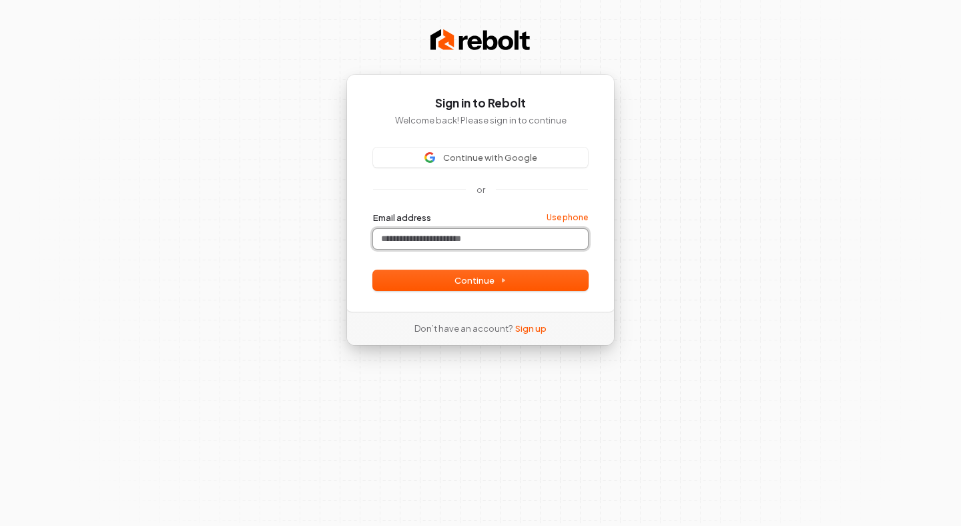
click at [521, 232] on input "Email address" at bounding box center [480, 239] width 215 height 20
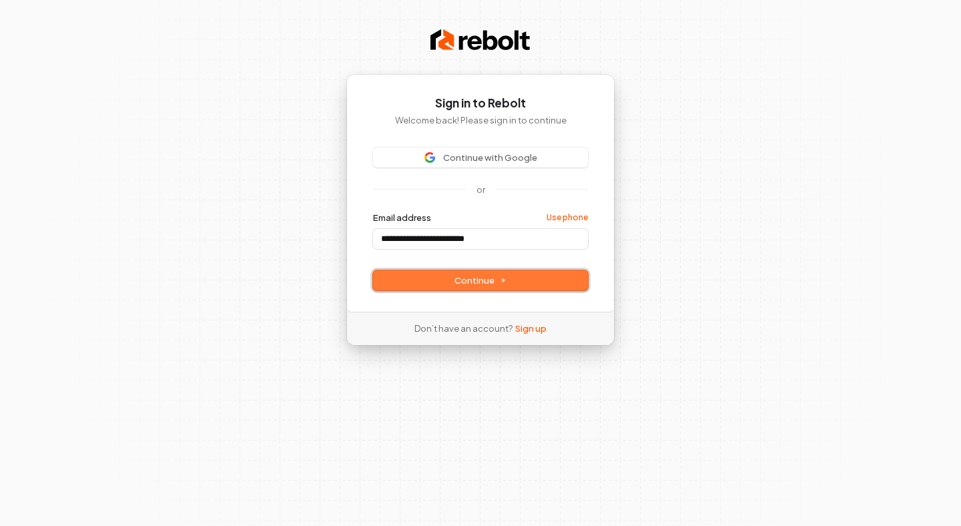
click at [496, 274] on span "Continue" at bounding box center [480, 280] width 52 height 12
type input "**********"
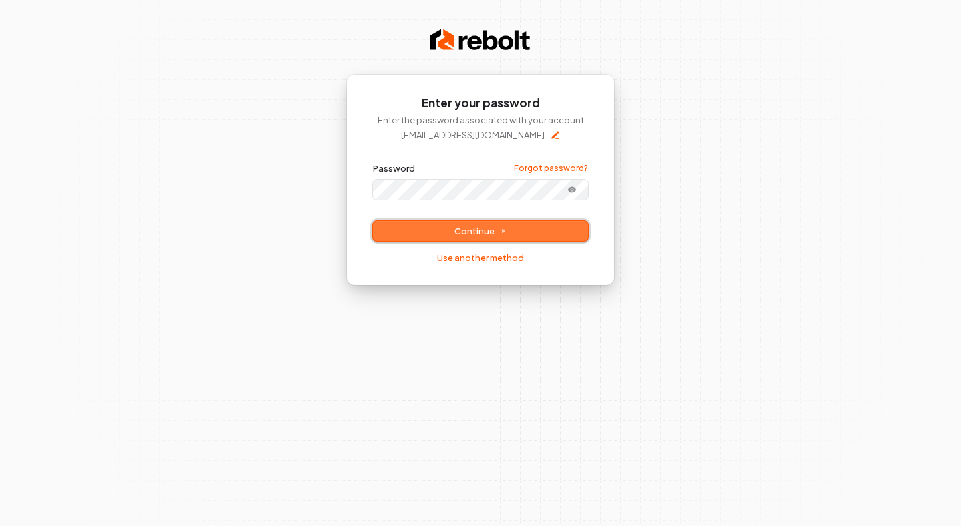
click at [496, 223] on button "Continue" at bounding box center [480, 231] width 215 height 20
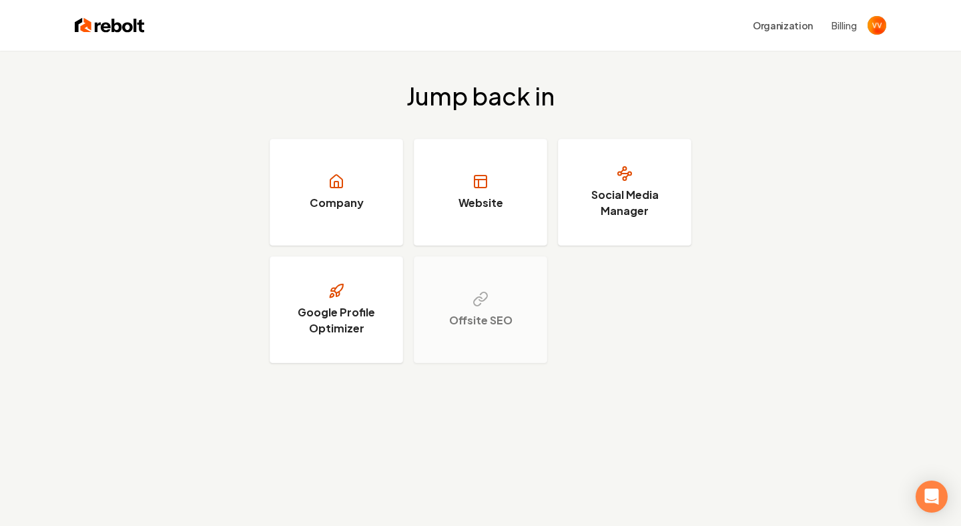
click at [496, 223] on link "Website" at bounding box center [480, 192] width 133 height 107
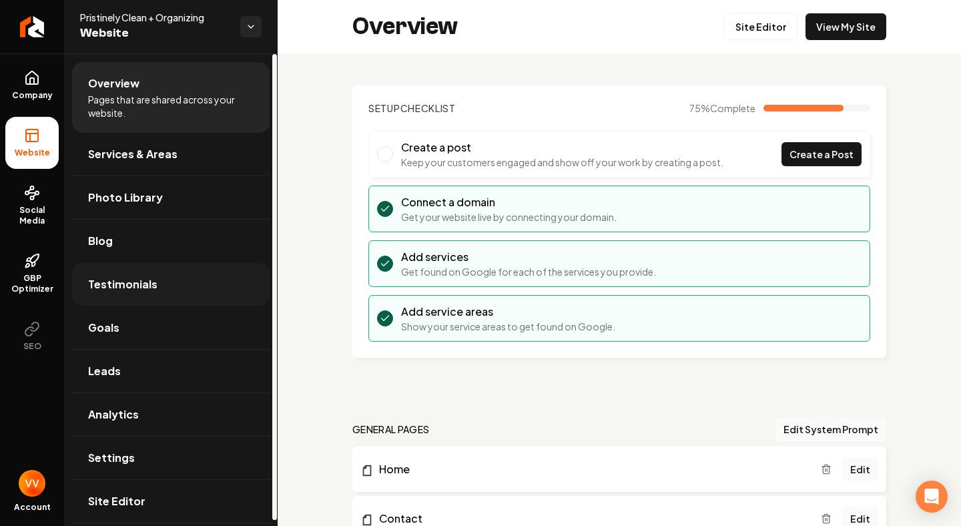
click at [147, 294] on link "Testimonials" at bounding box center [170, 284] width 197 height 43
click at [143, 281] on span "Testimonials" at bounding box center [122, 284] width 69 height 16
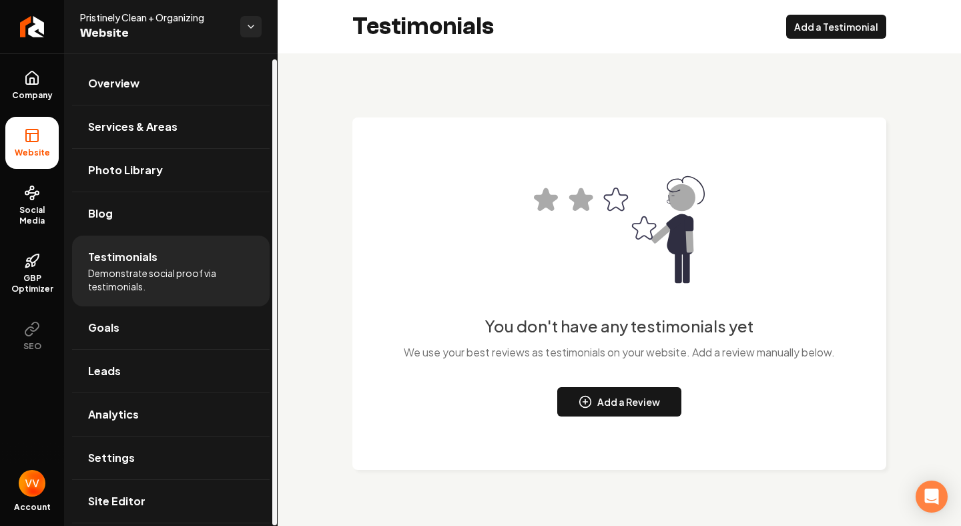
scroll to position [5, 0]
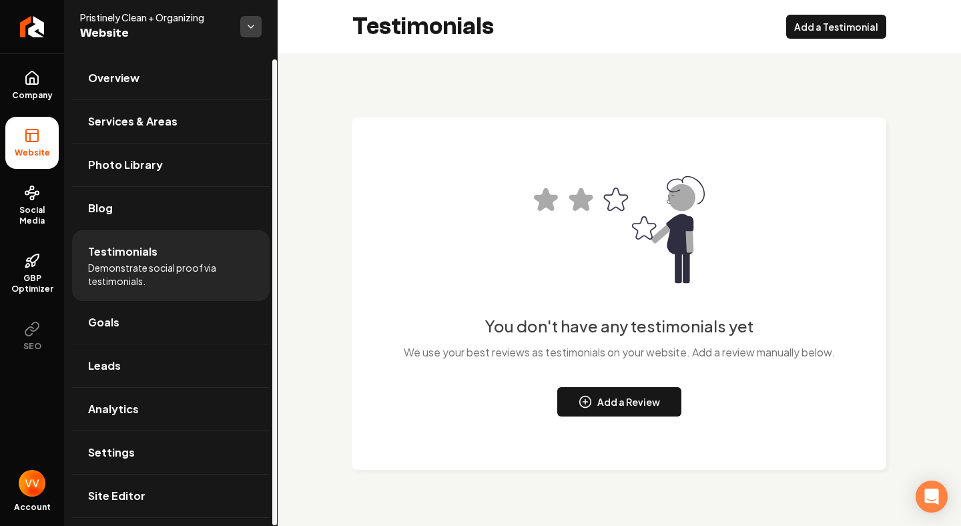
click at [247, 29] on html "Company Website Social Media GBP Optimizer SEO Account Pristinely Clean + Organ…" at bounding box center [480, 263] width 961 height 526
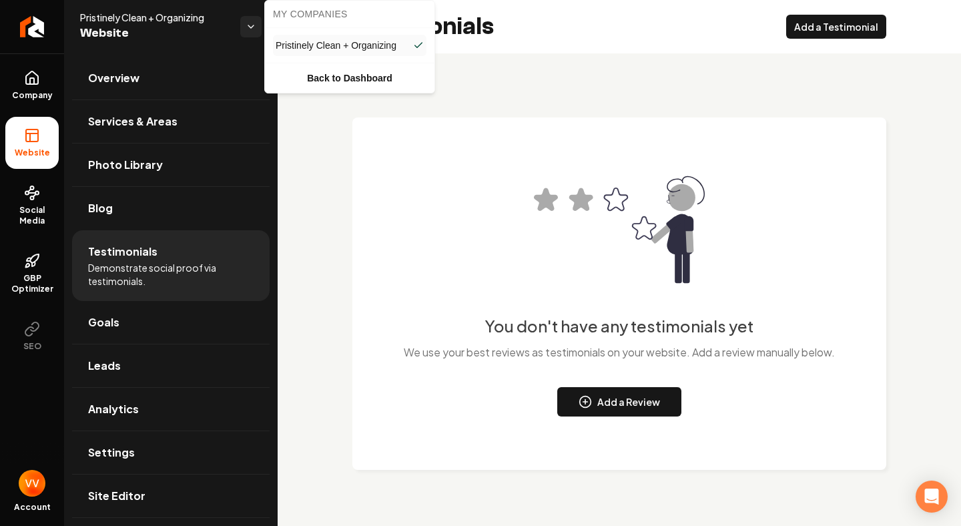
click at [305, 49] on span "Pristinely Clean + Organizing" at bounding box center [336, 45] width 121 height 13
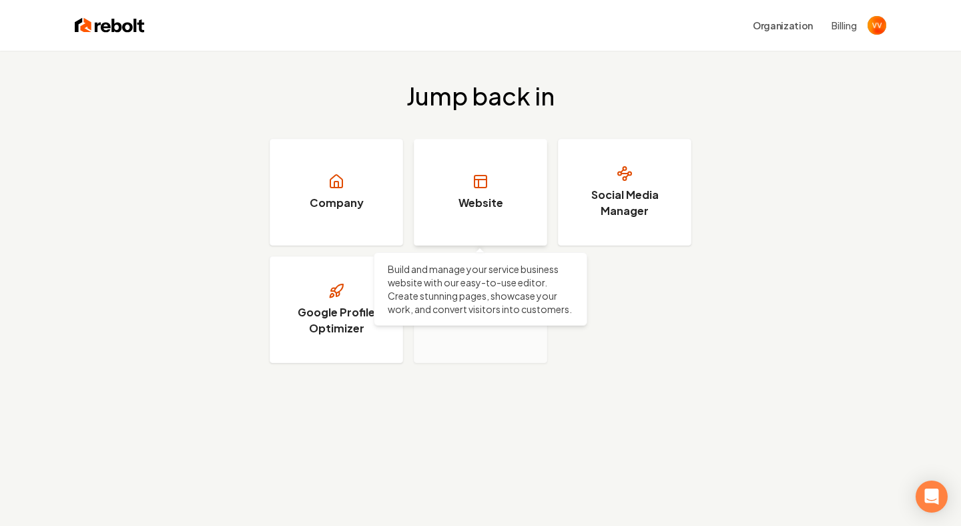
click at [520, 190] on link "Website" at bounding box center [480, 192] width 133 height 107
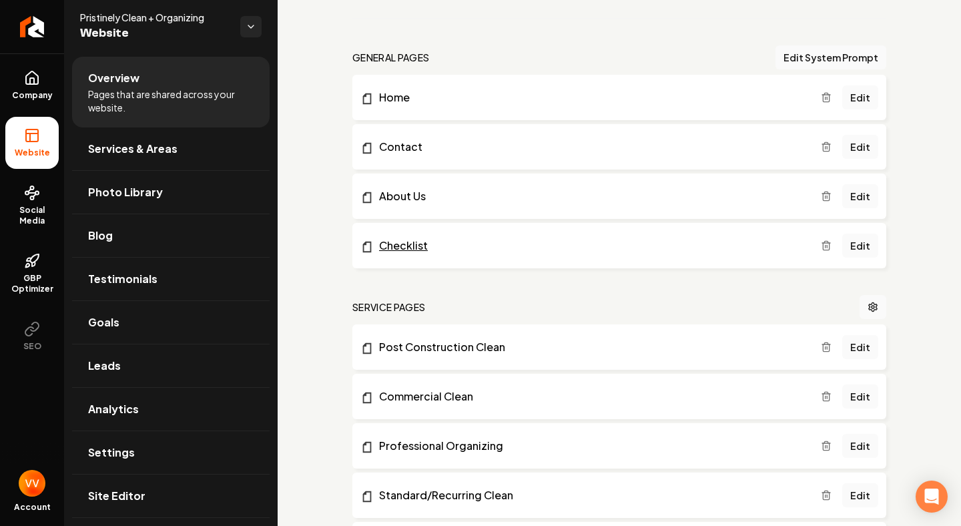
scroll to position [333, 0]
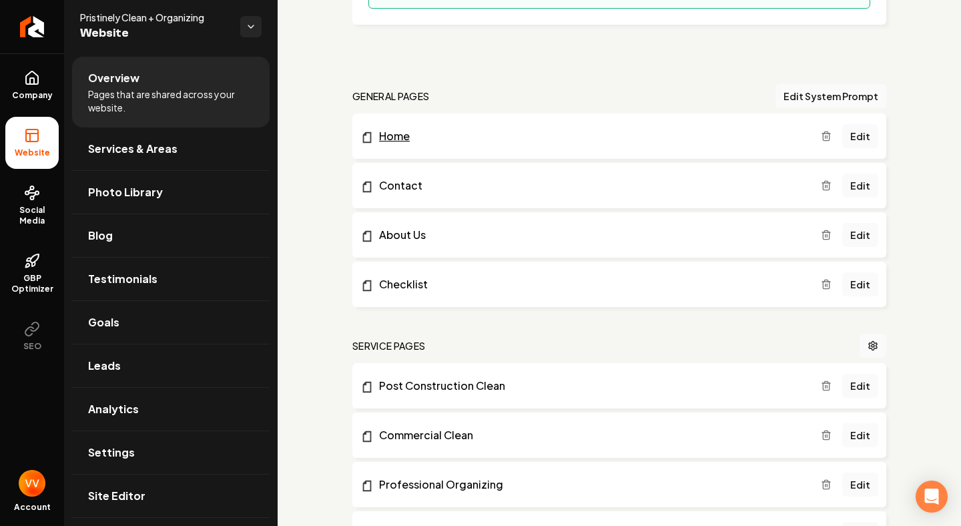
click at [424, 139] on link "Home" at bounding box center [590, 136] width 460 height 16
click at [868, 133] on link "Edit" at bounding box center [860, 136] width 36 height 24
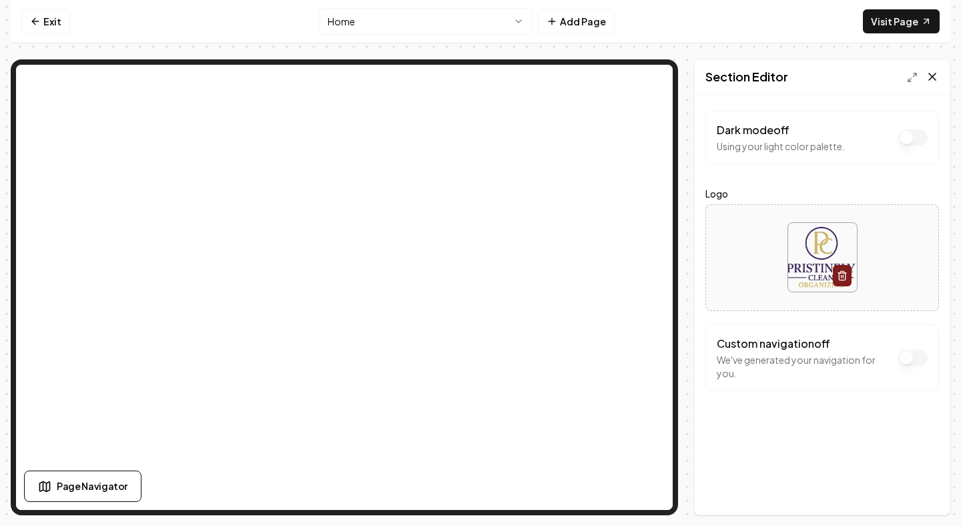
click at [931, 81] on icon at bounding box center [931, 76] width 13 height 13
click at [909, 81] on line at bounding box center [909, 80] width 3 height 3
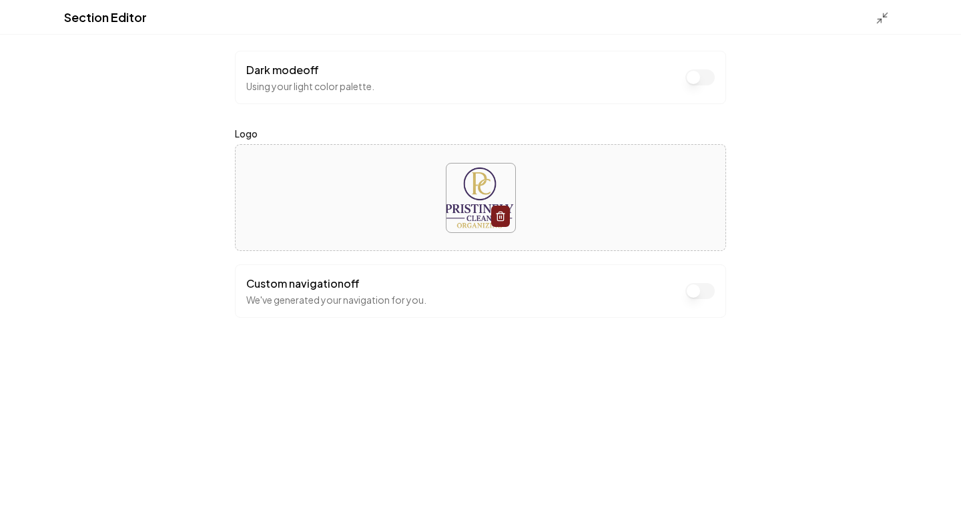
click at [909, 81] on div "Section Editor Dark mode off Using your light color palette. Logo Custom naviga…" at bounding box center [480, 263] width 961 height 526
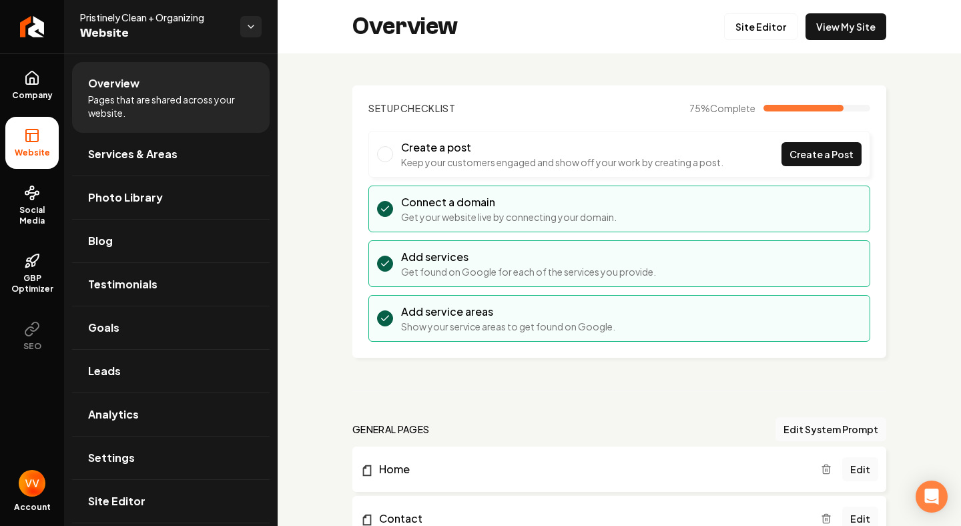
scroll to position [336, 0]
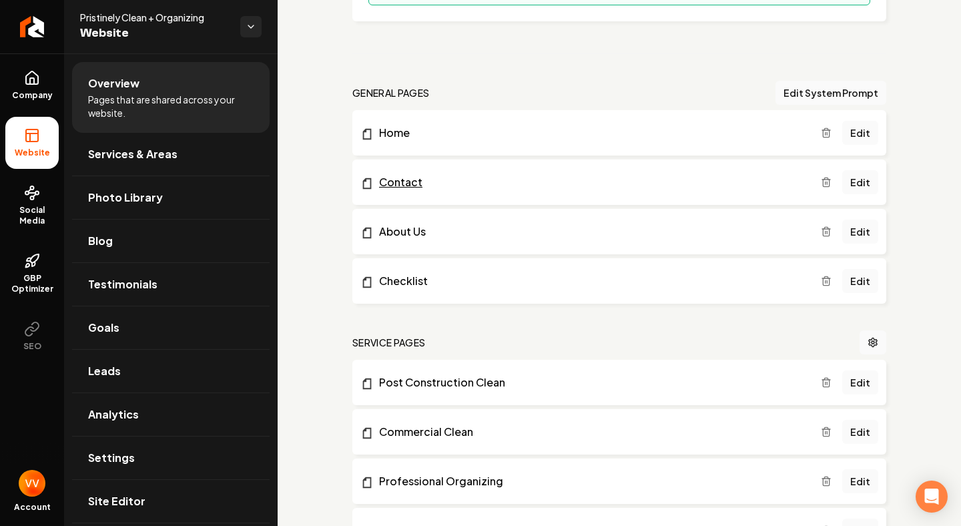
click at [530, 181] on link "Contact" at bounding box center [590, 182] width 460 height 16
click at [861, 181] on link "Edit" at bounding box center [860, 182] width 36 height 24
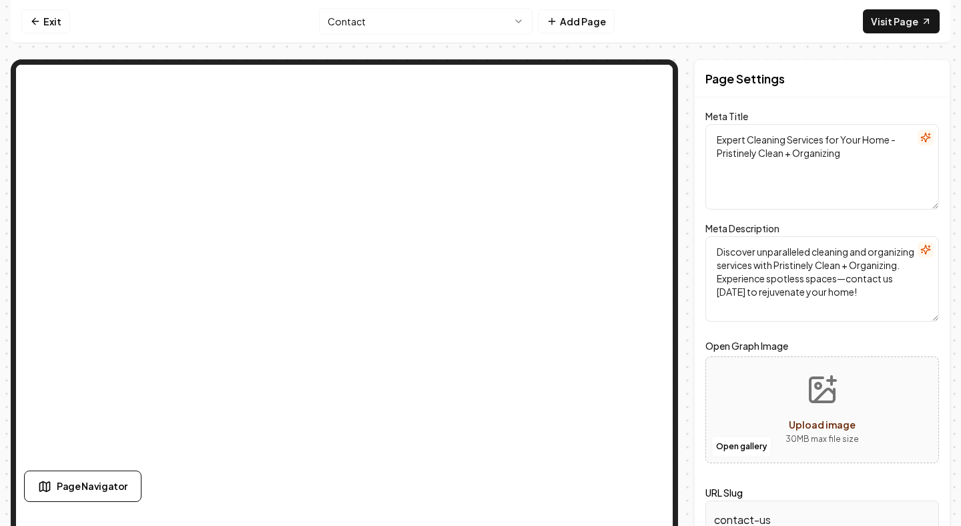
click at [820, 262] on textarea "Discover unparalleled cleaning and organizing services with Pristinely Clean + …" at bounding box center [822, 278] width 234 height 85
click at [33, 23] on icon at bounding box center [33, 21] width 3 height 6
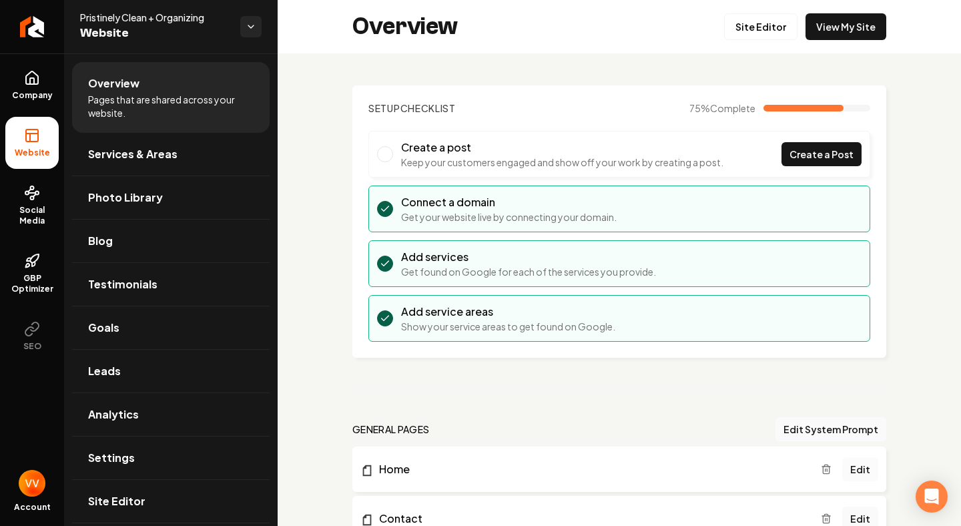
click at [858, 469] on link "Edit" at bounding box center [860, 469] width 36 height 24
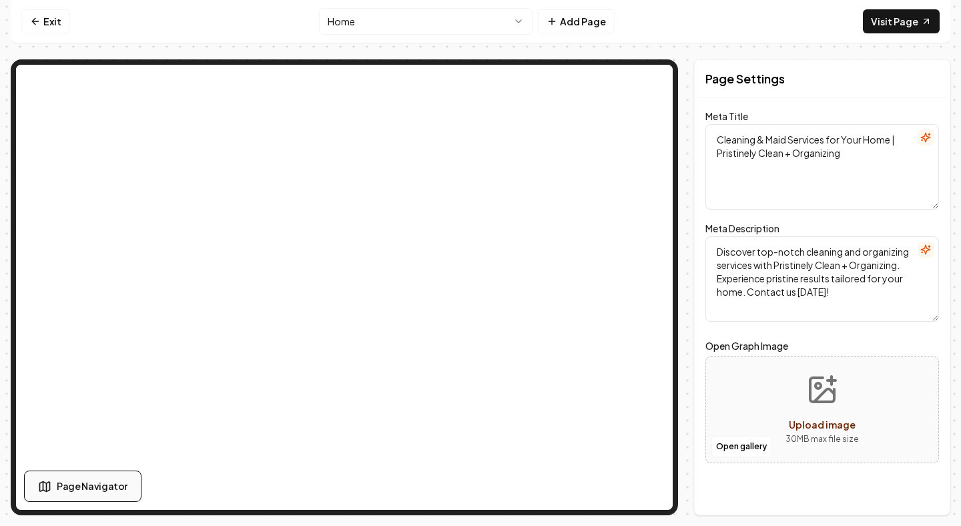
click at [85, 482] on span "Page Navigator" at bounding box center [92, 486] width 71 height 14
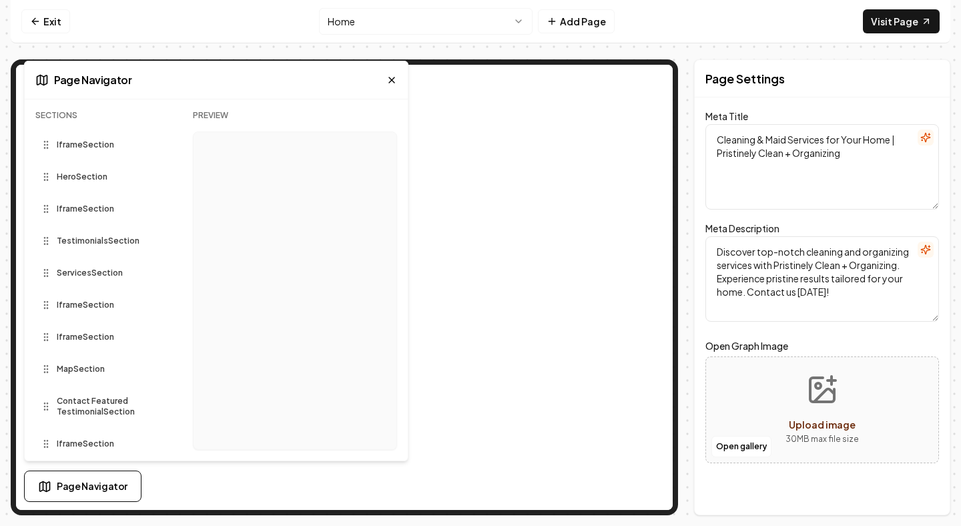
click at [97, 146] on span "Iframe Section" at bounding box center [85, 144] width 57 height 11
click at [46, 146] on icon at bounding box center [46, 144] width 11 height 11
click at [91, 139] on span "Iframe Section" at bounding box center [85, 144] width 57 height 11
click at [89, 176] on span "Hero Section" at bounding box center [82, 176] width 51 height 11
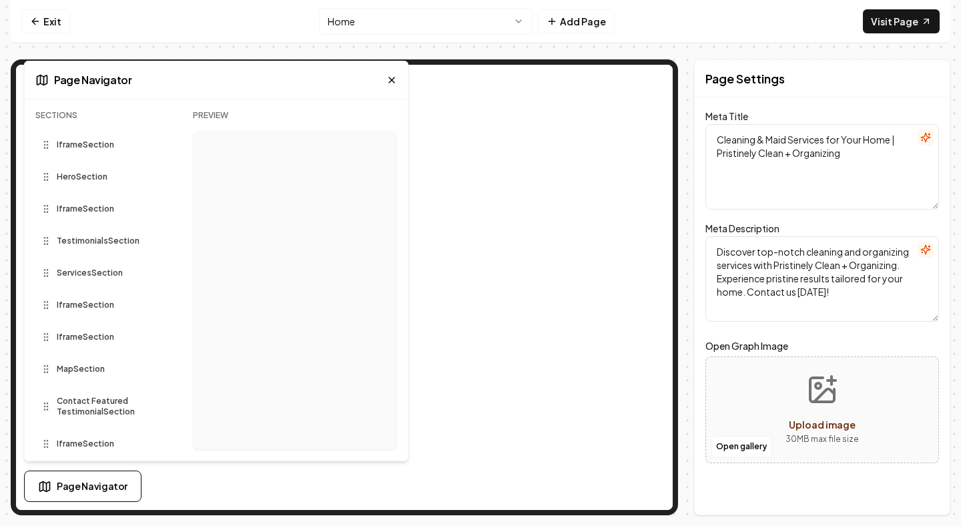
click at [79, 205] on span "Iframe Section" at bounding box center [85, 208] width 57 height 11
click at [77, 248] on div "Testimonials Section" at bounding box center [103, 240] width 136 height 21
click at [87, 274] on span "Services Section" at bounding box center [90, 273] width 66 height 11
drag, startPoint x: 47, startPoint y: 145, endPoint x: 45, endPoint y: 190, distance: 44.7
drag, startPoint x: 45, startPoint y: 179, endPoint x: 57, endPoint y: 131, distance: 49.4
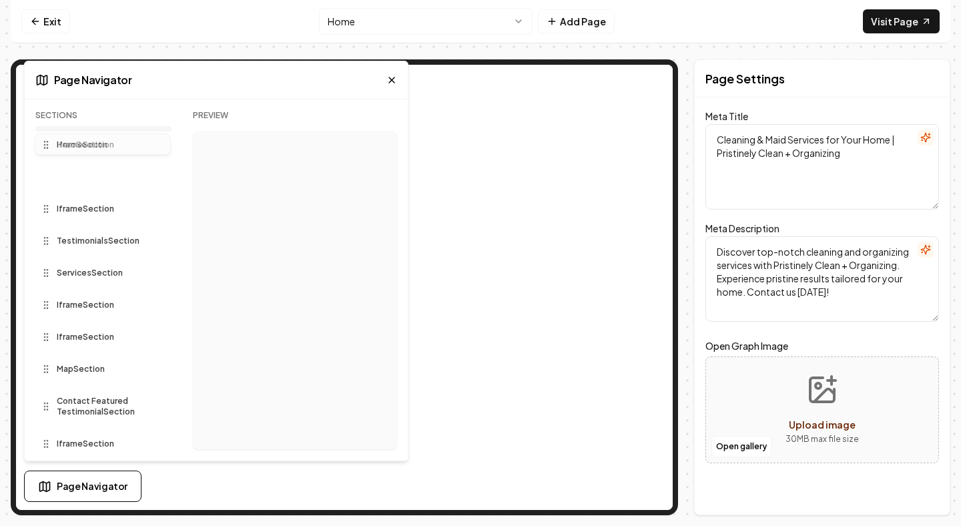
click at [57, 131] on div "Sections Hero Section Iframe Section Iframe Section Testimonials Section Servic…" at bounding box center [103, 285] width 136 height 350
click at [47, 145] on circle at bounding box center [47, 144] width 1 height 1
click at [392, 80] on icon at bounding box center [391, 80] width 11 height 11
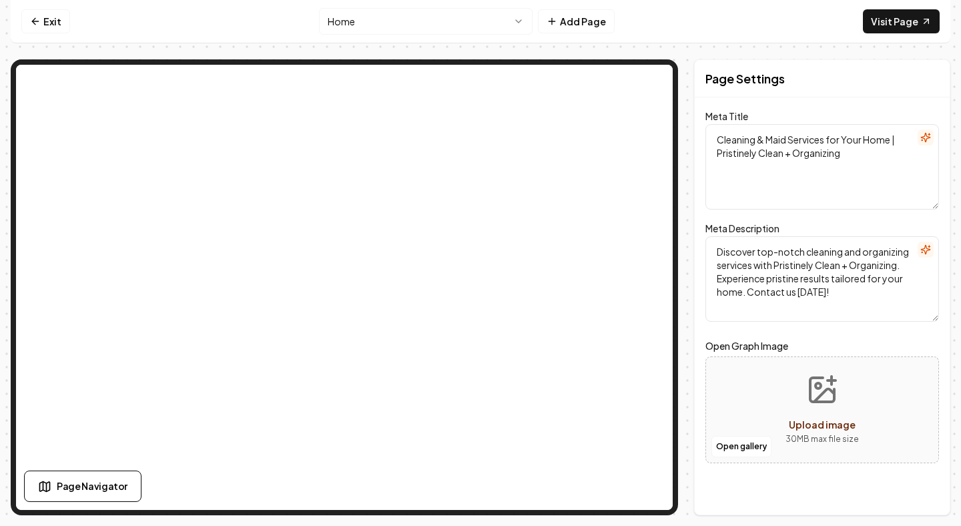
click at [771, 163] on textarea "Cleaning & Maid Services for Your Home | Pristinely Clean + Organizing" at bounding box center [822, 166] width 234 height 85
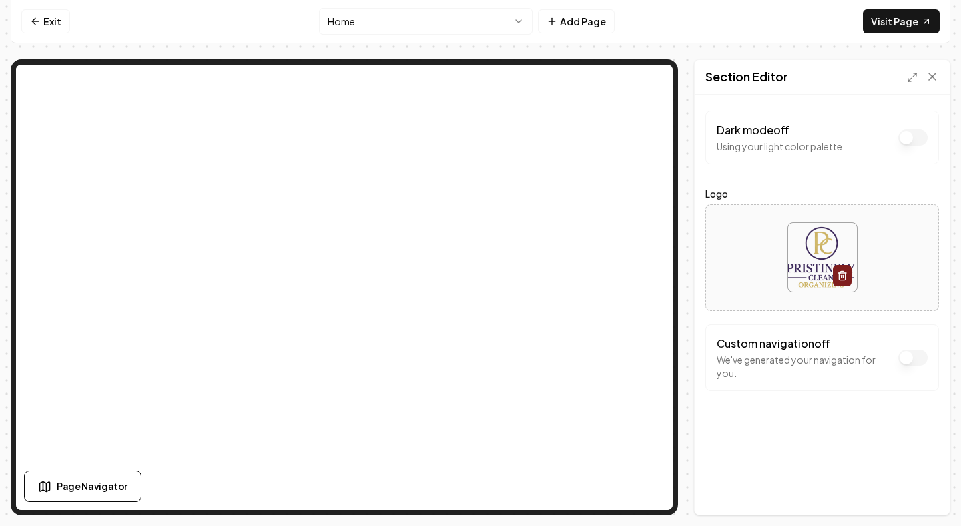
click at [905, 145] on button "Dark mode off" at bounding box center [912, 137] width 29 height 16
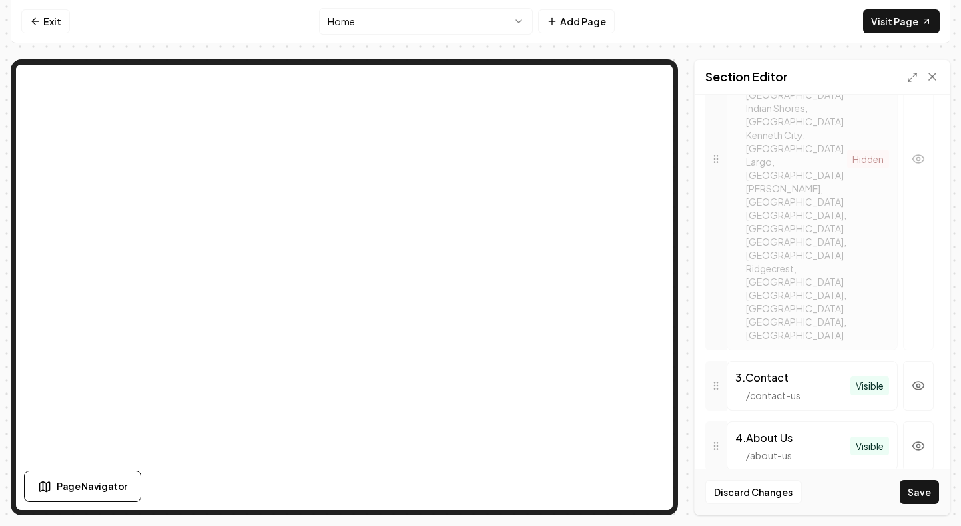
scroll to position [864, 0]
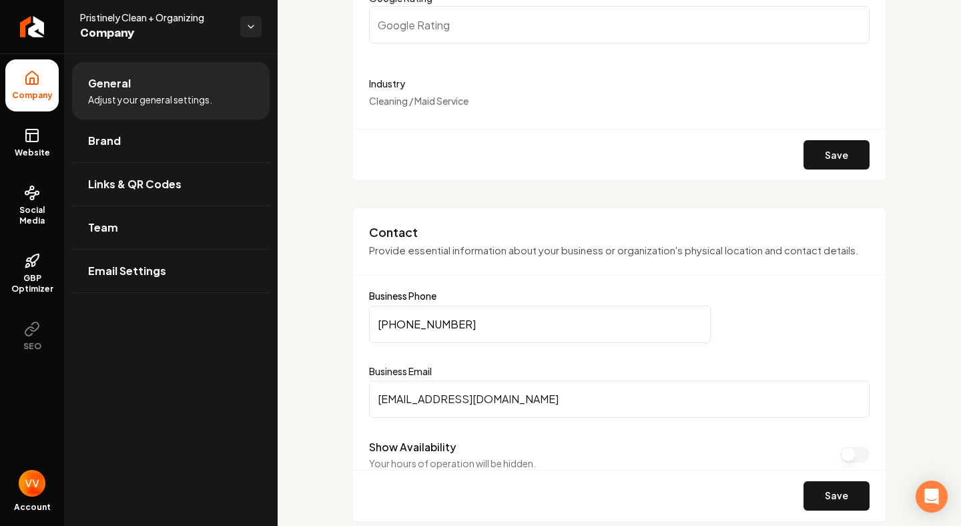
scroll to position [400, 0]
click at [522, 308] on input "[PHONE_NUMBER]" at bounding box center [540, 323] width 342 height 37
type input "[PHONE_NUMBER]"
click at [434, 393] on input "[EMAIL_ADDRESS][DOMAIN_NAME]" at bounding box center [619, 398] width 500 height 37
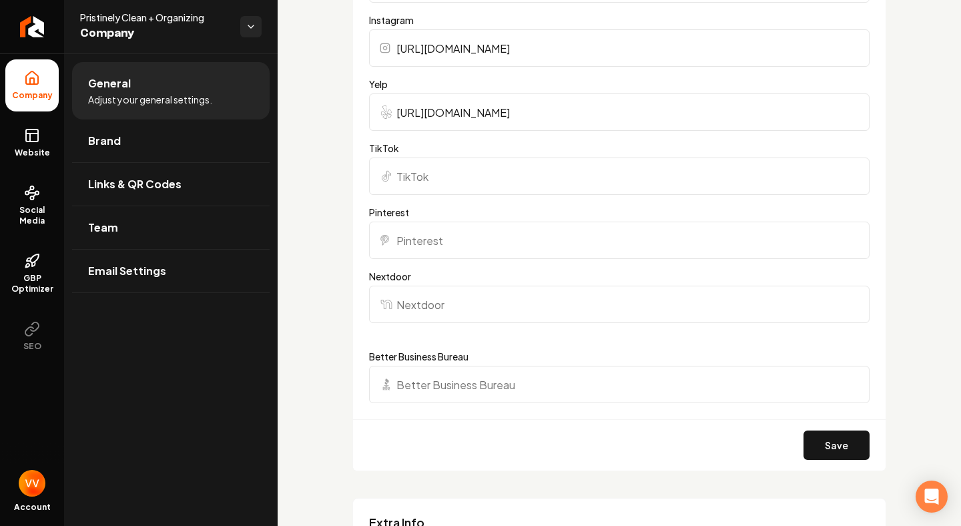
scroll to position [1388, 0]
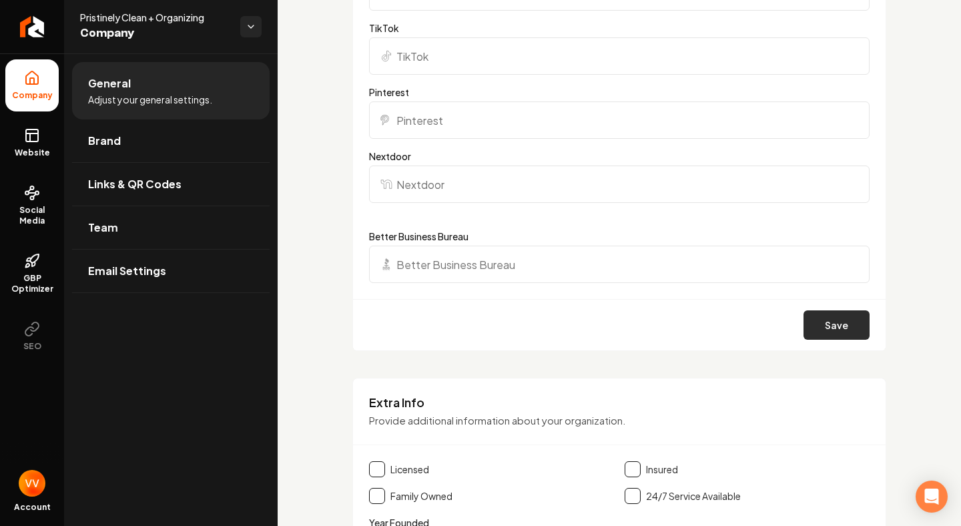
type input "[EMAIL_ADDRESS][DOMAIN_NAME]"
click at [835, 321] on button "Save" at bounding box center [836, 324] width 66 height 29
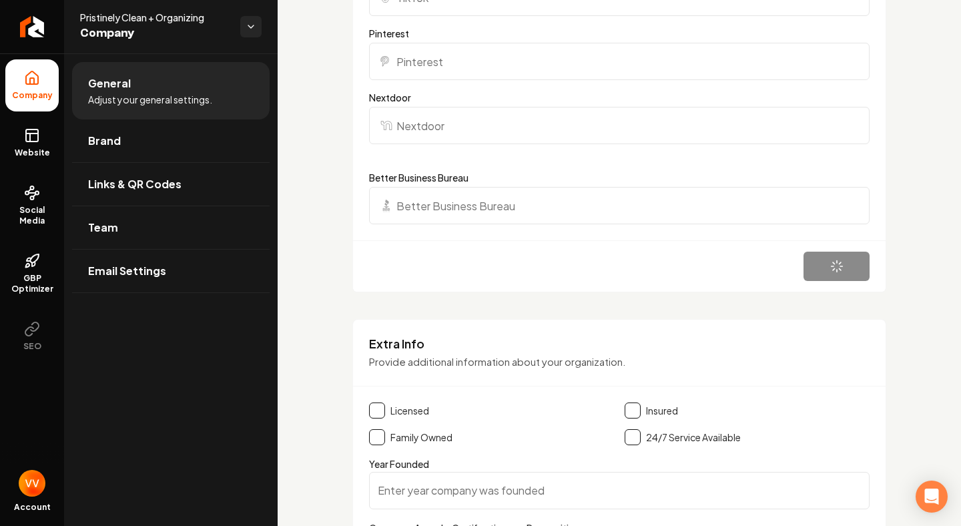
scroll to position [1460, 0]
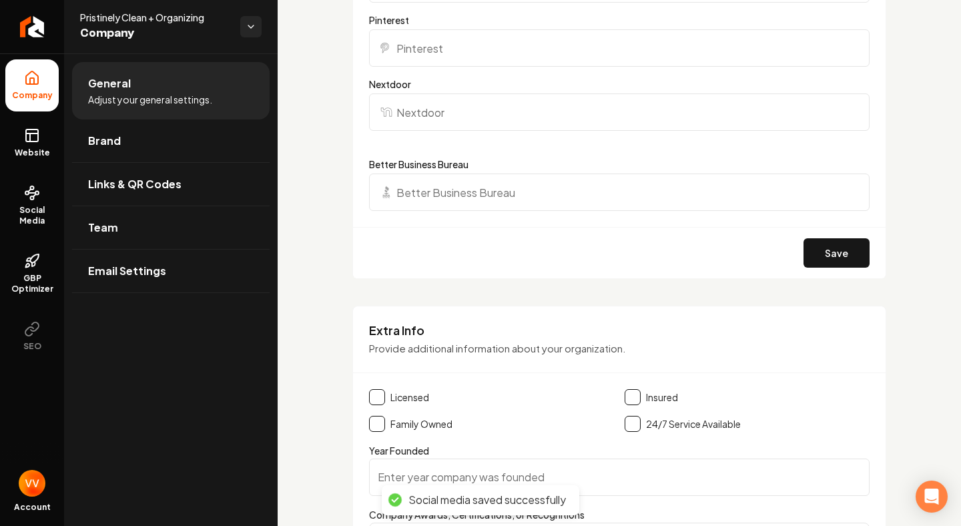
click at [630, 396] on button "Main content area" at bounding box center [632, 397] width 16 height 16
click at [382, 421] on button "Main content area" at bounding box center [377, 424] width 16 height 16
click at [378, 395] on button "Main content area" at bounding box center [377, 397] width 16 height 16
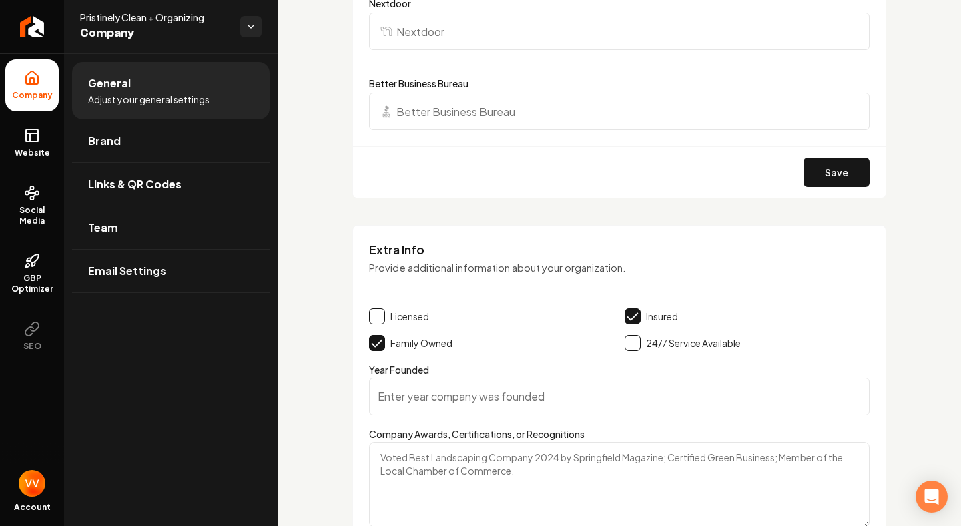
scroll to position [1584, 0]
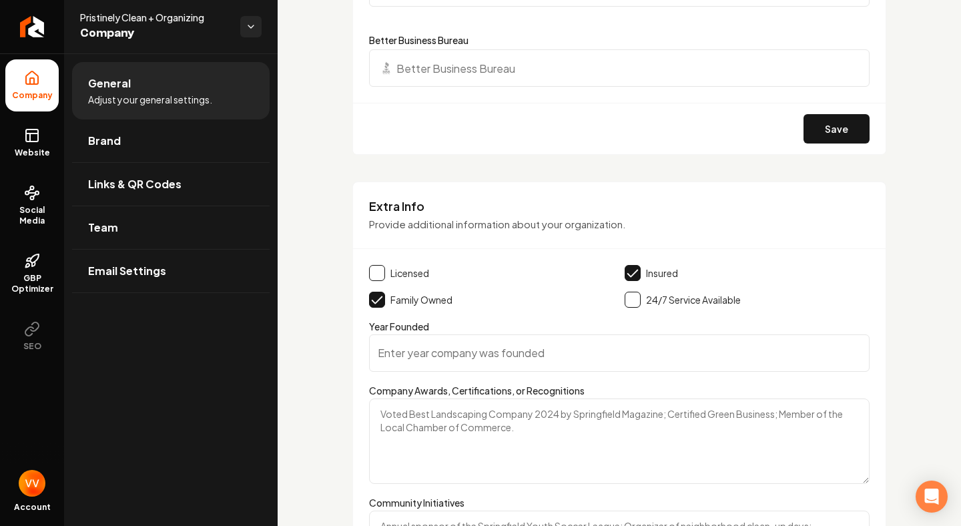
click at [431, 360] on input "Year Founded" at bounding box center [619, 352] width 500 height 37
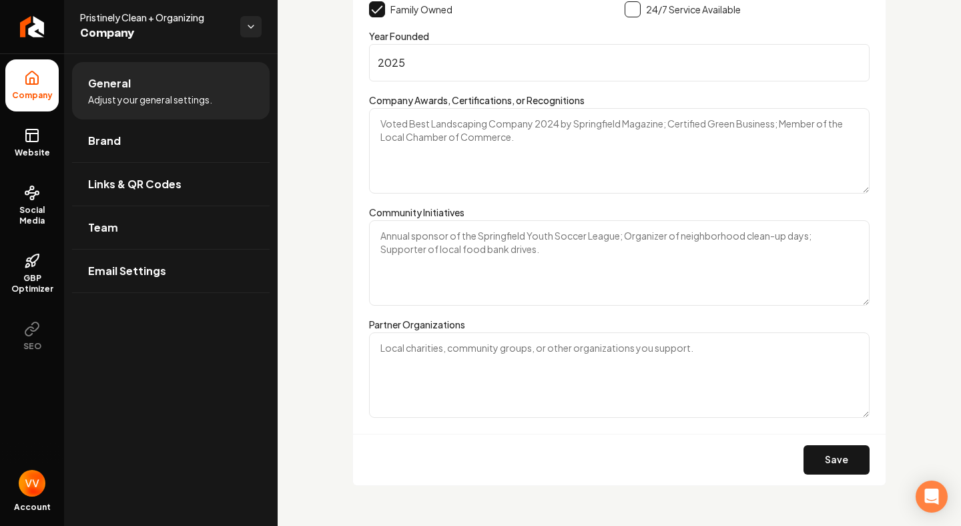
scroll to position [1887, 0]
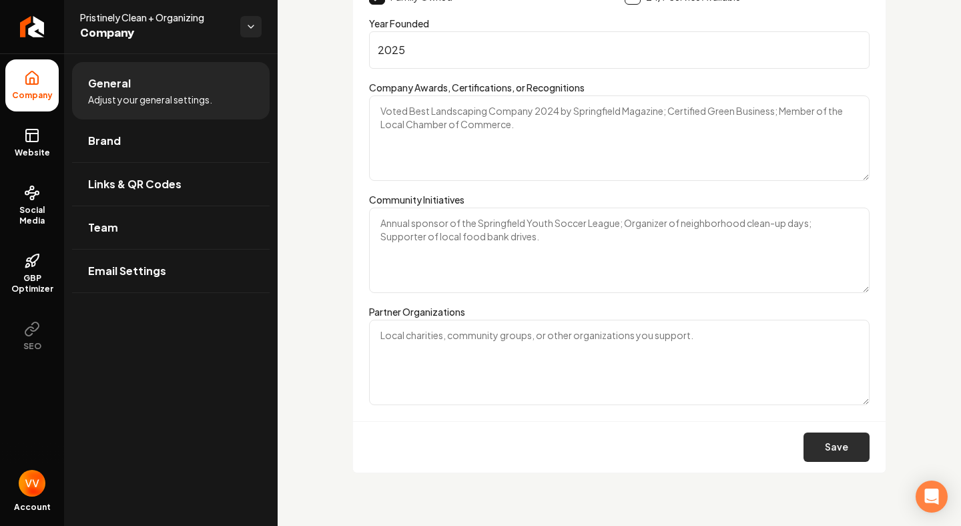
type input "2025"
click at [842, 448] on button "Save" at bounding box center [836, 446] width 66 height 29
click at [27, 132] on icon at bounding box center [32, 135] width 16 height 16
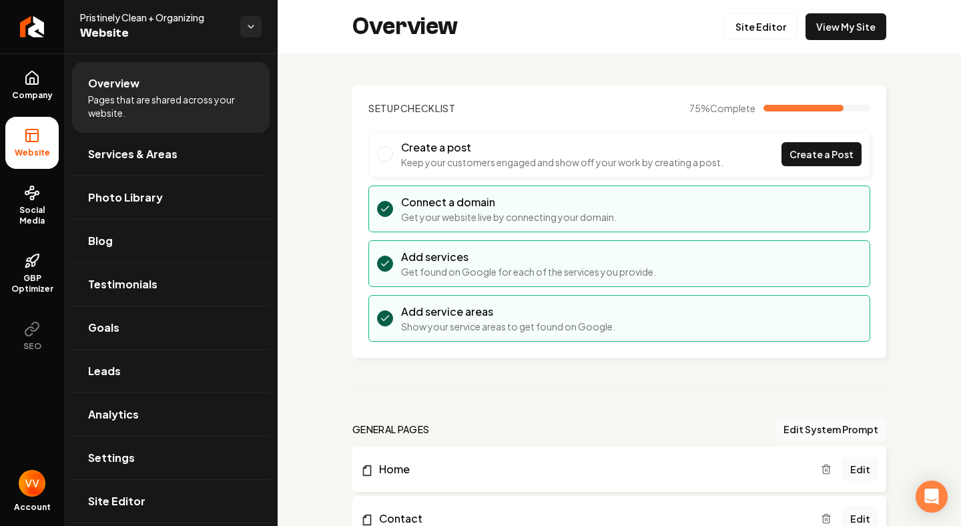
scroll to position [3, 0]
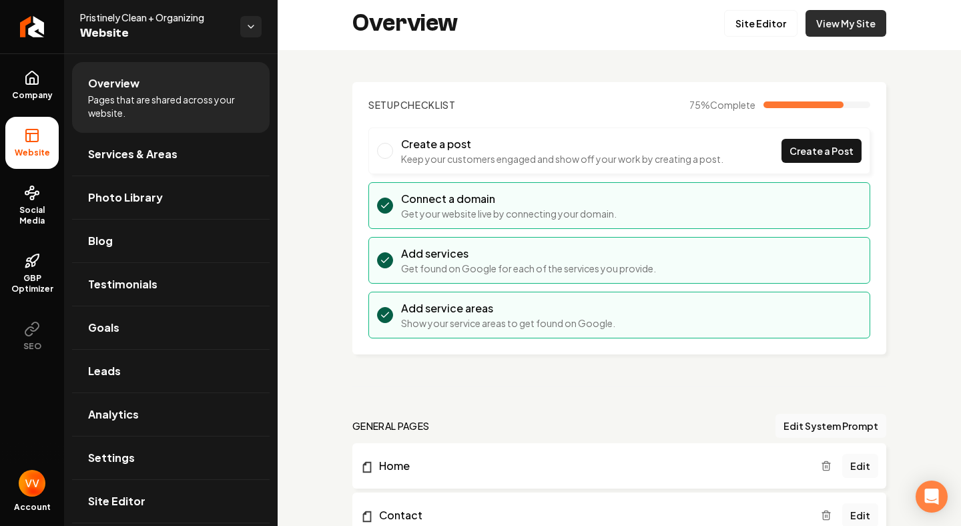
click at [847, 27] on link "View My Site" at bounding box center [845, 23] width 81 height 27
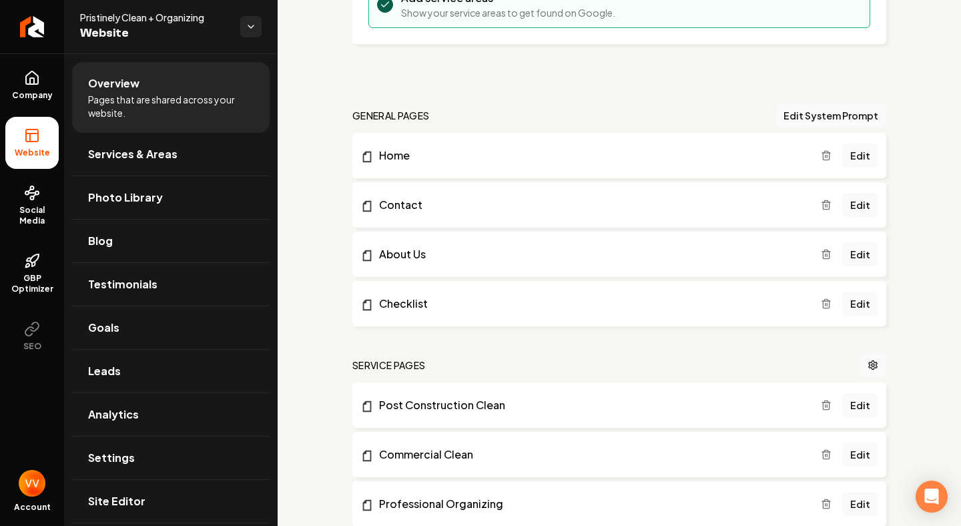
scroll to position [306, 0]
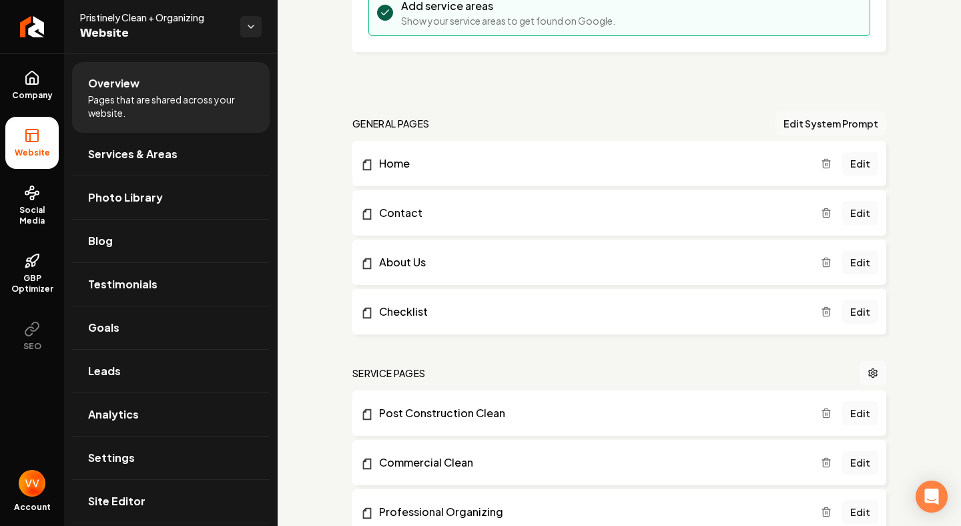
click at [860, 121] on button "Edit System Prompt" at bounding box center [830, 123] width 111 height 24
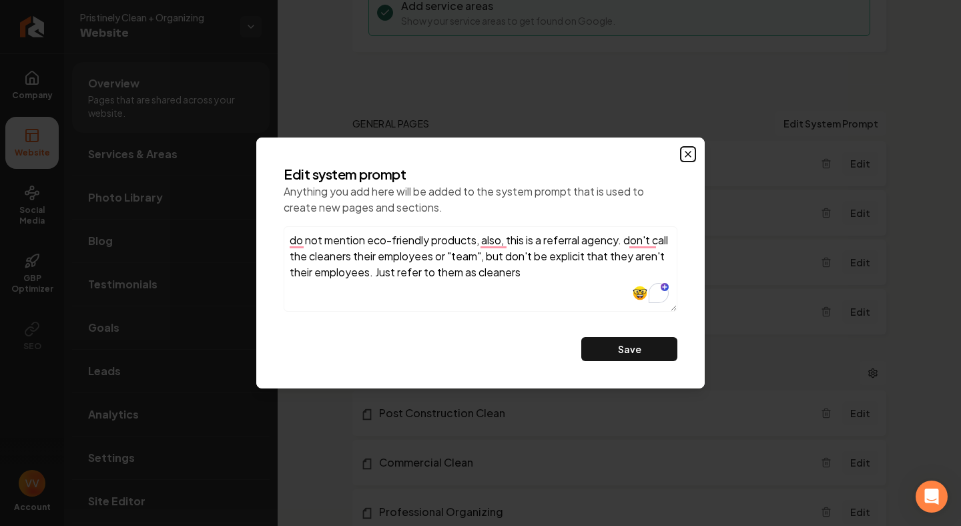
click at [689, 149] on icon "button" at bounding box center [688, 154] width 11 height 11
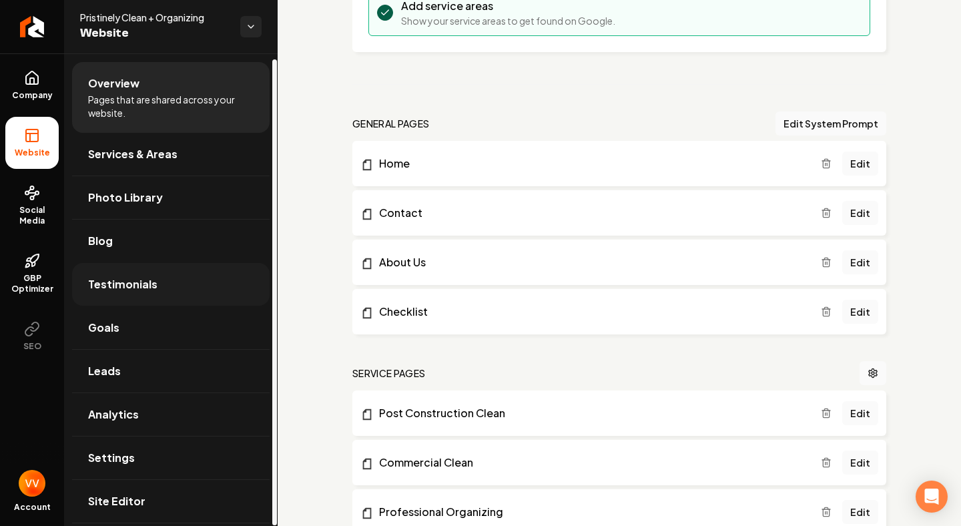
scroll to position [5, 0]
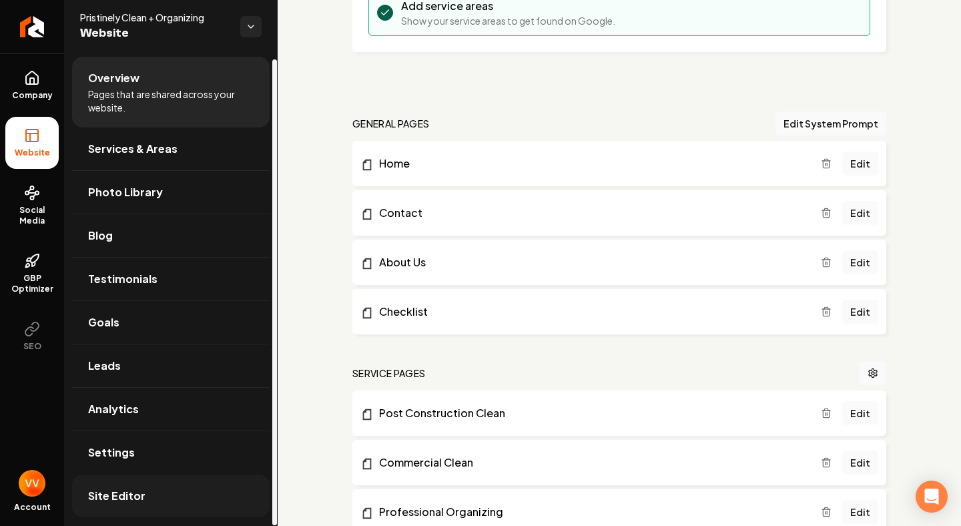
click at [117, 492] on span "Site Editor" at bounding box center [116, 496] width 57 height 16
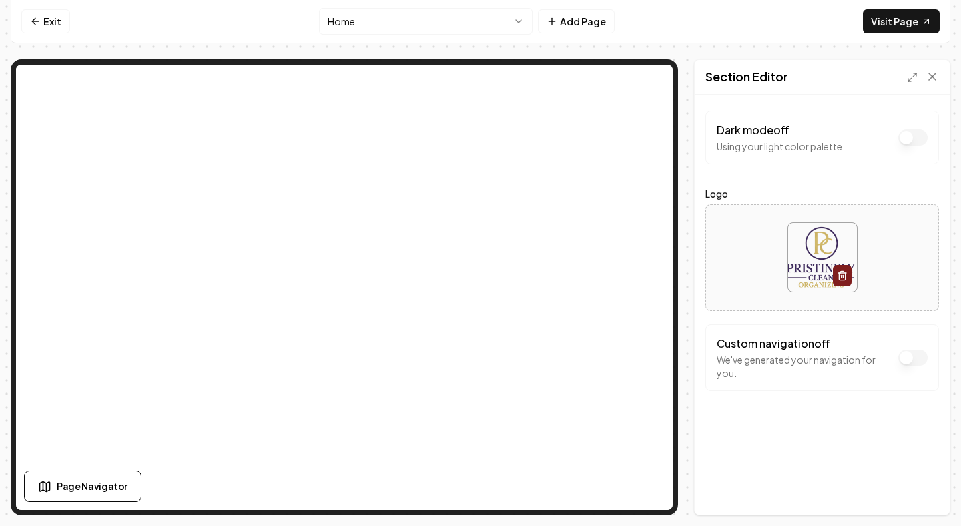
click at [824, 256] on img at bounding box center [822, 257] width 69 height 69
click at [812, 272] on img at bounding box center [822, 257] width 69 height 69
click at [911, 77] on icon at bounding box center [912, 77] width 11 height 11
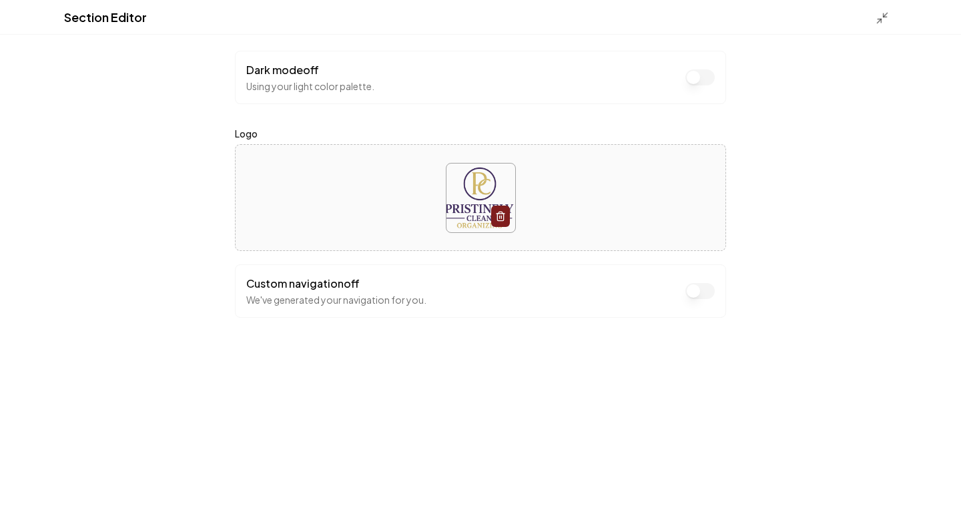
click at [697, 85] on button "Dark mode off" at bounding box center [699, 77] width 29 height 16
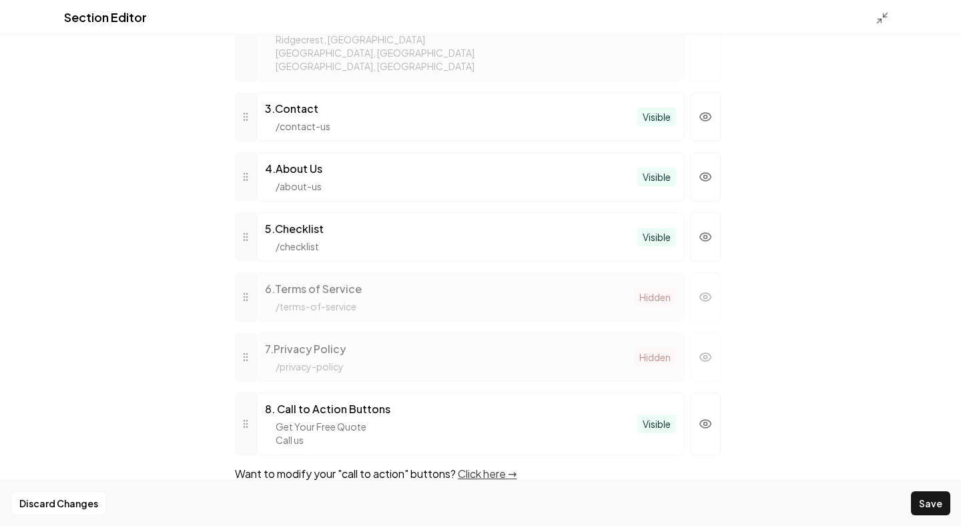
scroll to position [721, 0]
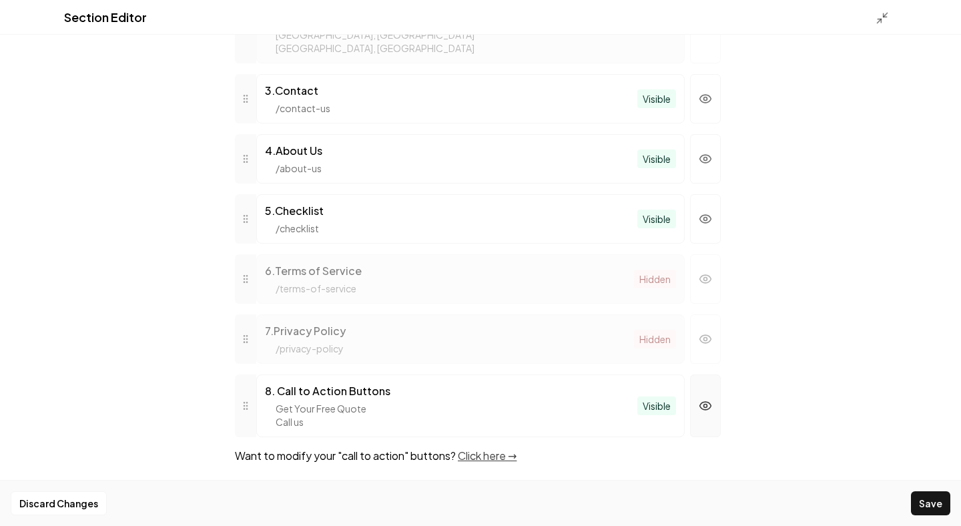
click at [703, 410] on icon "button" at bounding box center [705, 405] width 13 height 13
click at [706, 403] on icon "button" at bounding box center [705, 405] width 13 height 13
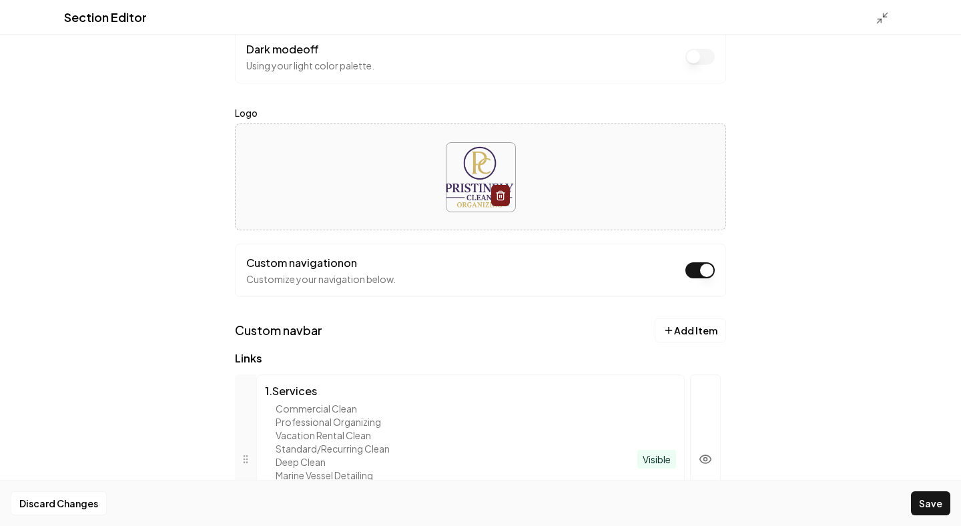
click at [748, 330] on div "Section Editor Dark mode off Using your light color palette. Logo Custom naviga…" at bounding box center [480, 263] width 961 height 526
click at [805, 175] on div "Section Editor Dark mode off Using your light color palette. Logo Custom naviga…" at bounding box center [480, 263] width 961 height 526
click at [887, 463] on div "Section Editor Dark mode off Using your light color palette. Logo Custom naviga…" at bounding box center [480, 263] width 961 height 526
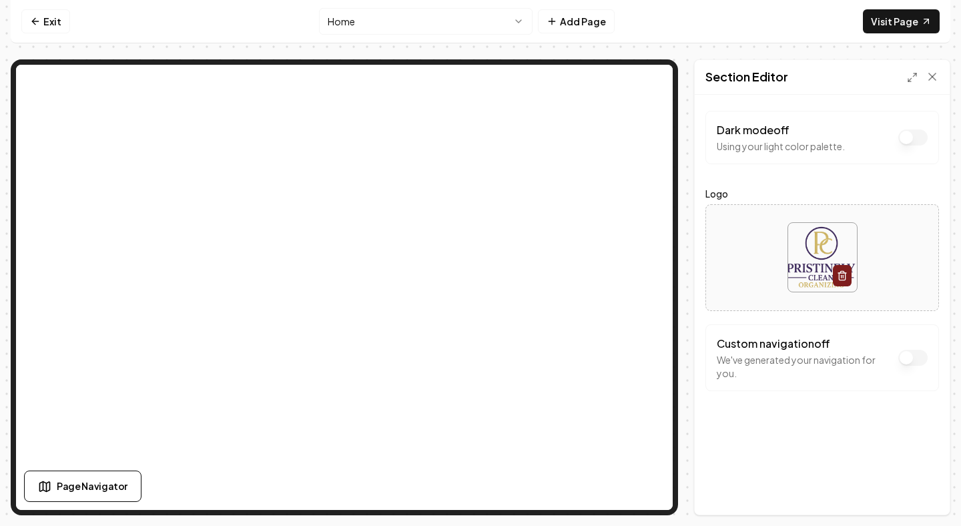
click at [912, 145] on button "Dark mode off" at bounding box center [912, 137] width 29 height 16
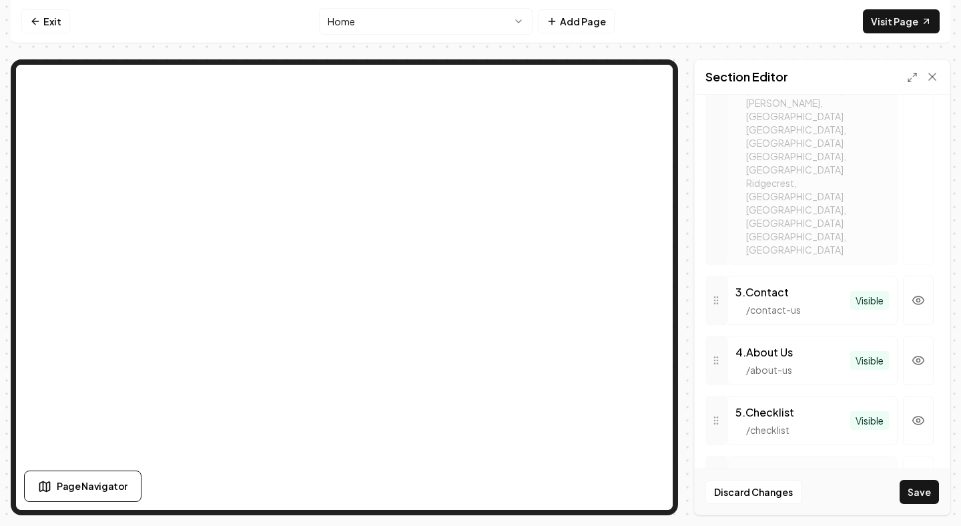
scroll to position [864, 0]
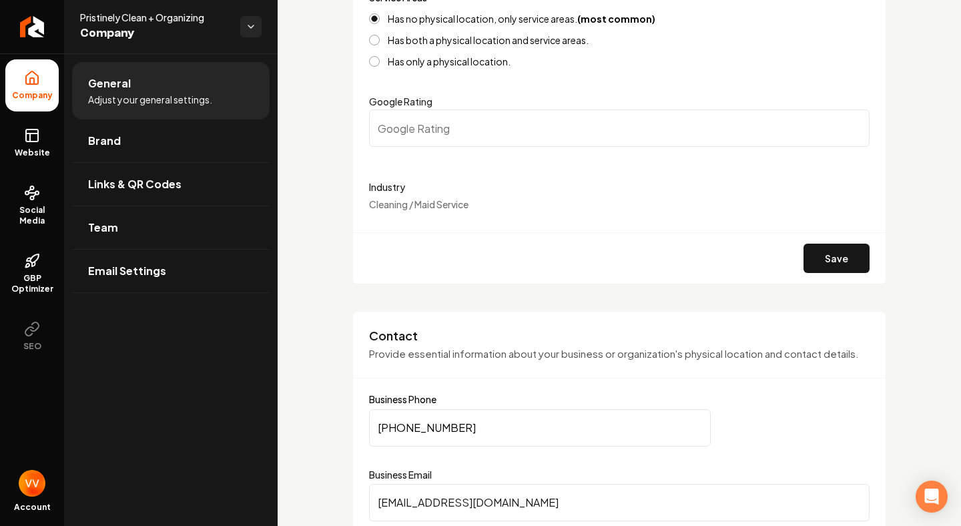
scroll to position [344, 0]
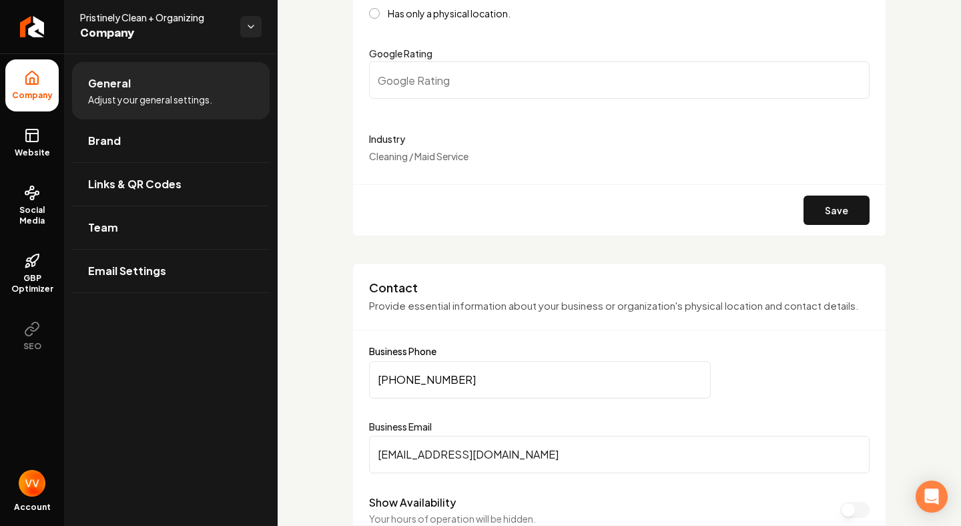
click at [592, 376] on input "[PHONE_NUMBER]" at bounding box center [540, 379] width 342 height 37
type input "[PHONE_NUMBER]"
click at [403, 452] on input "[EMAIL_ADDRESS][DOMAIN_NAME]" at bounding box center [619, 454] width 500 height 37
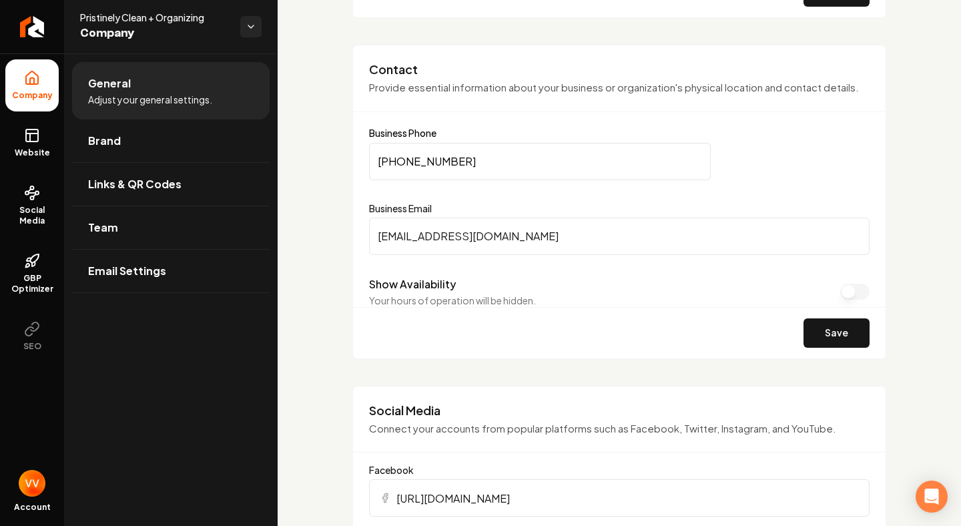
scroll to position [559, 0]
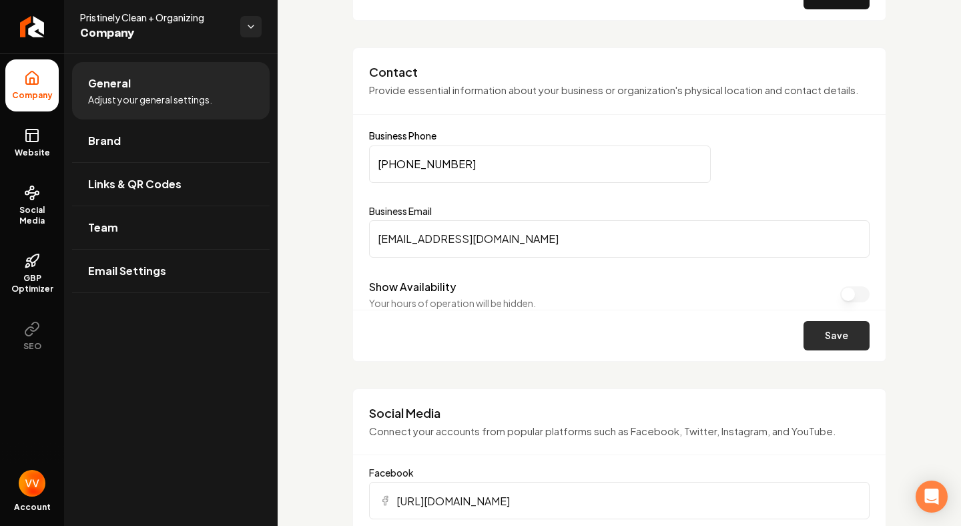
type input "[EMAIL_ADDRESS][DOMAIN_NAME]"
click at [825, 342] on button "Save" at bounding box center [836, 335] width 66 height 29
click at [28, 135] on icon at bounding box center [32, 135] width 16 height 16
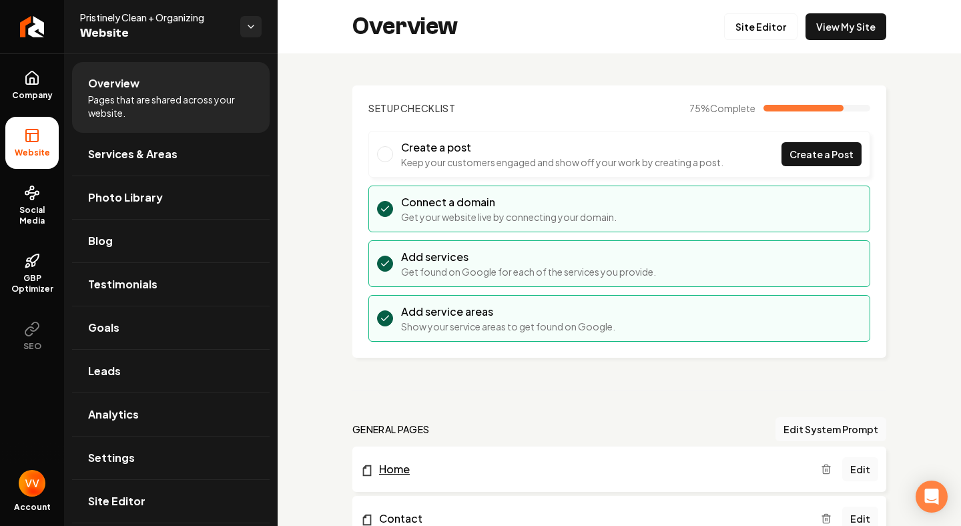
click at [700, 470] on link "Home" at bounding box center [590, 469] width 460 height 16
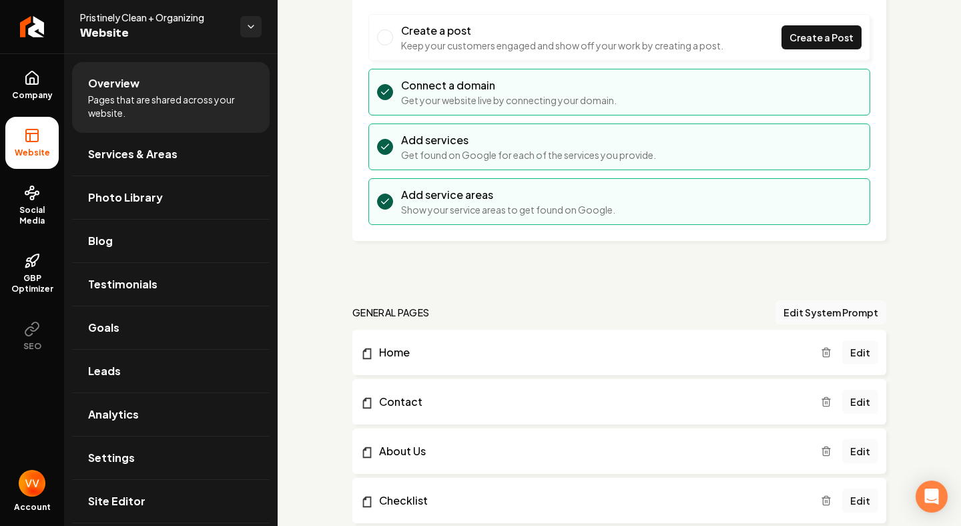
scroll to position [117, 0]
click at [689, 369] on li "Home Edit" at bounding box center [619, 351] width 534 height 45
click at [689, 355] on link "Home" at bounding box center [590, 352] width 460 height 16
click at [869, 354] on link "Edit" at bounding box center [860, 352] width 36 height 24
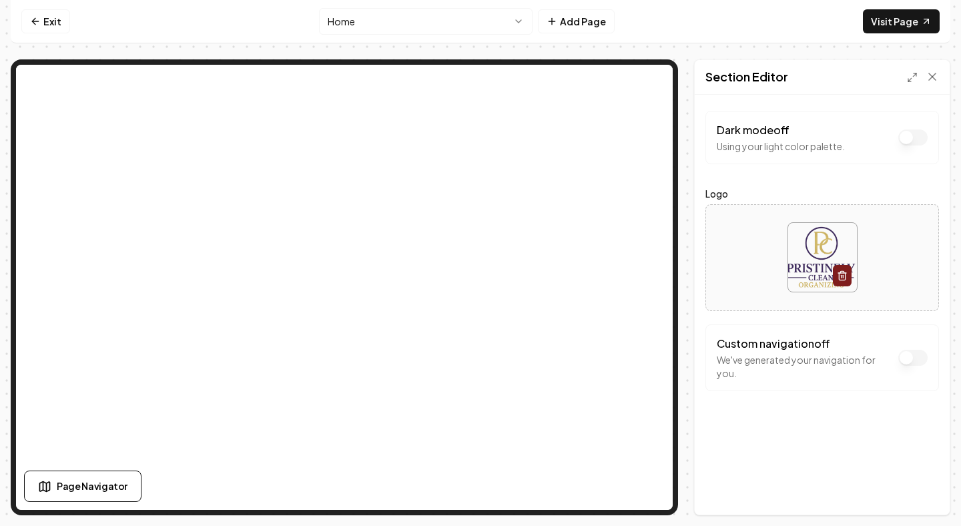
click at [897, 360] on div "Custom navigation off We've generated your navigation for you." at bounding box center [822, 358] width 211 height 44
click at [915, 145] on button "Dark mode off" at bounding box center [912, 137] width 29 height 16
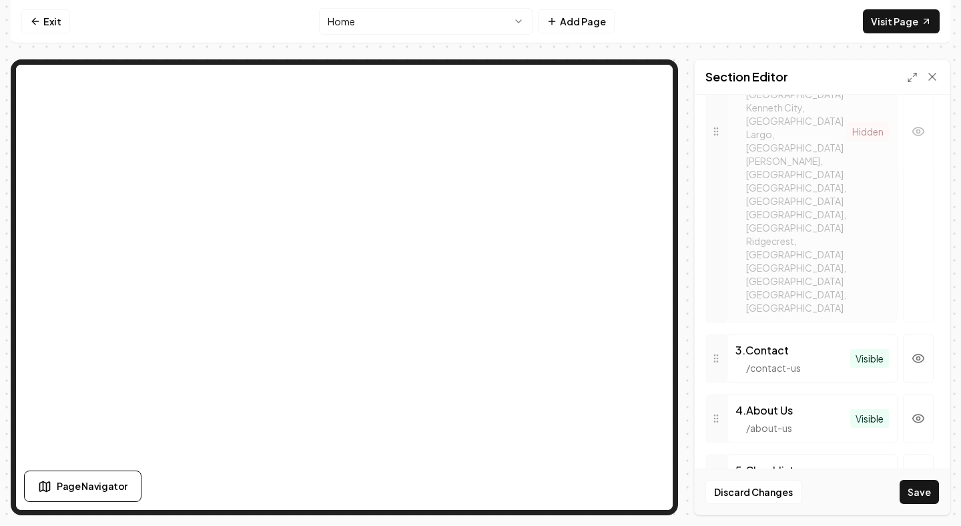
scroll to position [864, 0]
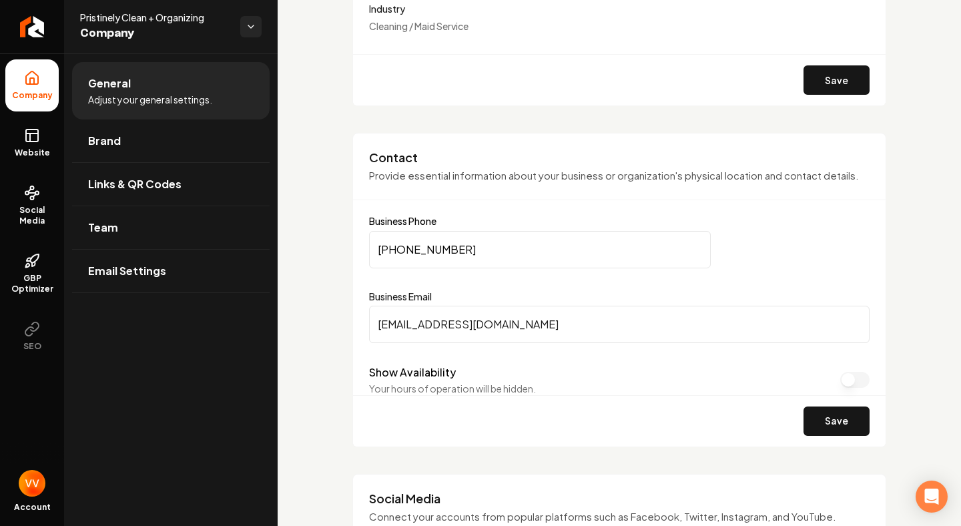
scroll to position [482, 0]
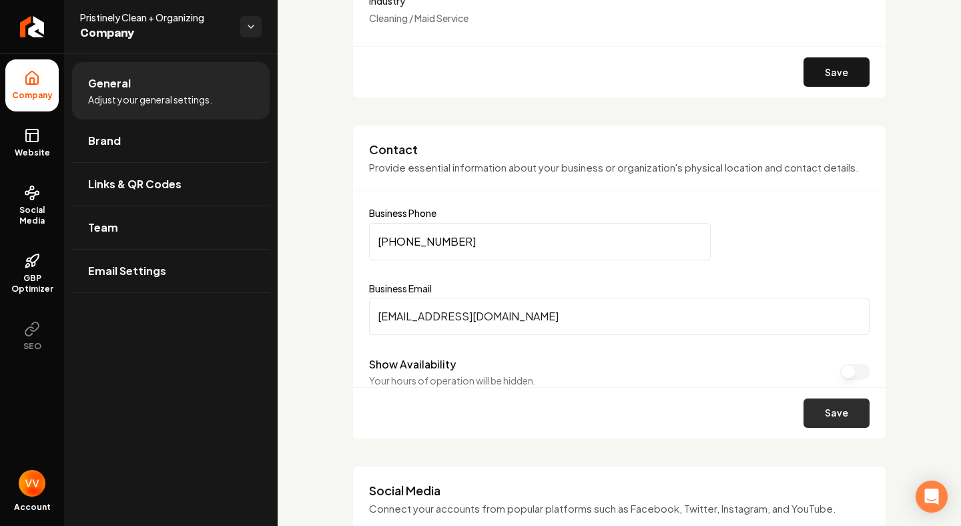
click at [844, 409] on button "Save" at bounding box center [836, 412] width 66 height 29
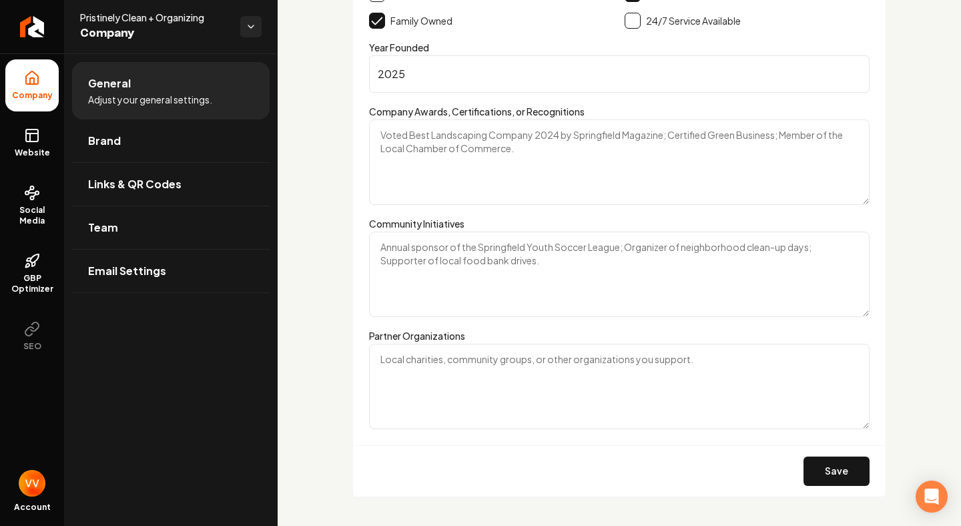
scroll to position [1887, 0]
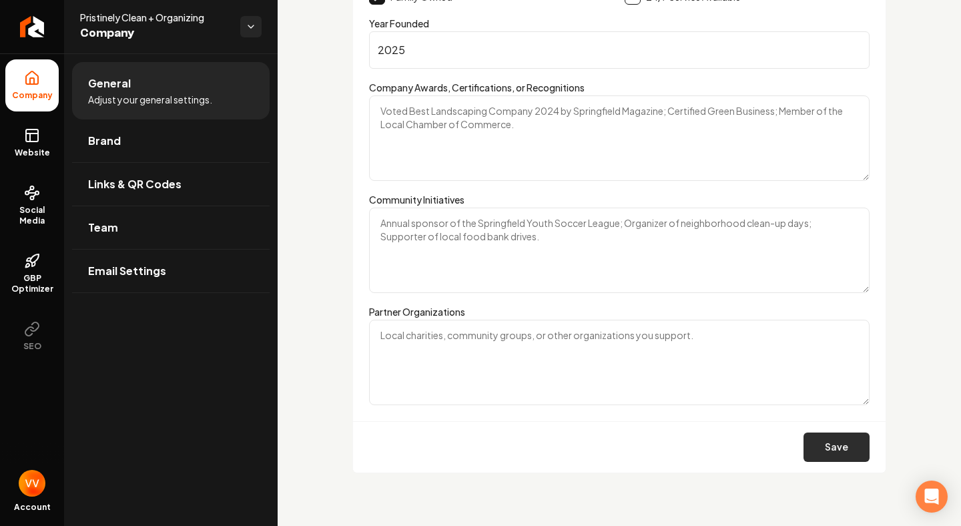
click at [827, 445] on button "Save" at bounding box center [836, 446] width 66 height 29
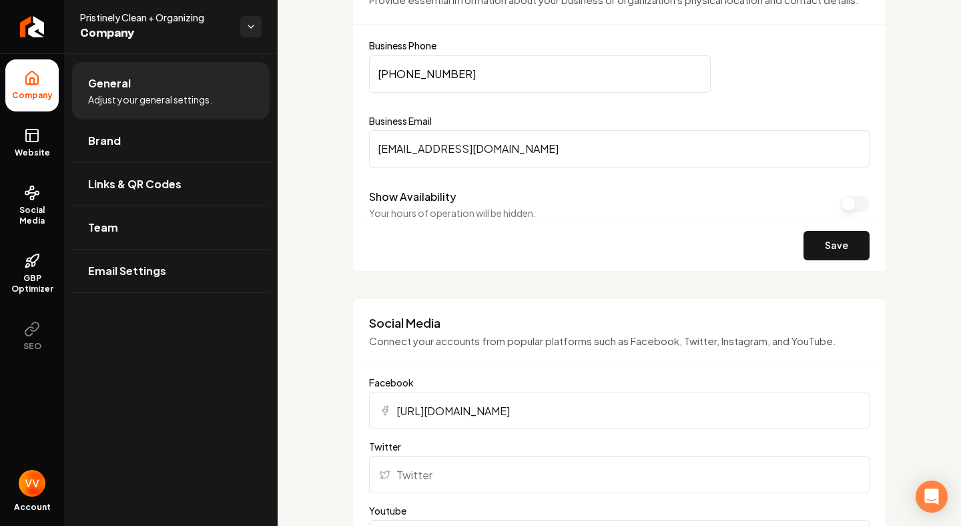
scroll to position [0, 0]
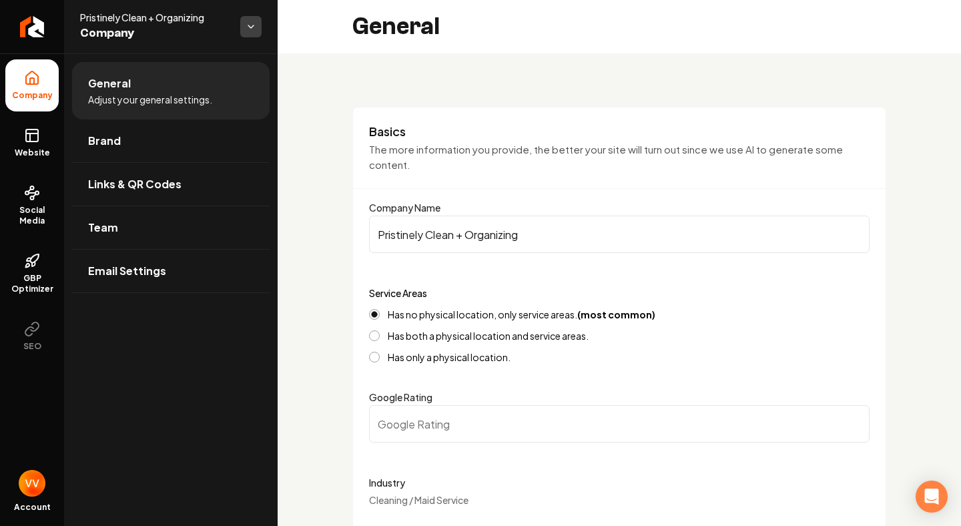
click at [250, 26] on html "Company Website Social Media GBP Optimizer SEO Account Pristinely Clean + Organ…" at bounding box center [480, 263] width 961 height 526
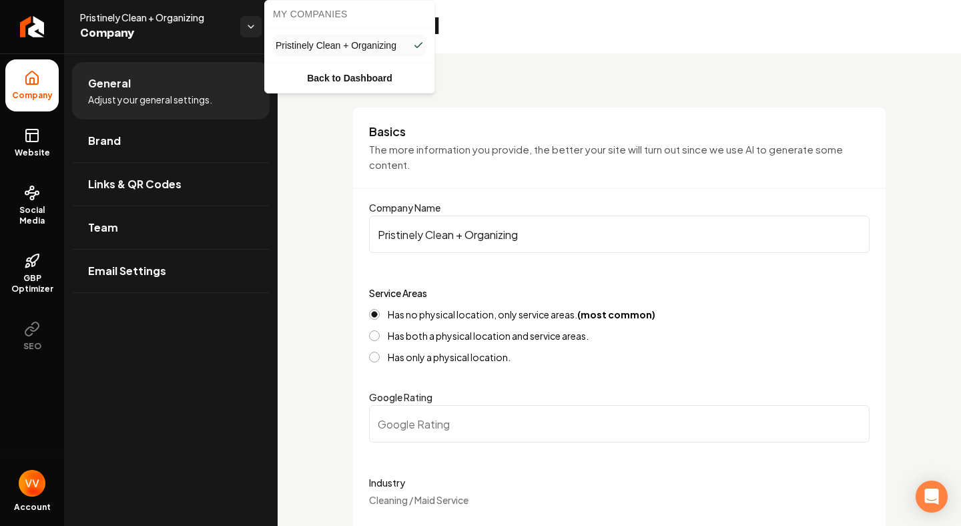
click at [183, 155] on html "Company Website Social Media GBP Optimizer SEO Account Pristinely Clean + Organ…" at bounding box center [480, 263] width 961 height 526
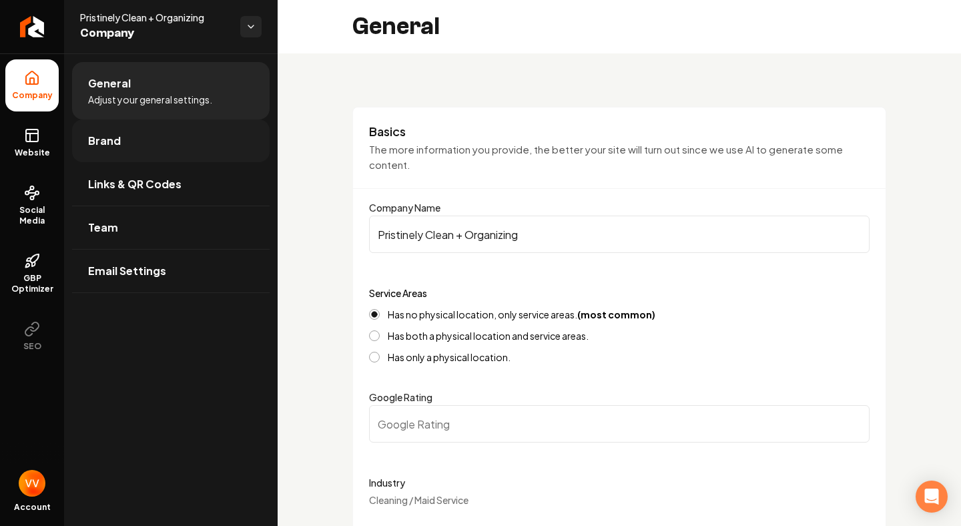
click at [123, 140] on link "Brand" at bounding box center [170, 140] width 197 height 43
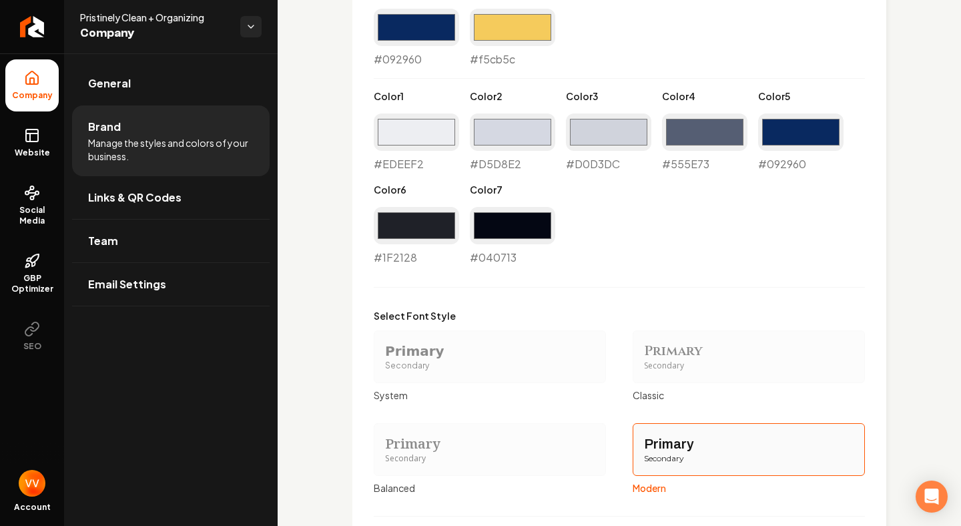
scroll to position [1149, 0]
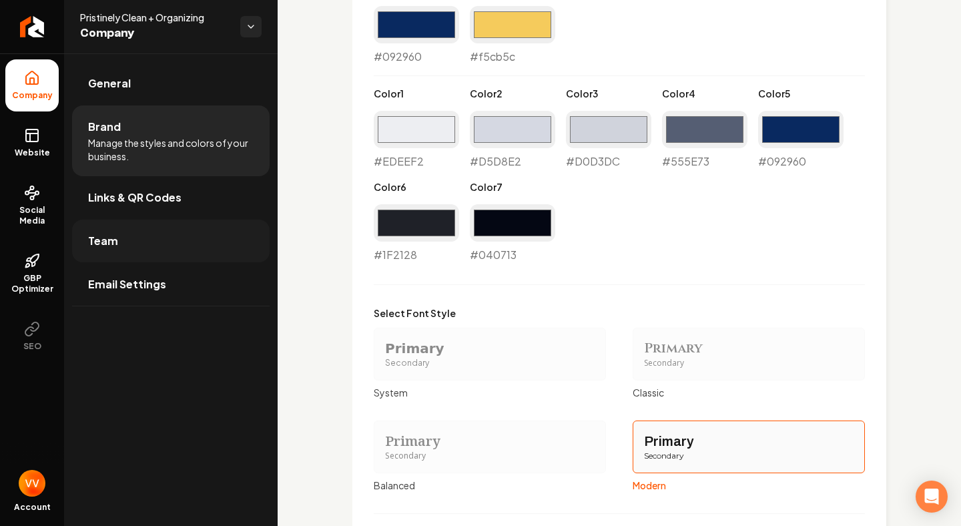
click at [187, 236] on link "Team" at bounding box center [170, 240] width 197 height 43
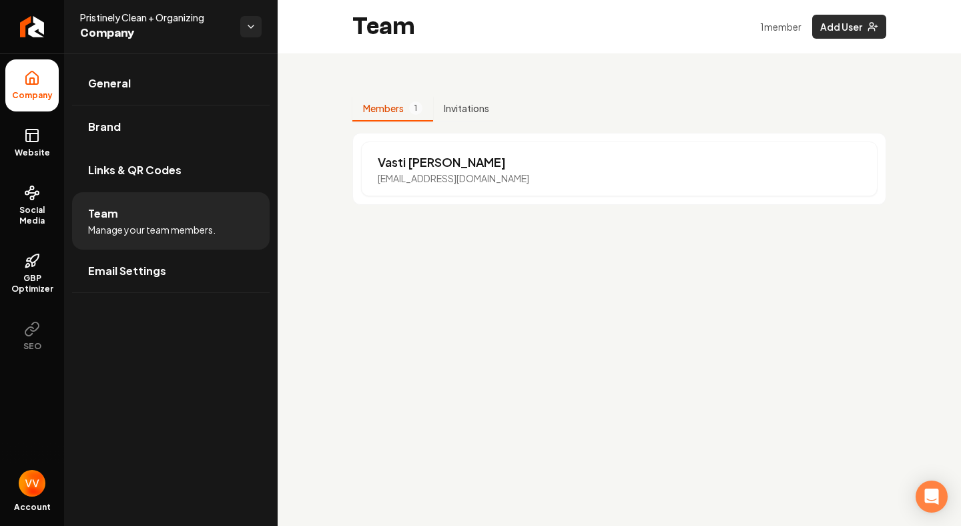
click at [855, 28] on button "Add User" at bounding box center [849, 27] width 74 height 24
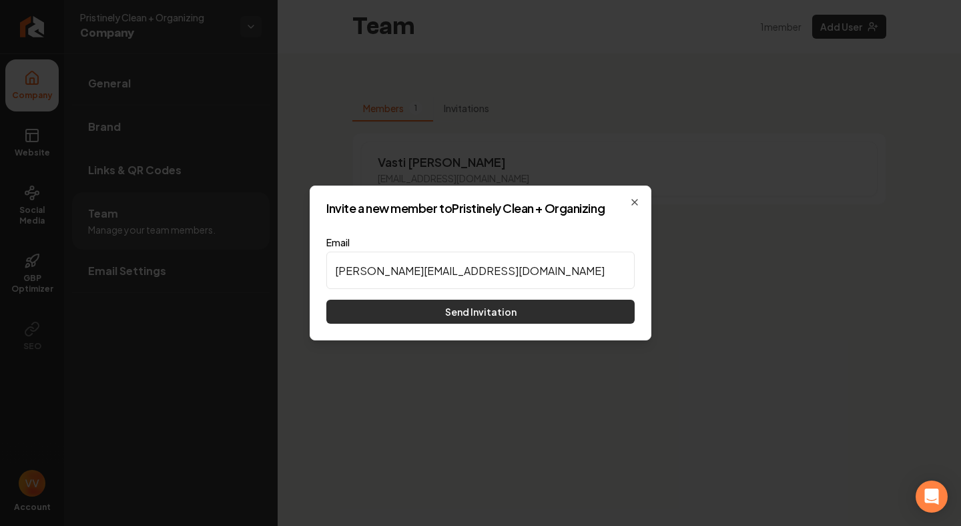
type input "[PERSON_NAME][EMAIL_ADDRESS][DOMAIN_NAME]"
click at [482, 318] on button "Send Invitation" at bounding box center [480, 312] width 308 height 24
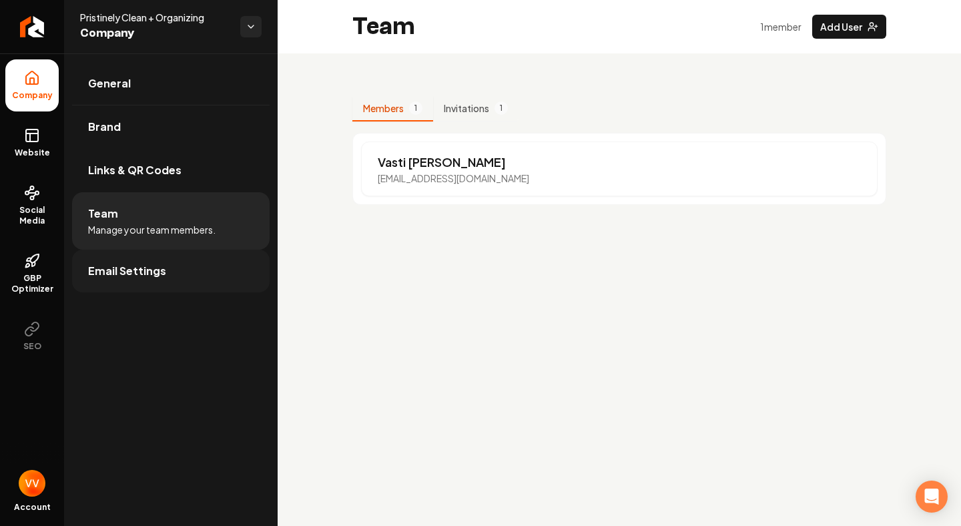
click at [123, 273] on span "Email Settings" at bounding box center [127, 271] width 78 height 16
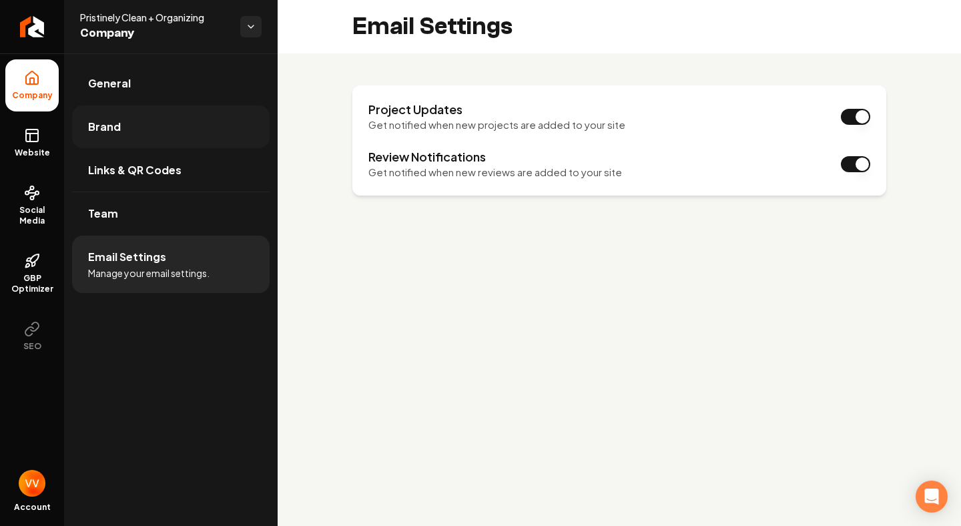
click at [168, 124] on link "Brand" at bounding box center [170, 126] width 197 height 43
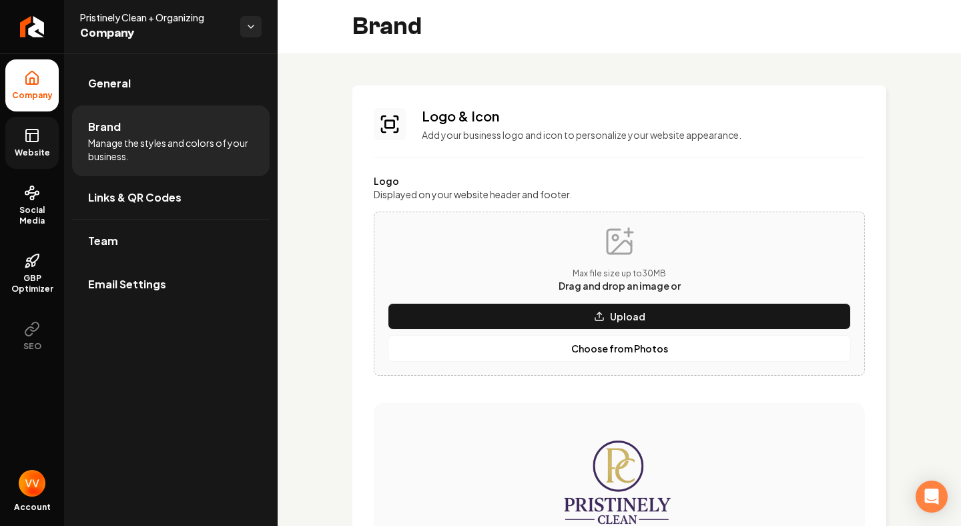
click at [33, 133] on icon at bounding box center [32, 133] width 12 height 0
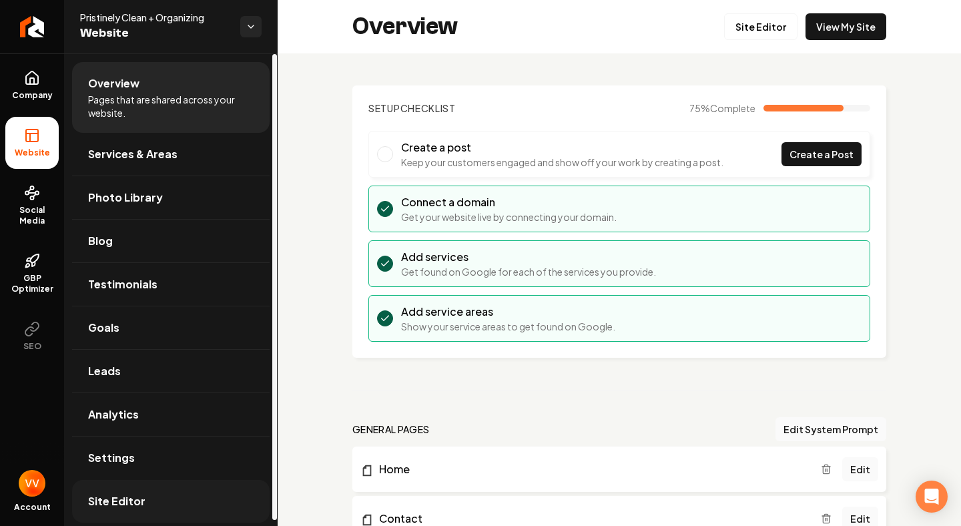
click at [109, 500] on span "Site Editor" at bounding box center [116, 501] width 57 height 16
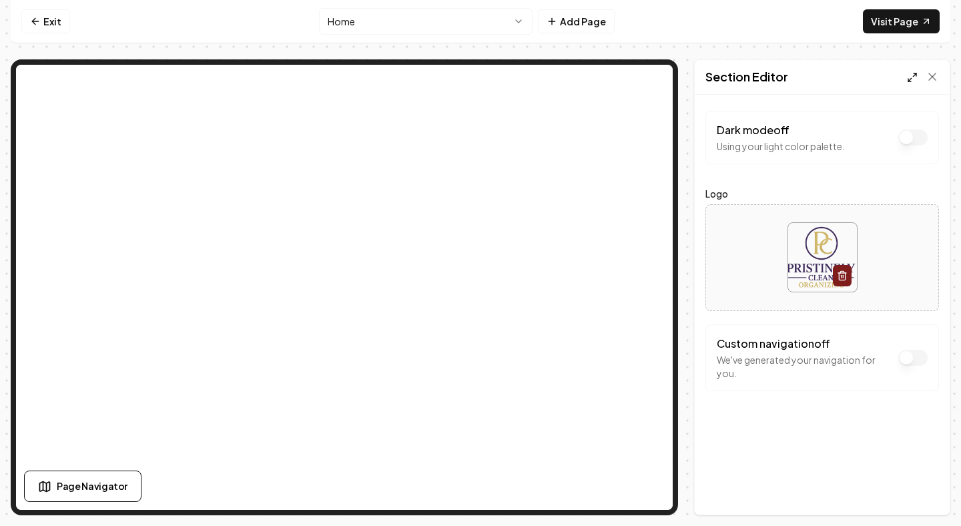
click at [907, 80] on icon at bounding box center [912, 77] width 11 height 11
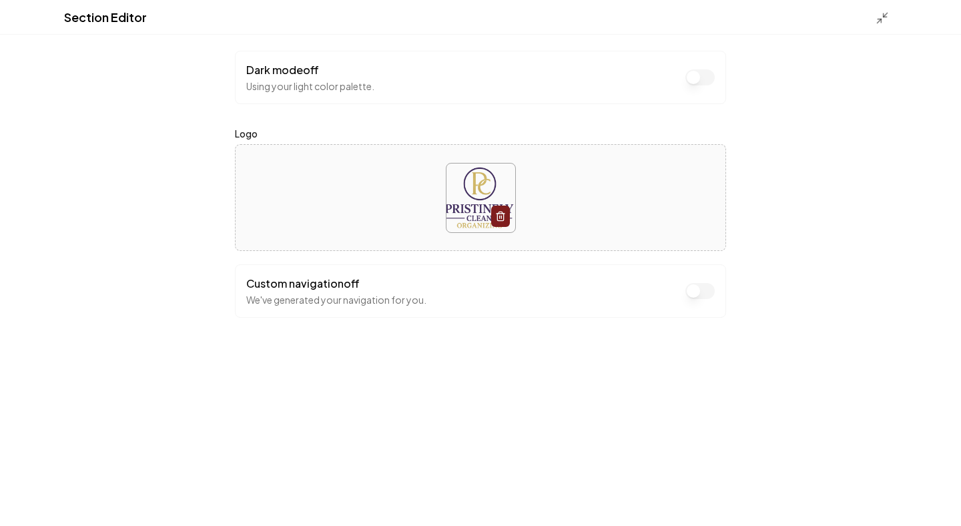
click at [690, 85] on button "Dark mode off" at bounding box center [699, 77] width 29 height 16
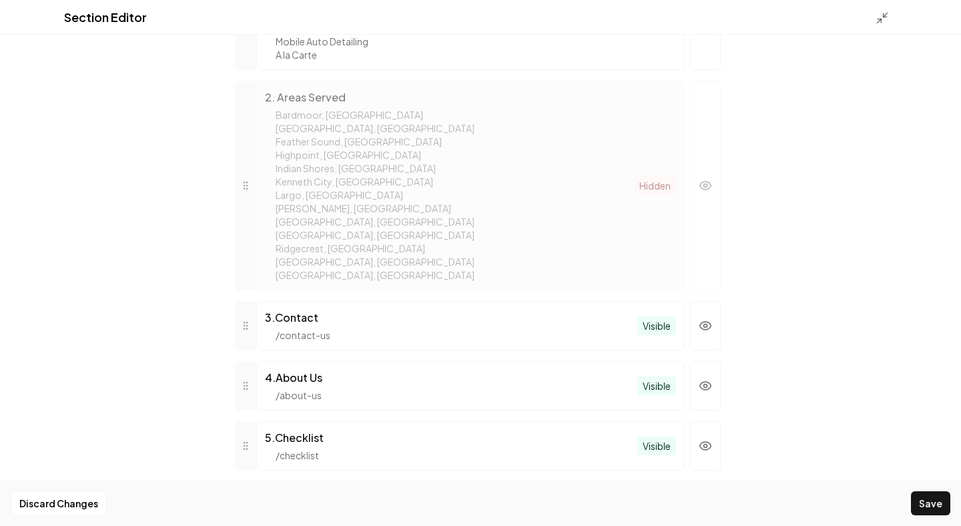
scroll to position [721, 0]
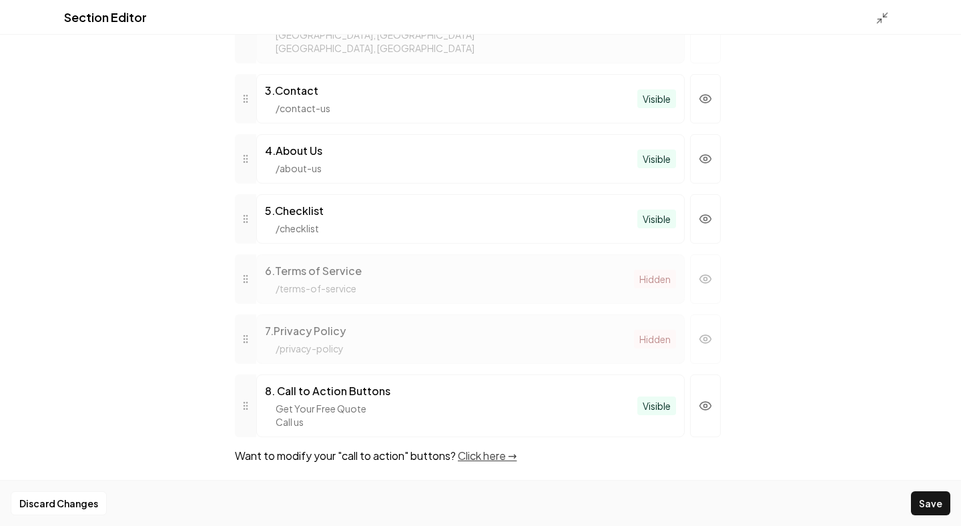
click at [494, 457] on link "Click here →" at bounding box center [487, 455] width 59 height 14
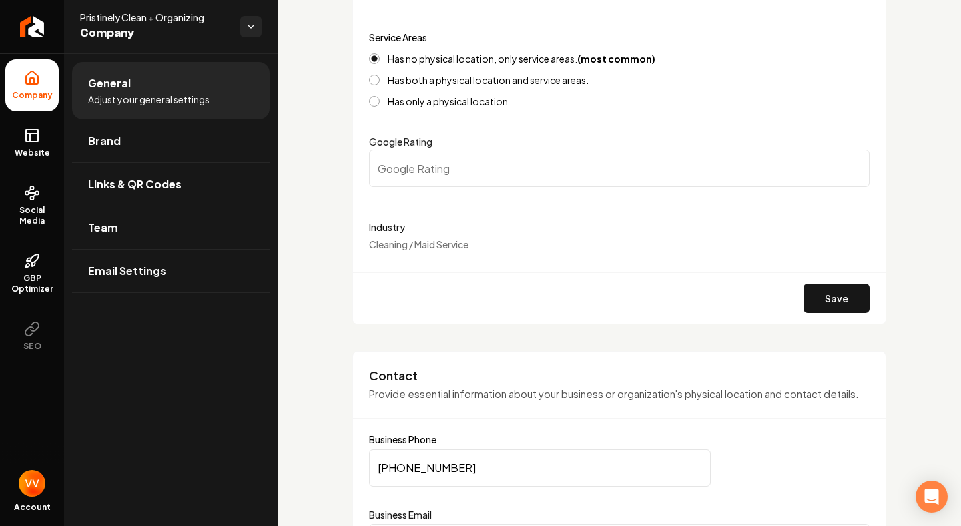
scroll to position [254, 0]
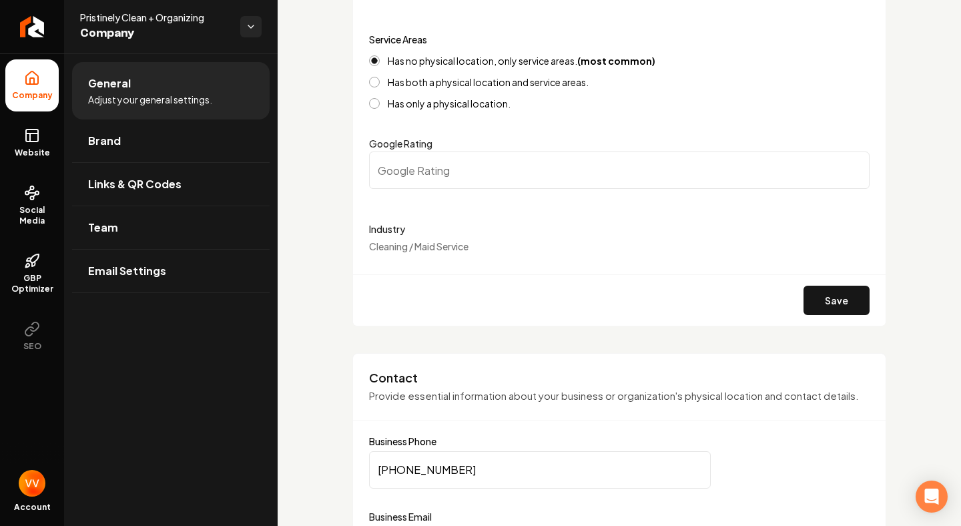
click at [500, 179] on input "Google Rating" at bounding box center [619, 169] width 500 height 37
click at [853, 166] on input "0.1" at bounding box center [619, 169] width 500 height 37
click at [853, 166] on input "0.2" at bounding box center [619, 169] width 500 height 37
click at [853, 166] on input "0.3" at bounding box center [619, 169] width 500 height 37
click at [853, 166] on input "0.4" at bounding box center [619, 169] width 500 height 37
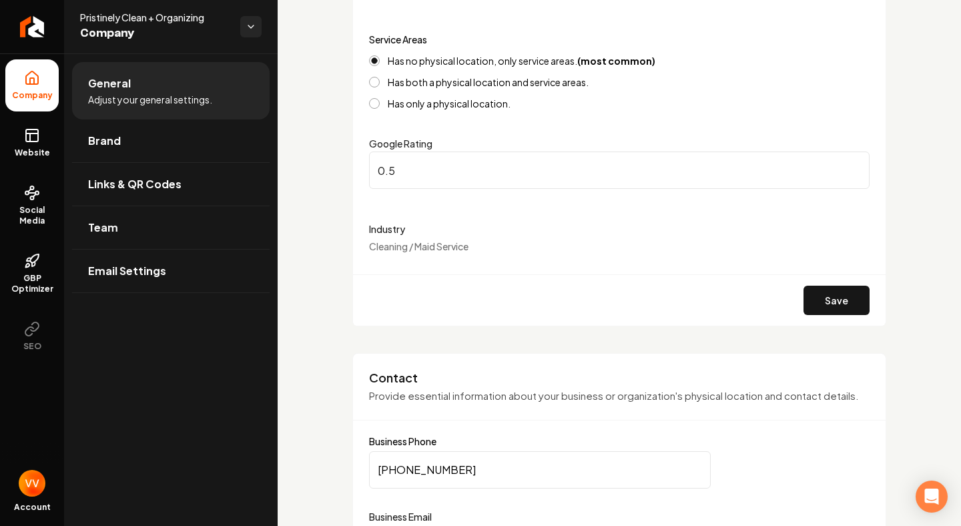
click at [853, 166] on input "0.5" at bounding box center [619, 169] width 500 height 37
click at [853, 166] on input "0.6" at bounding box center [619, 169] width 500 height 37
click at [853, 166] on input "0.7" at bounding box center [619, 169] width 500 height 37
click at [853, 166] on input "0.8" at bounding box center [619, 169] width 500 height 37
click at [853, 166] on input "0.9" at bounding box center [619, 169] width 500 height 37
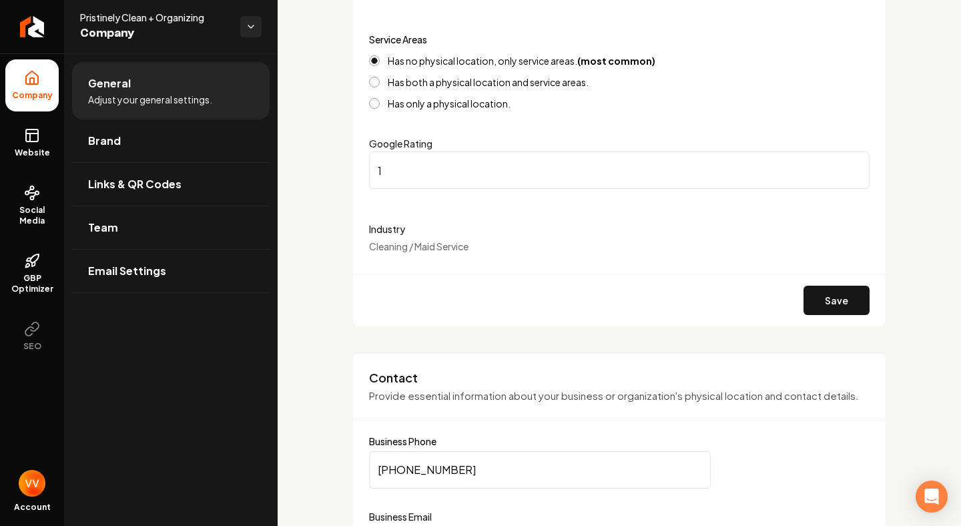
click at [853, 166] on input "1" at bounding box center [619, 169] width 500 height 37
click at [853, 166] on input "1.1" at bounding box center [619, 169] width 500 height 37
click at [853, 166] on input "1.2" at bounding box center [619, 169] width 500 height 37
click at [853, 166] on input "1.3" at bounding box center [619, 169] width 500 height 37
click at [853, 166] on input "1.4" at bounding box center [619, 169] width 500 height 37
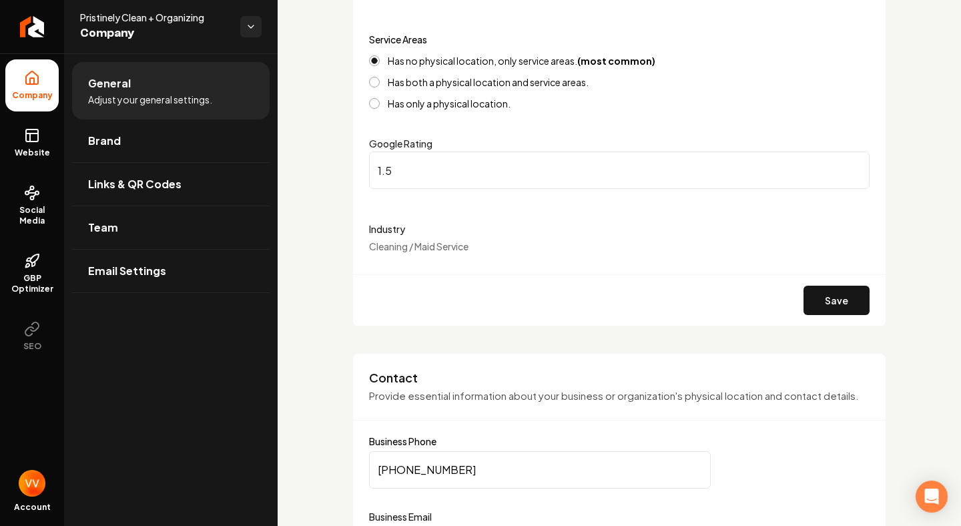
click at [853, 166] on input "1.5" at bounding box center [619, 169] width 500 height 37
click at [853, 166] on input "1.6" at bounding box center [619, 169] width 500 height 37
click at [853, 166] on input "1.7" at bounding box center [619, 169] width 500 height 37
click at [853, 166] on input "1.8" at bounding box center [619, 169] width 500 height 37
click at [853, 166] on input "1.9" at bounding box center [619, 169] width 500 height 37
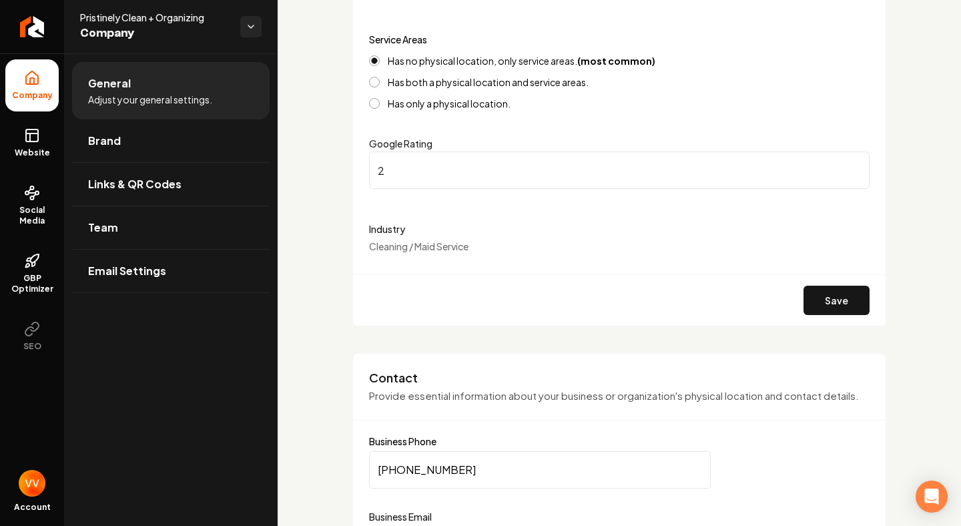
click at [853, 166] on input "2" at bounding box center [619, 169] width 500 height 37
click at [853, 166] on input "2.1" at bounding box center [619, 169] width 500 height 37
click at [853, 166] on input "2.2" at bounding box center [619, 169] width 500 height 37
click at [853, 166] on input "2.3" at bounding box center [619, 169] width 500 height 37
click at [853, 166] on input "2.4" at bounding box center [619, 169] width 500 height 37
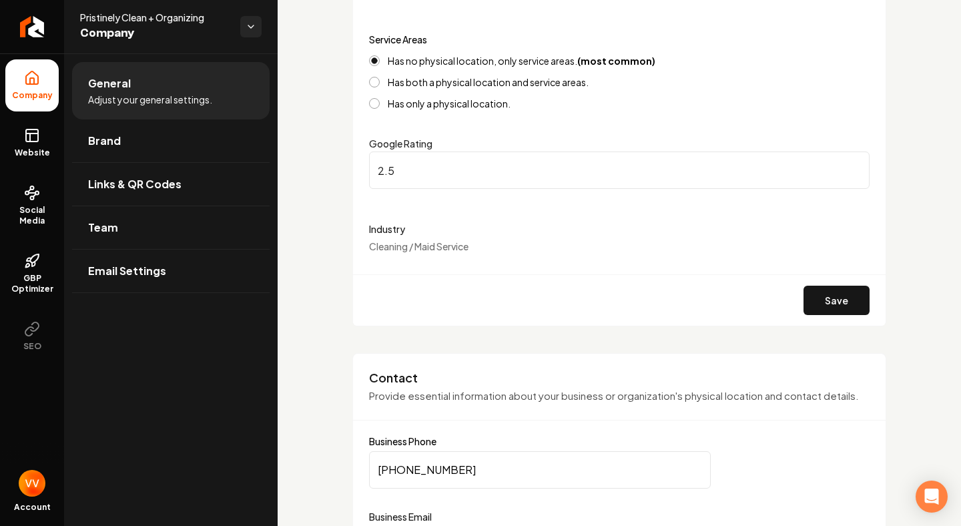
click at [853, 166] on input "2.5" at bounding box center [619, 169] width 500 height 37
click at [853, 166] on input "2.6" at bounding box center [619, 169] width 500 height 37
click at [853, 166] on input "2.7" at bounding box center [619, 169] width 500 height 37
click at [853, 166] on input "2.8" at bounding box center [619, 169] width 500 height 37
click at [853, 166] on input "2.9" at bounding box center [619, 169] width 500 height 37
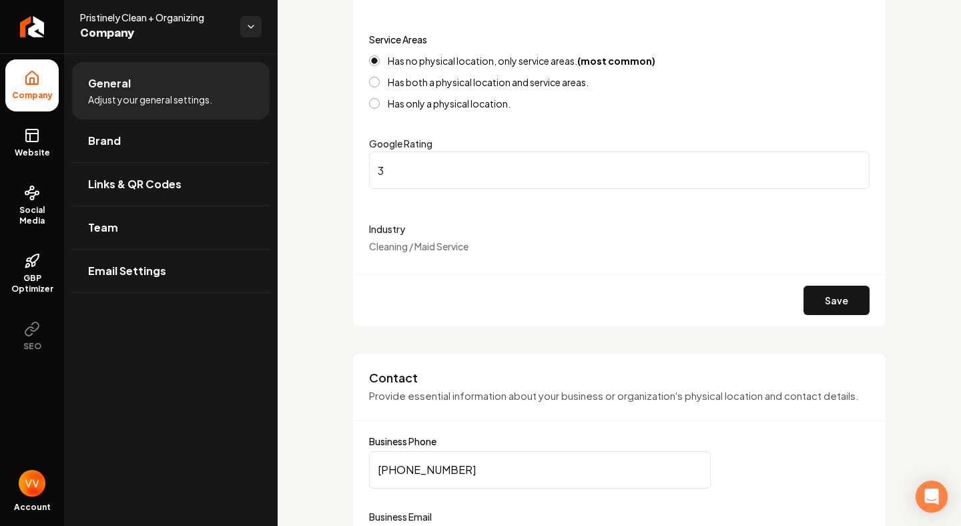
click at [853, 166] on input "3" at bounding box center [619, 169] width 500 height 37
click at [853, 166] on input "3.1" at bounding box center [619, 169] width 500 height 37
click at [853, 166] on input "3.2" at bounding box center [619, 169] width 500 height 37
click at [853, 166] on input "3.3" at bounding box center [619, 169] width 500 height 37
click at [853, 166] on input "3.4" at bounding box center [619, 169] width 500 height 37
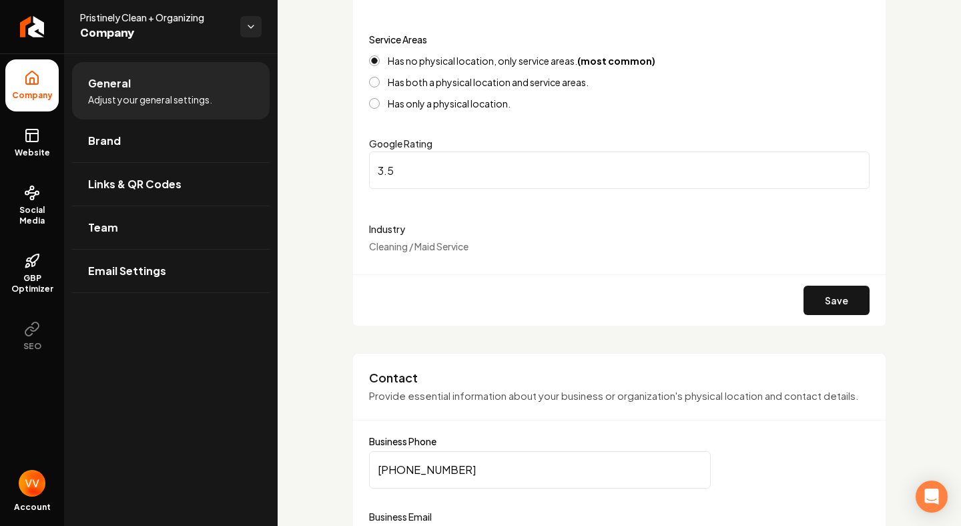
click at [853, 166] on input "3.5" at bounding box center [619, 169] width 500 height 37
click at [853, 166] on input "3.6" at bounding box center [619, 169] width 500 height 37
click at [853, 166] on input "3.7" at bounding box center [619, 169] width 500 height 37
click at [853, 166] on input "3.8" at bounding box center [619, 169] width 500 height 37
click at [853, 166] on input "3.9" at bounding box center [619, 169] width 500 height 37
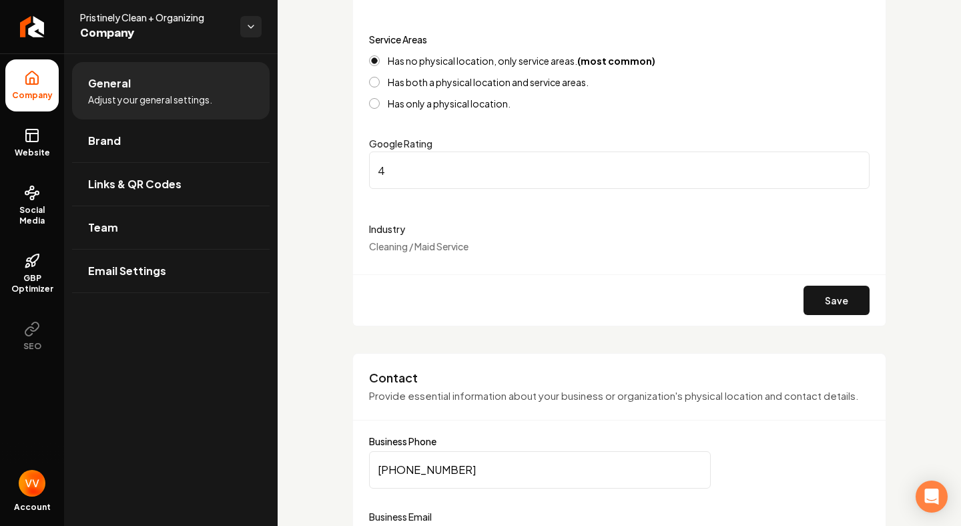
click at [853, 166] on input "4" at bounding box center [619, 169] width 500 height 37
click at [853, 166] on input "4.1" at bounding box center [619, 169] width 500 height 37
click at [853, 166] on input "4.2" at bounding box center [619, 169] width 500 height 37
click at [853, 166] on input "4.3" at bounding box center [619, 169] width 500 height 37
click at [853, 166] on input "4.4" at bounding box center [619, 169] width 500 height 37
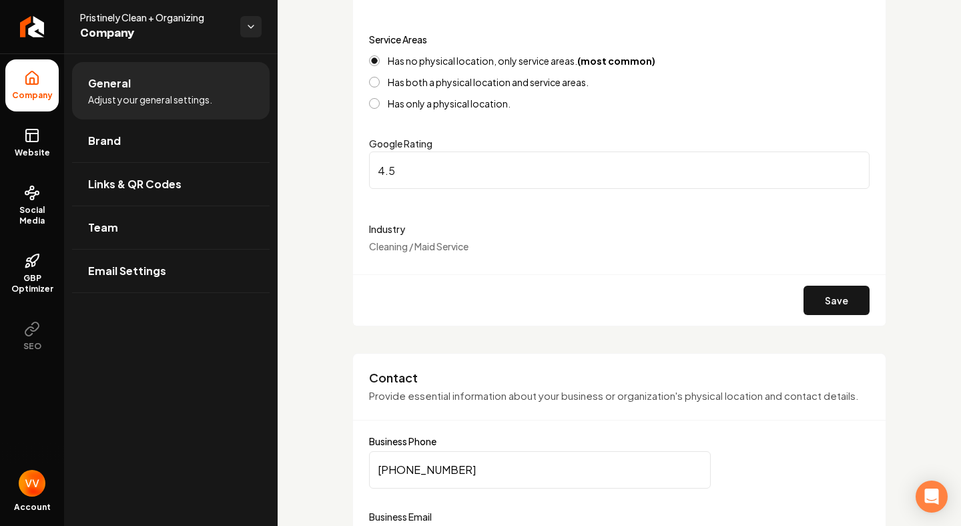
click at [853, 166] on input "4.5" at bounding box center [619, 169] width 500 height 37
click at [853, 166] on input "4.6" at bounding box center [619, 169] width 500 height 37
click at [853, 166] on input "4.7" at bounding box center [619, 169] width 500 height 37
click at [853, 166] on input "4.8" at bounding box center [619, 169] width 500 height 37
click at [853, 166] on input "4.9" at bounding box center [619, 169] width 500 height 37
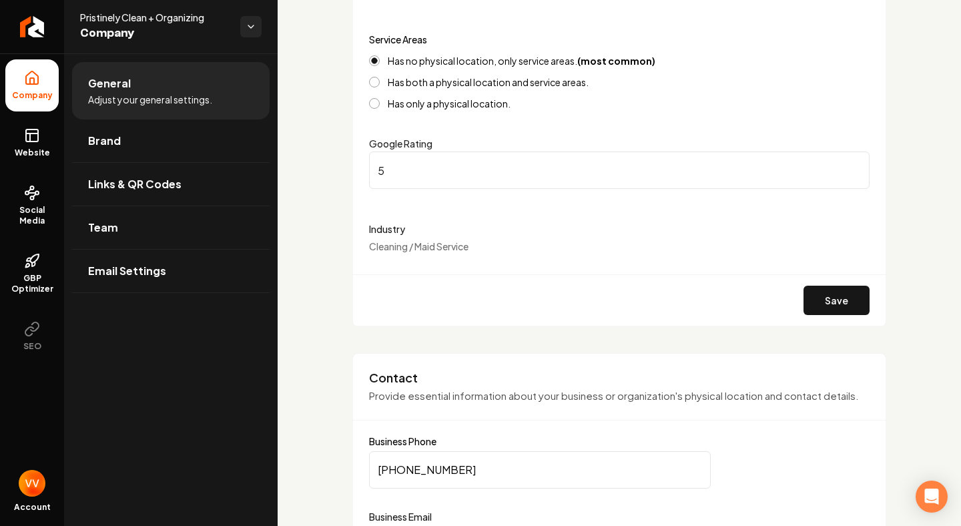
click at [853, 166] on input "5" at bounding box center [619, 169] width 500 height 37
click at [853, 166] on input "5.1" at bounding box center [619, 169] width 500 height 37
click at [853, 166] on input "5.2" at bounding box center [619, 169] width 500 height 37
click at [853, 166] on input "5.3" at bounding box center [619, 169] width 500 height 37
click at [853, 166] on input "5.4" at bounding box center [619, 169] width 500 height 37
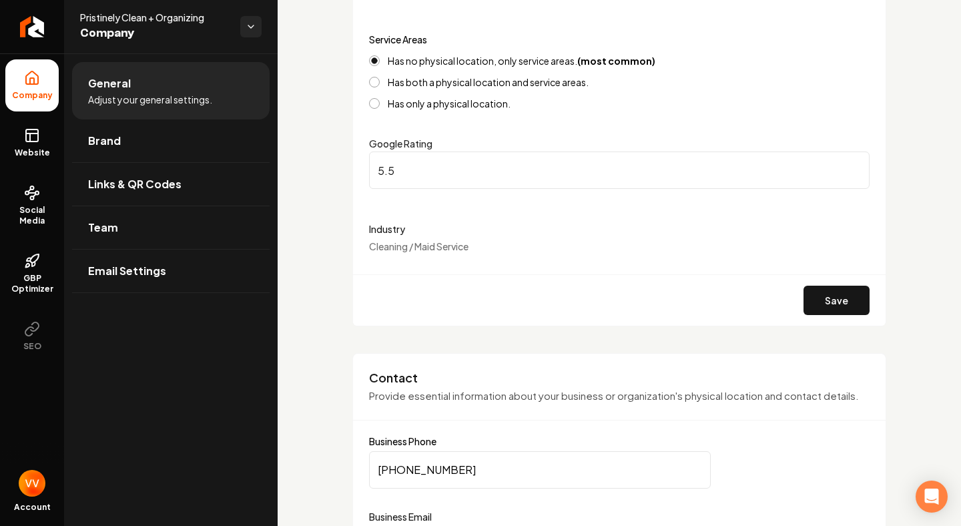
click at [853, 166] on input "5.5" at bounding box center [619, 169] width 500 height 37
click at [855, 173] on input "5.4" at bounding box center [619, 169] width 500 height 37
click at [855, 173] on input "5.3" at bounding box center [619, 169] width 500 height 37
click at [855, 173] on input "5.2" at bounding box center [619, 169] width 500 height 37
click at [855, 173] on input "5.1" at bounding box center [619, 169] width 500 height 37
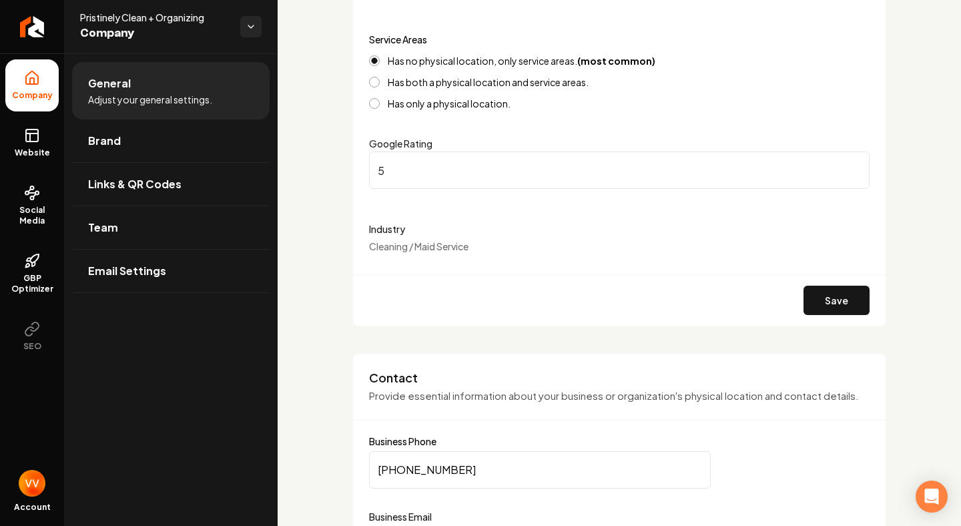
type input "5"
click at [855, 173] on input "5" at bounding box center [619, 169] width 500 height 37
click at [815, 304] on button "Save" at bounding box center [836, 300] width 66 height 29
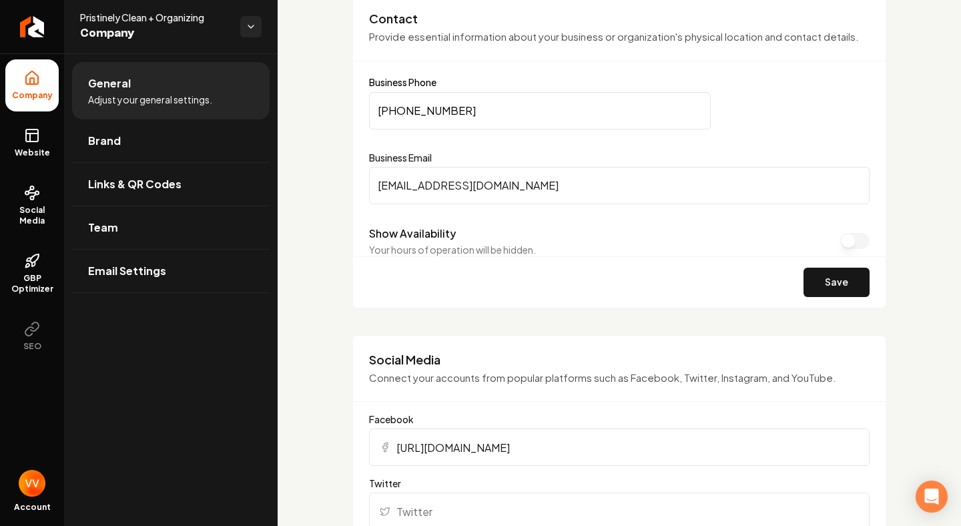
scroll to position [555, 0]
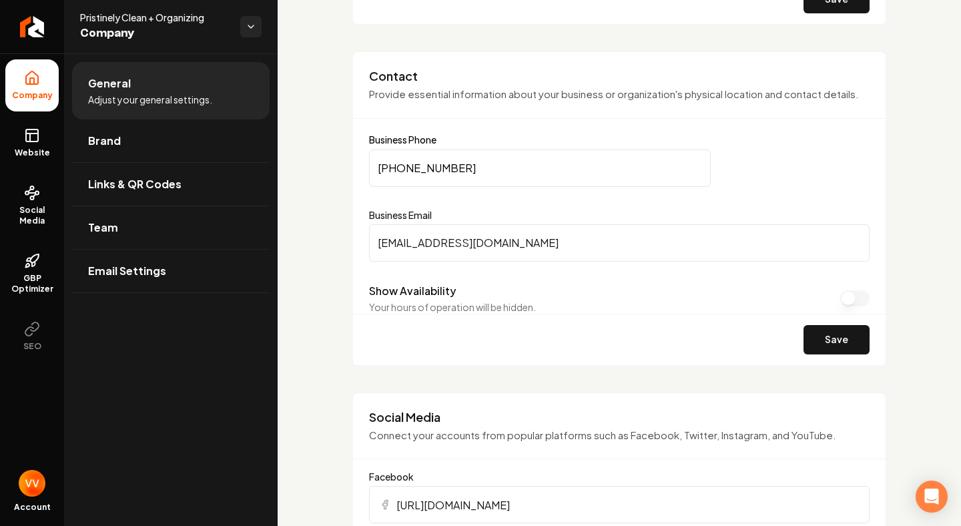
click at [488, 167] on input "[PHONE_NUMBER]" at bounding box center [540, 167] width 342 height 37
click at [847, 300] on button "Show Availability" at bounding box center [854, 298] width 29 height 16
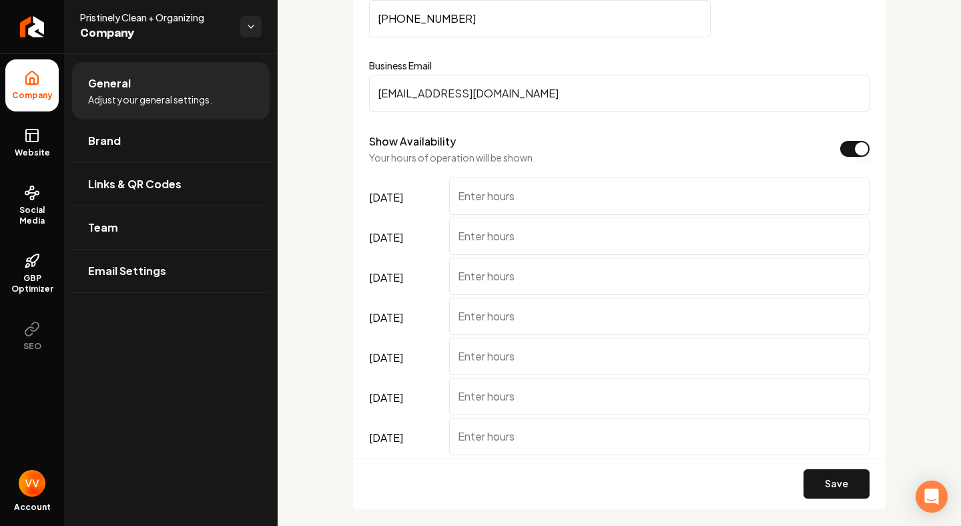
scroll to position [717, 0]
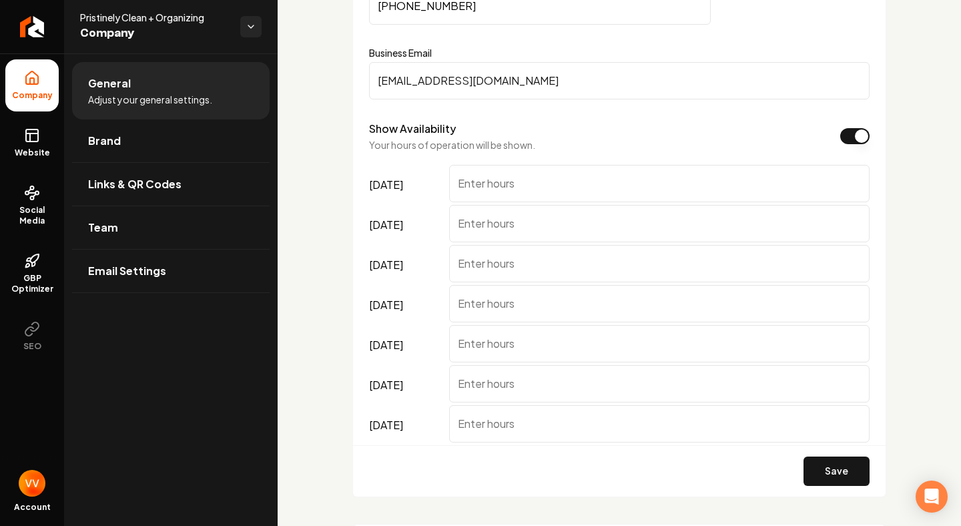
click at [604, 179] on input "[DATE]" at bounding box center [659, 183] width 420 height 37
type input "9:00 AM - 6:00 PM"
click at [543, 230] on input "[DATE]" at bounding box center [659, 223] width 420 height 37
paste input "9:00 AM - 6:00 PM"
type input "9:00 AM - 6:00 PM"
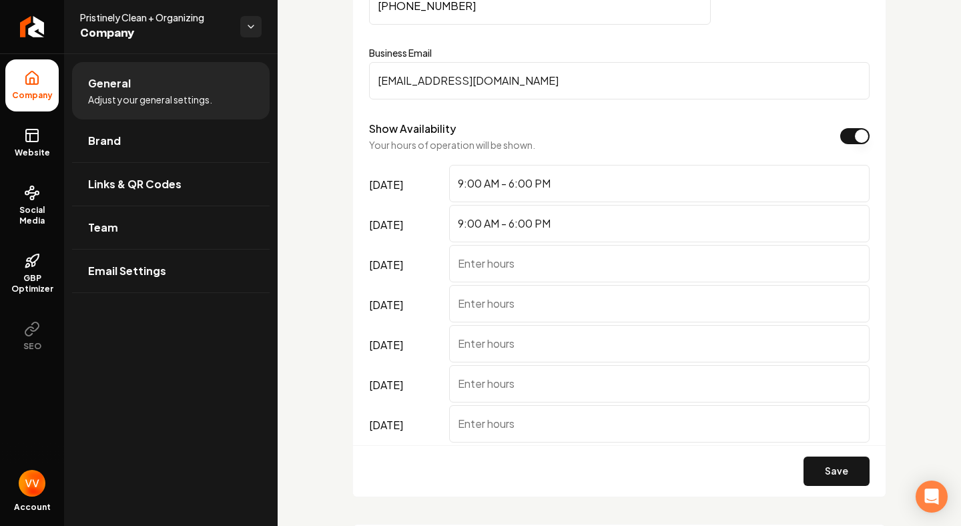
click at [522, 264] on input "[DATE]" at bounding box center [659, 263] width 420 height 37
paste input "9:00 AM - 6:00 PM"
type input "9:00 AM - 6:00 PM"
click at [510, 306] on input "[DATE]" at bounding box center [659, 303] width 420 height 37
paste input "9:00 AM - 6:00 PM"
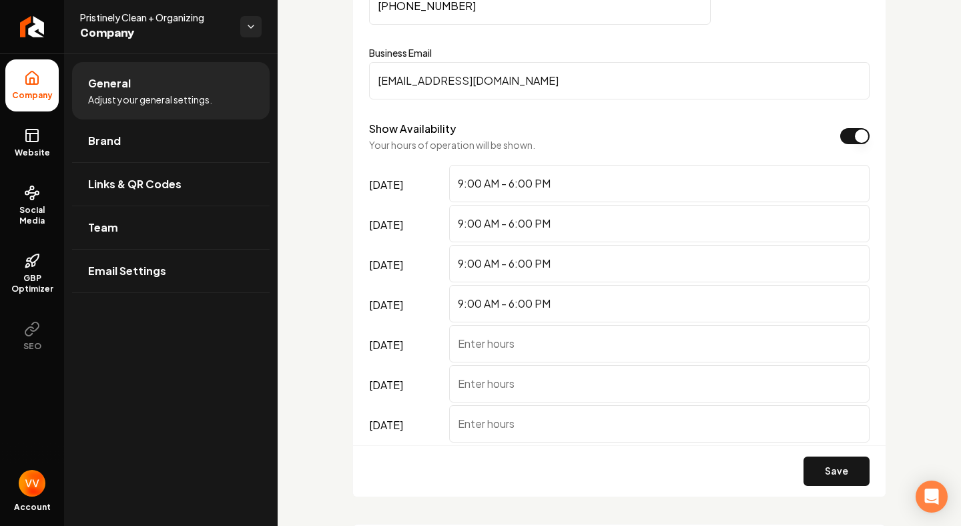
type input "9:00 AM - 6:00 PM"
click at [486, 342] on input "[DATE]" at bounding box center [659, 343] width 420 height 37
paste input "9:00 AM - 6:00 PM"
type input "9:00 AM - 6:00 PM"
click at [481, 380] on input "[DATE]" at bounding box center [659, 383] width 420 height 37
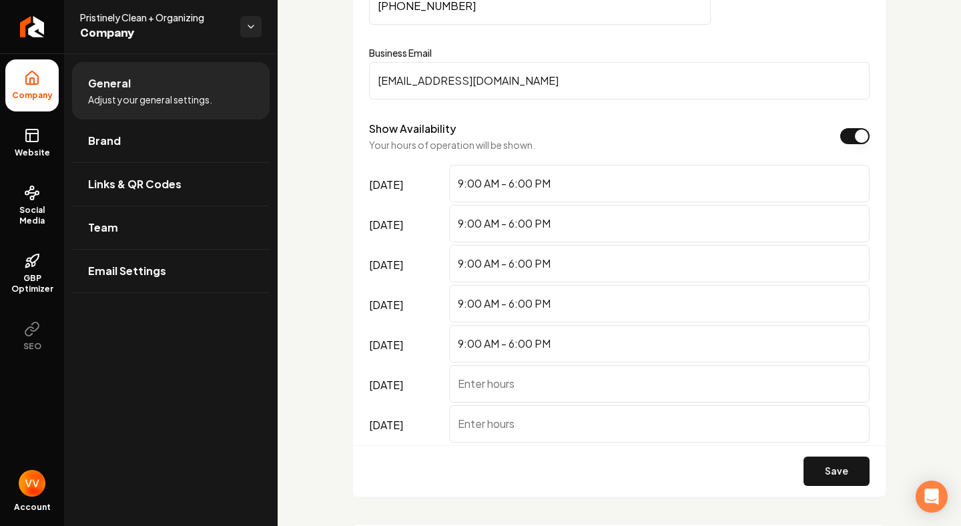
paste input "9:00 AM - 6:00 PM"
type input "9:00 AM - 6:00 PM"
click at [474, 426] on input "[DATE]" at bounding box center [659, 423] width 420 height 37
paste input "9:00 AM - 6:00 PM"
type input "9:00 AM - 6:00 PM"
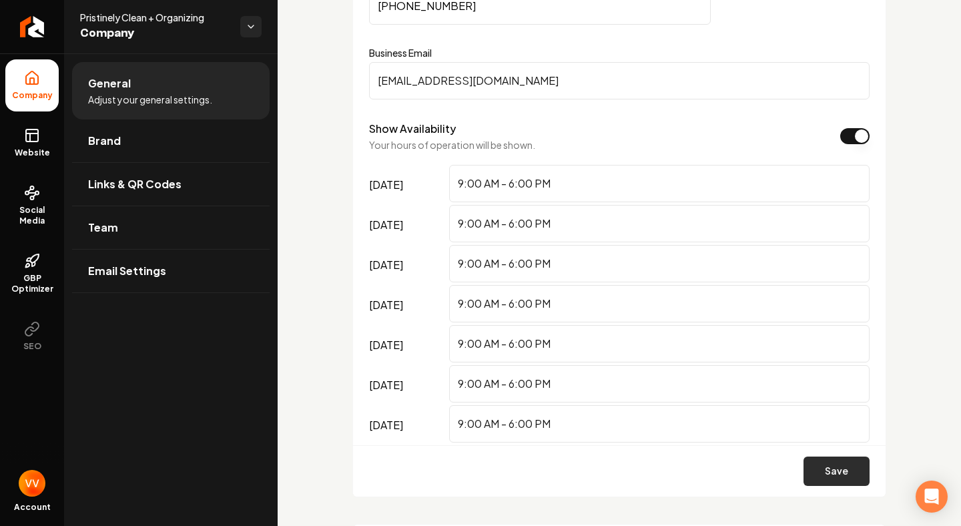
click at [828, 466] on button "Save" at bounding box center [836, 470] width 66 height 29
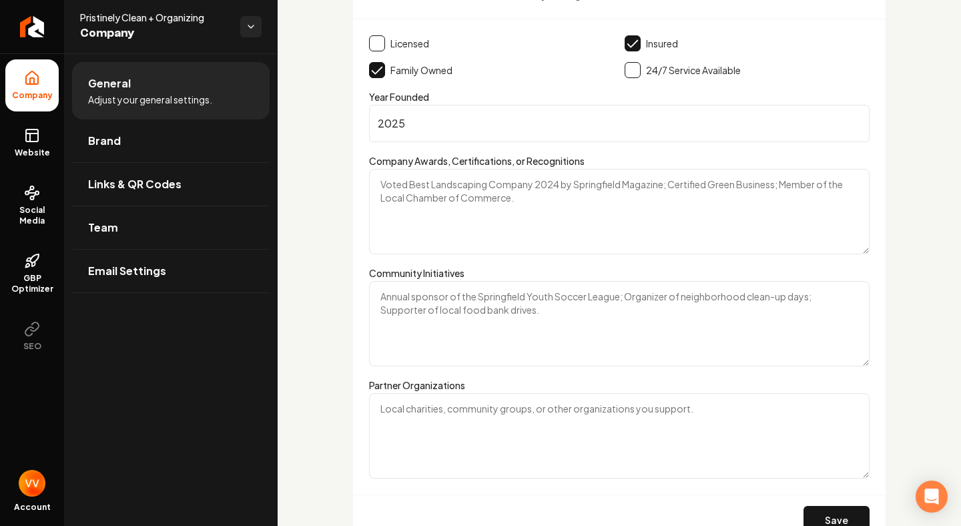
scroll to position [2180, 0]
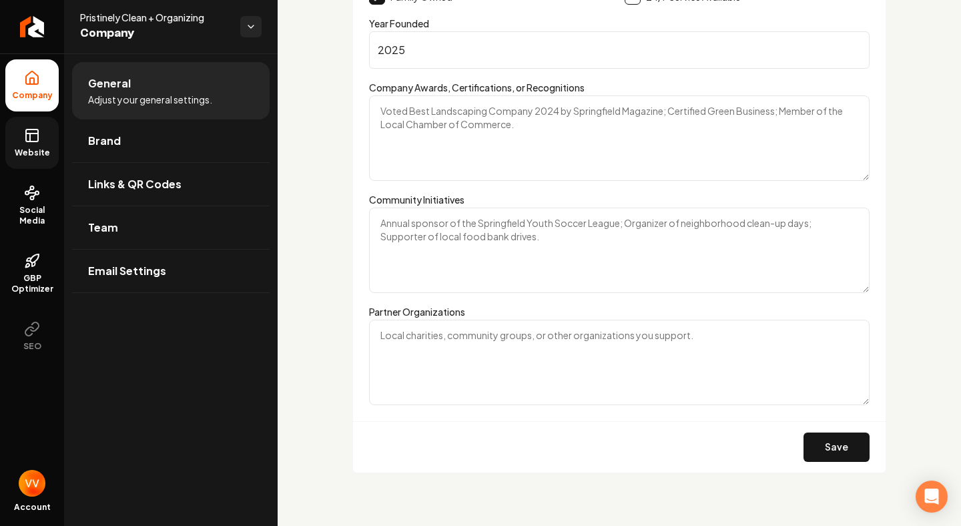
click at [45, 145] on link "Website" at bounding box center [31, 143] width 53 height 52
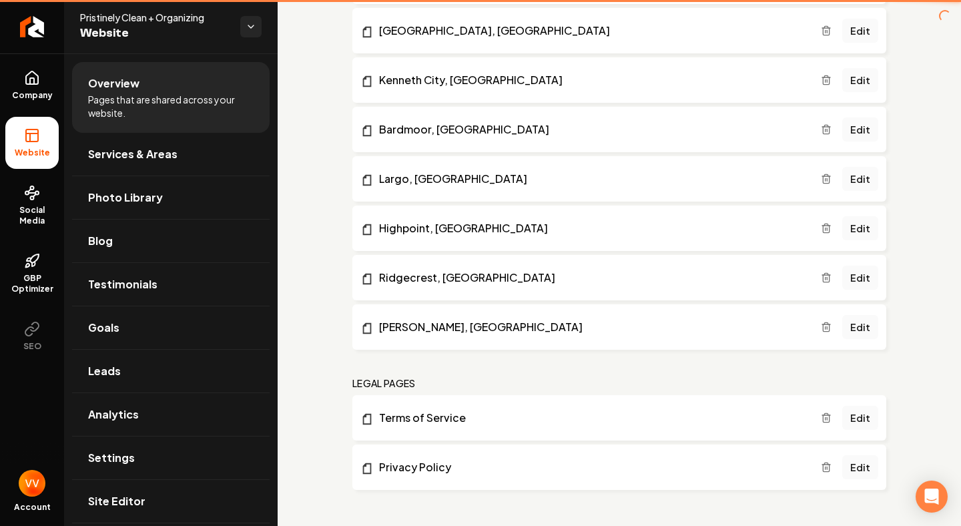
scroll to position [1530, 0]
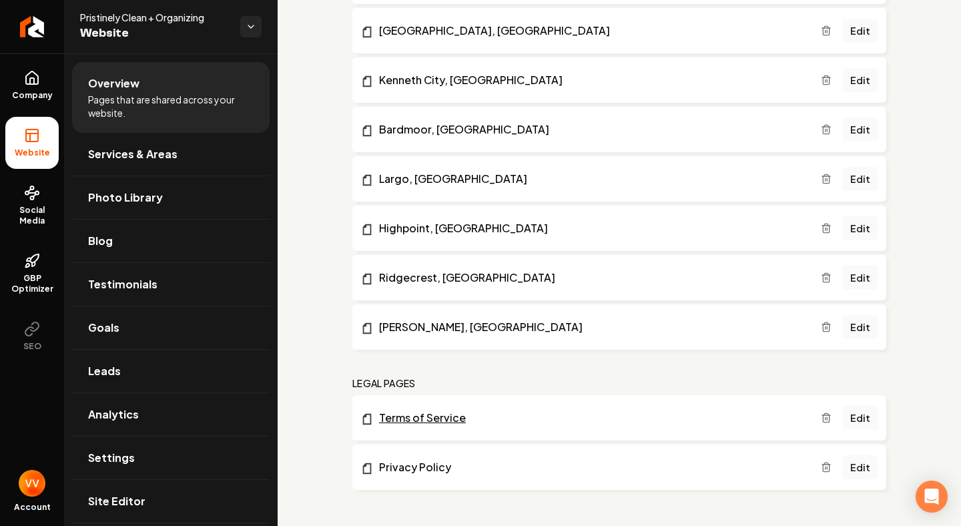
click at [443, 419] on link "Terms of Service" at bounding box center [590, 418] width 460 height 16
click at [863, 410] on link "Edit" at bounding box center [860, 418] width 36 height 24
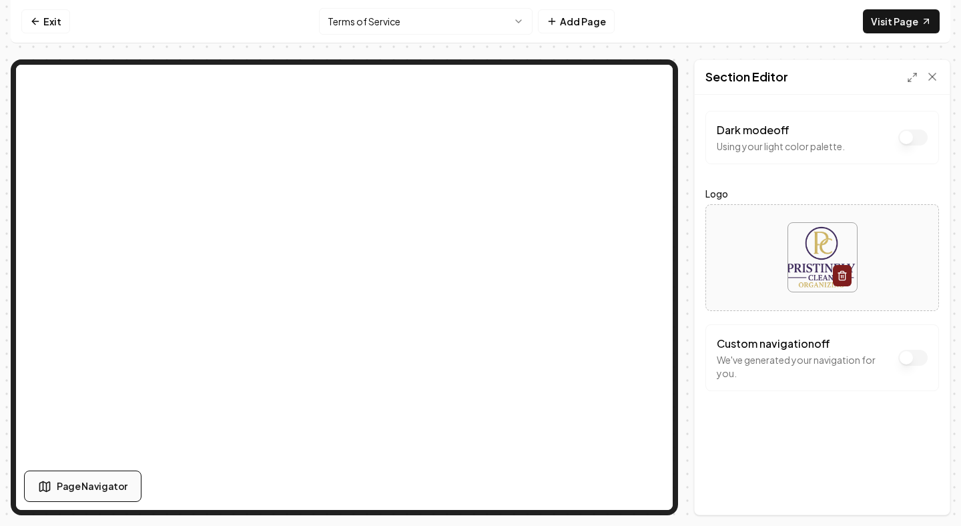
click at [81, 480] on span "Page Navigator" at bounding box center [92, 486] width 71 height 14
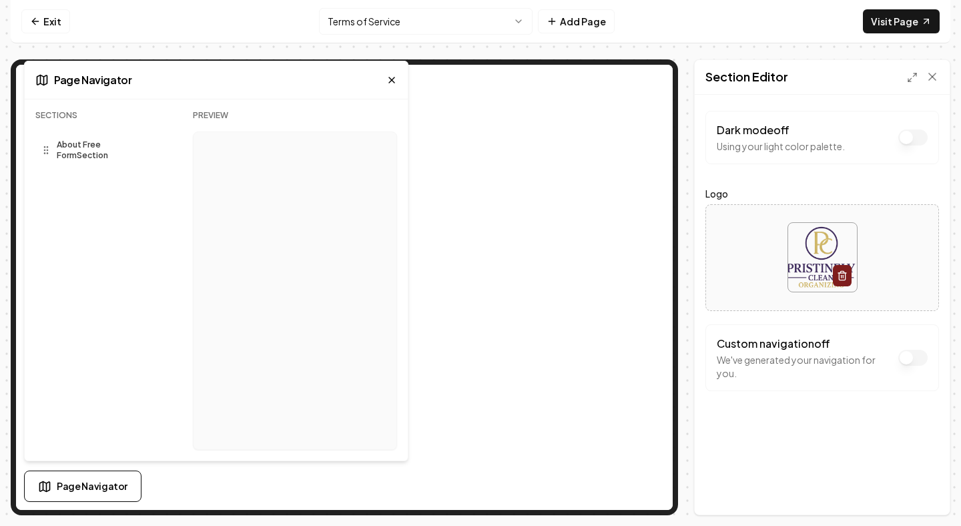
click at [46, 147] on icon at bounding box center [46, 150] width 11 height 11
click at [96, 147] on span "About Free Form Section" at bounding box center [105, 149] width 96 height 21
click at [905, 145] on button "Dark mode off" at bounding box center [912, 137] width 29 height 16
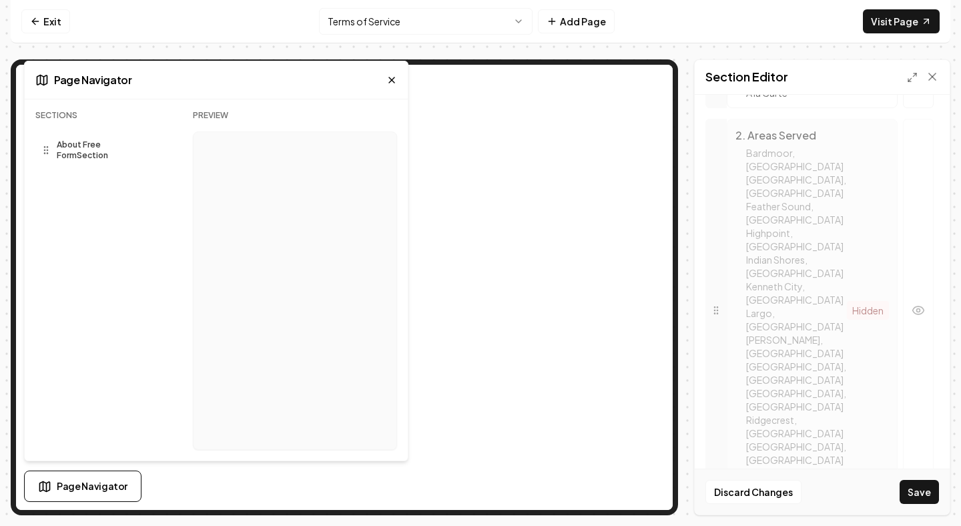
scroll to position [582, 0]
click at [774, 496] on div "3 . Contact" at bounding box center [792, 504] width 115 height 16
click at [915, 508] on icon "button" at bounding box center [918, 512] width 11 height 8
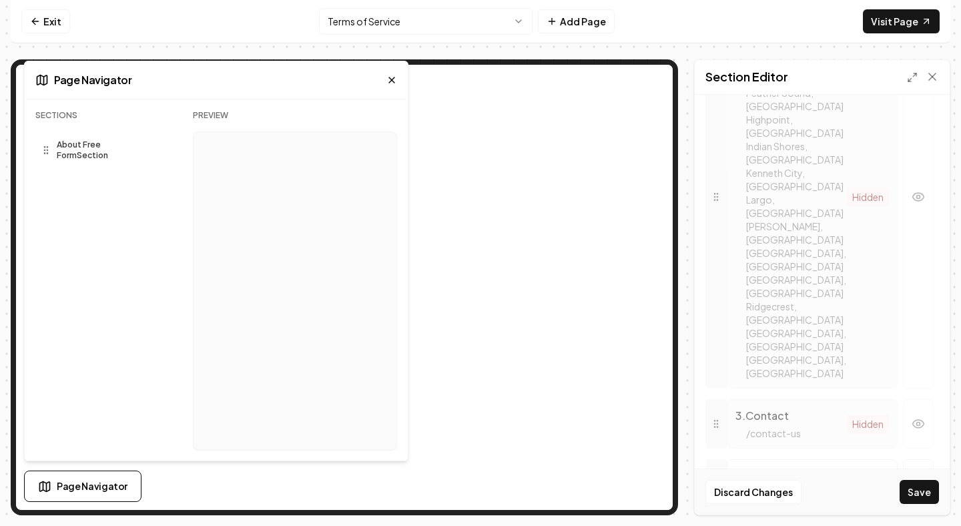
scroll to position [703, 0]
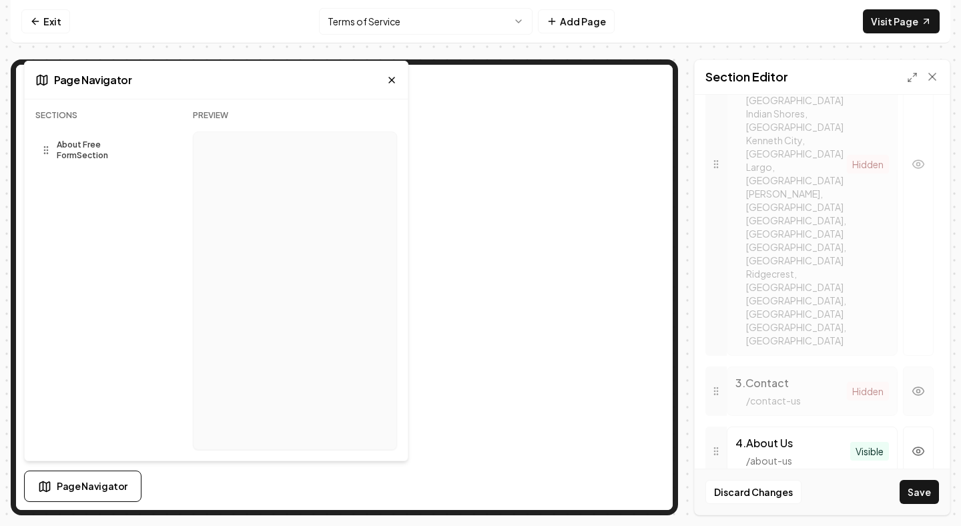
click at [921, 387] on icon "button" at bounding box center [918, 391] width 11 height 8
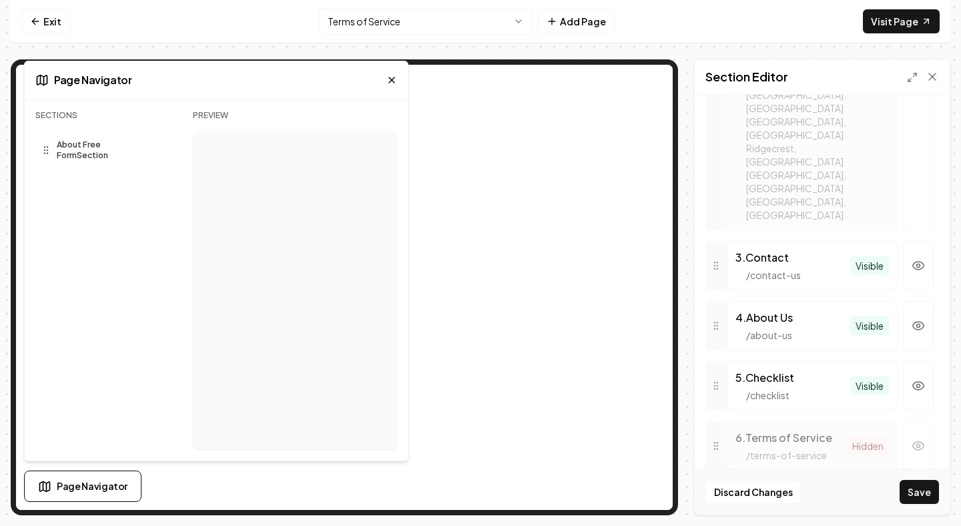
scroll to position [864, 0]
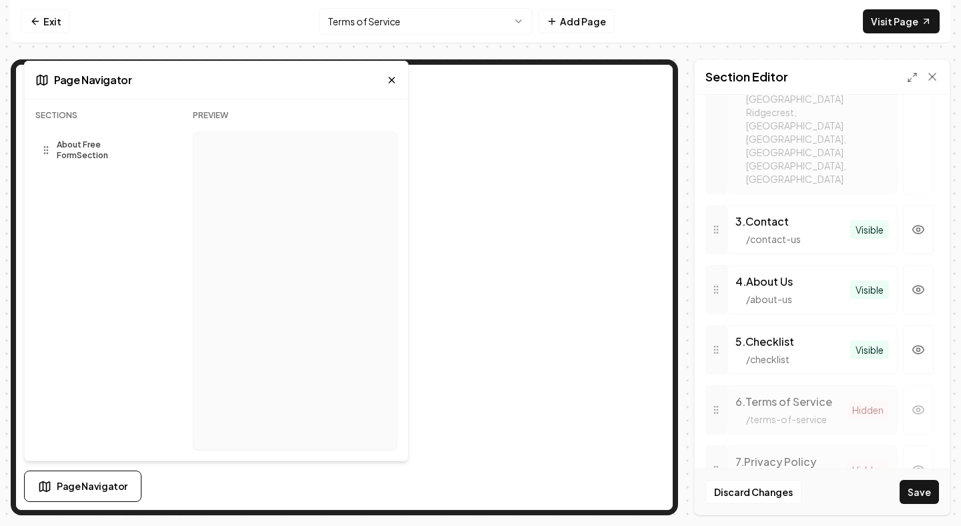
click at [387, 76] on icon at bounding box center [391, 80] width 11 height 11
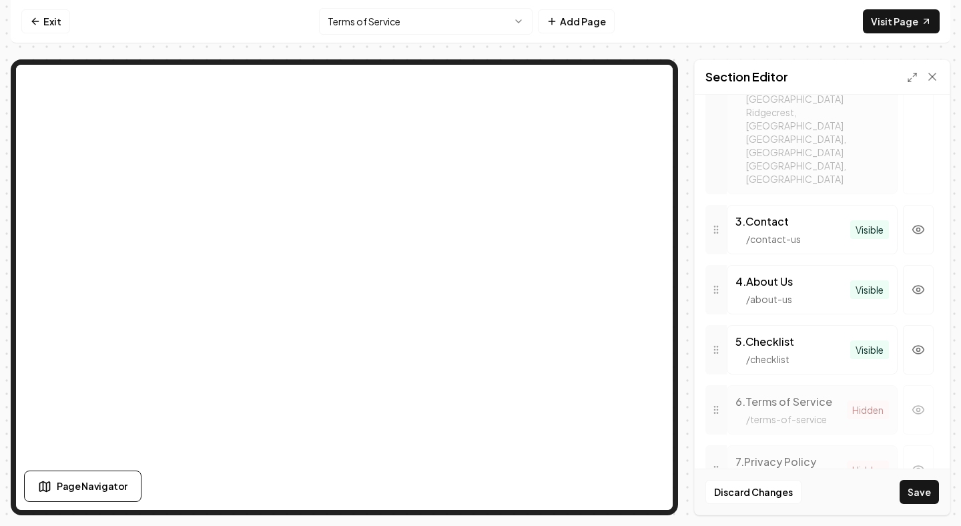
click at [520, 23] on html "Computer Required This feature is only available on a computer. Please switch t…" at bounding box center [480, 263] width 961 height 526
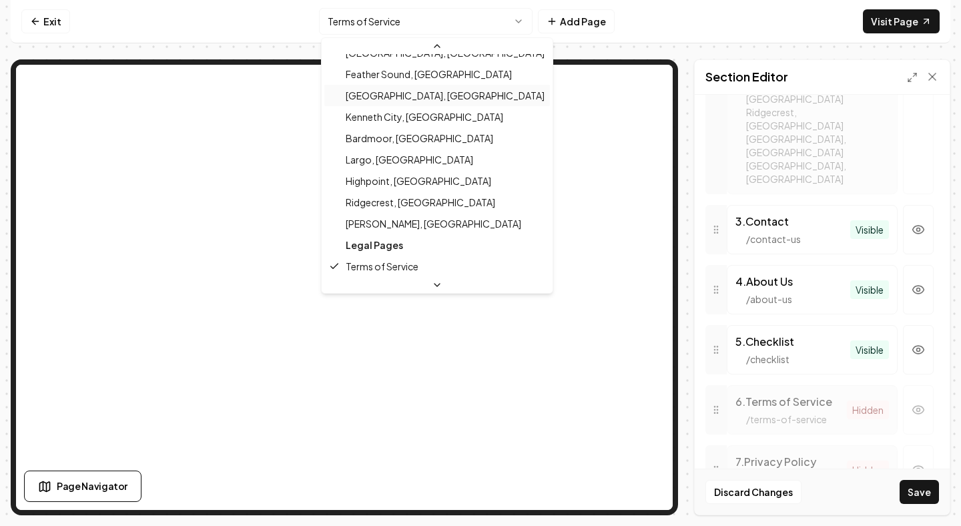
scroll to position [0, 0]
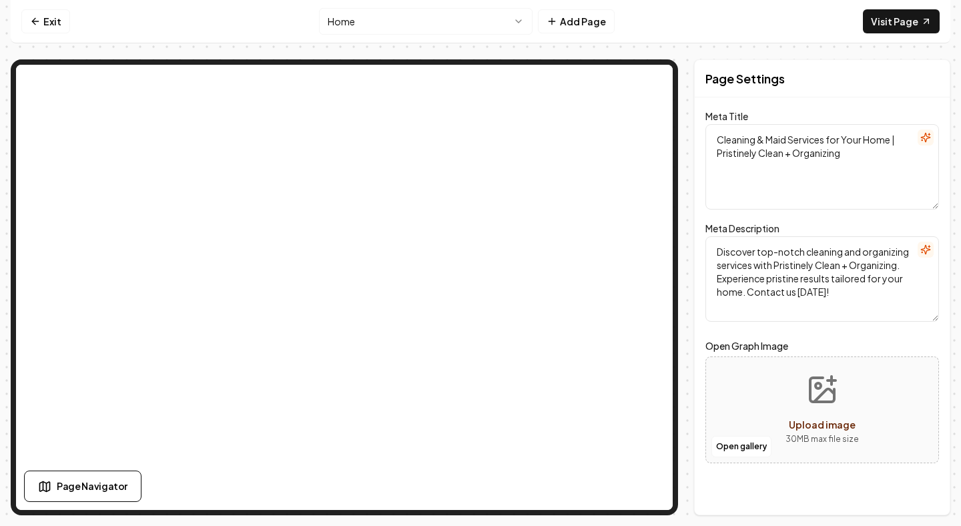
click at [792, 180] on textarea "Cleaning & Maid Services for Your Home | Pristinely Clean + Organizing" at bounding box center [822, 166] width 234 height 85
click at [783, 80] on h2 "Page Settings" at bounding box center [744, 78] width 79 height 19
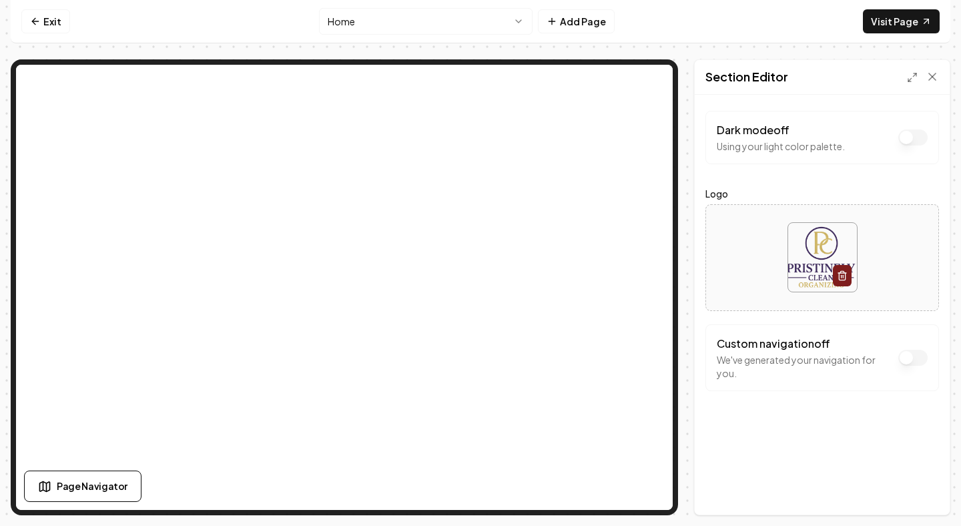
click at [909, 135] on button "Dark mode off" at bounding box center [912, 137] width 29 height 16
click at [909, 135] on button "Dark mode on" at bounding box center [912, 137] width 29 height 16
click at [909, 135] on button "Dark mode off" at bounding box center [912, 137] width 29 height 16
click at [909, 135] on button "Dark mode on" at bounding box center [912, 137] width 29 height 16
click at [914, 78] on icon at bounding box center [912, 77] width 11 height 11
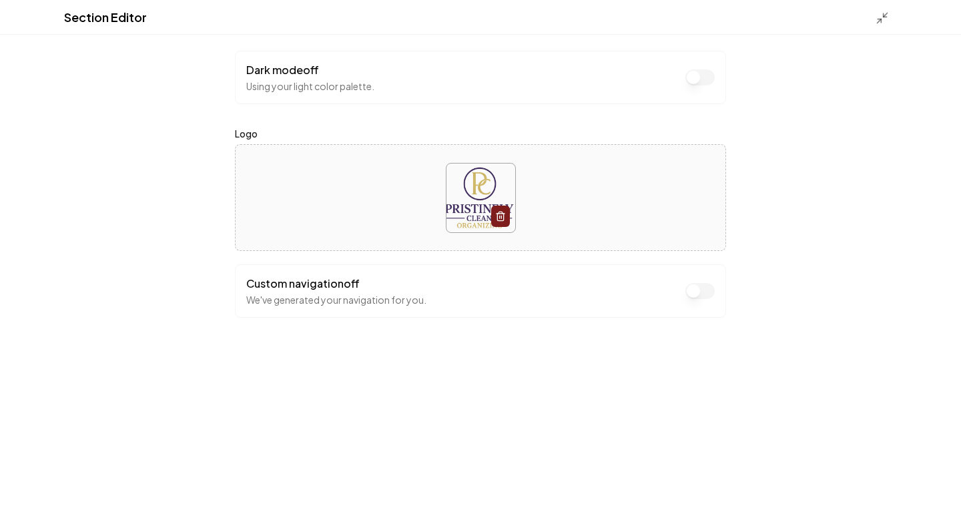
click at [700, 85] on button "Dark mode off" at bounding box center [699, 77] width 29 height 16
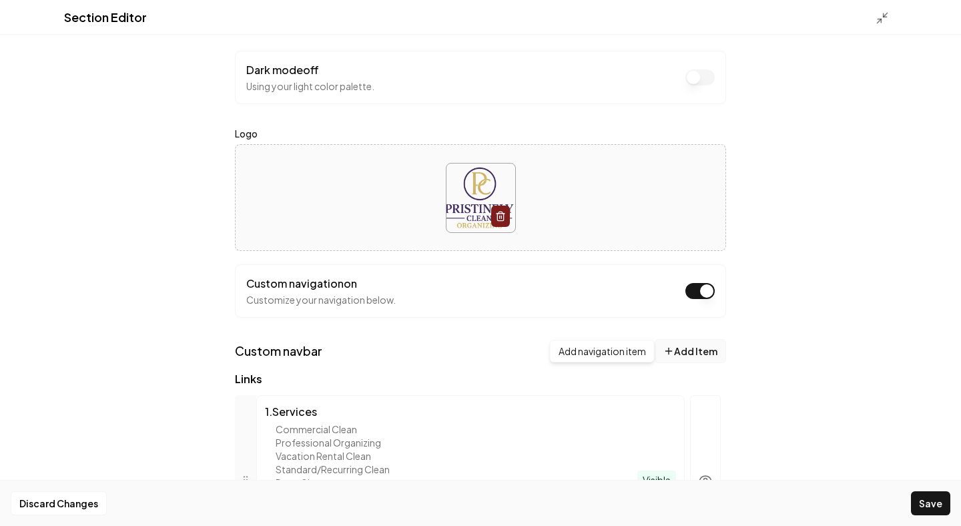
click at [697, 350] on button "Add Item" at bounding box center [689, 351] width 71 height 24
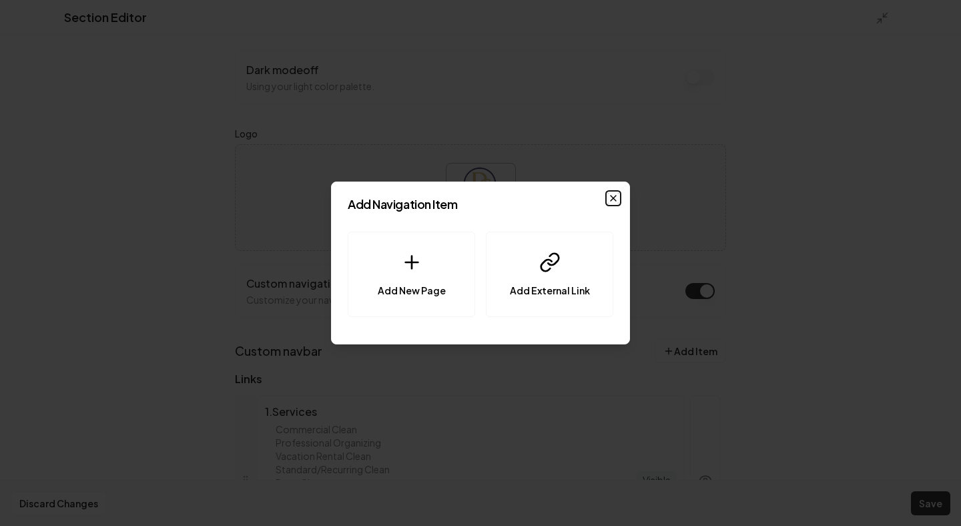
click at [616, 201] on icon "button" at bounding box center [613, 198] width 11 height 11
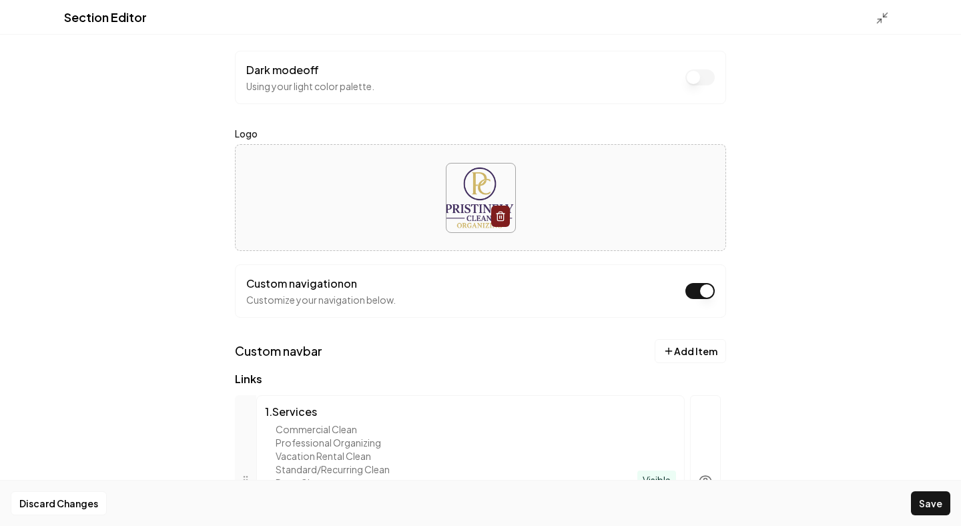
click at [779, 360] on div "Section Editor Dark mode off Using your light color palette. Logo Custom naviga…" at bounding box center [480, 263] width 961 height 526
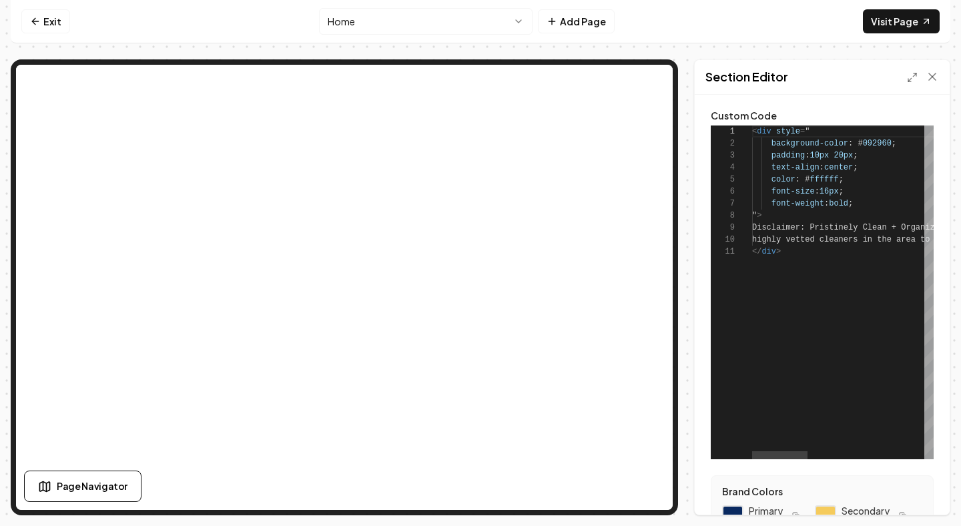
scroll to position [211, 0]
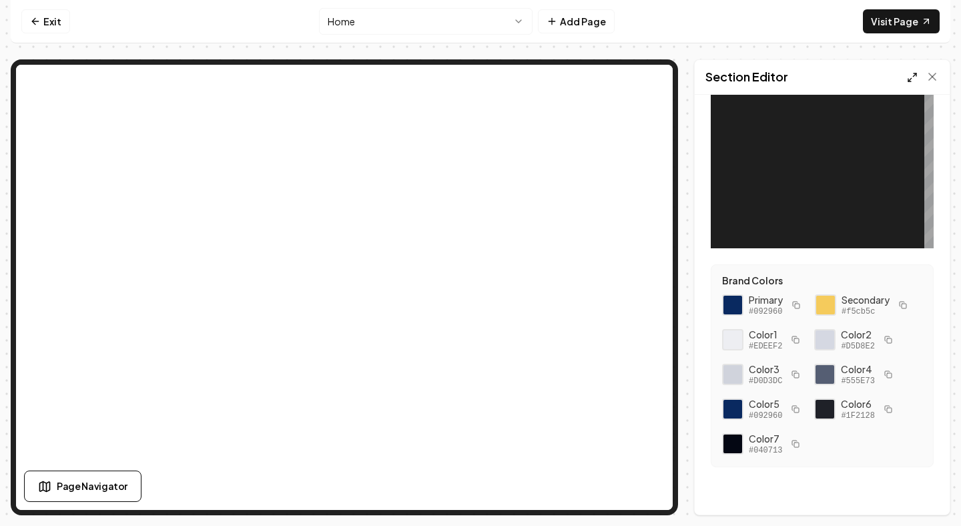
click at [913, 77] on icon at bounding box center [912, 77] width 11 height 11
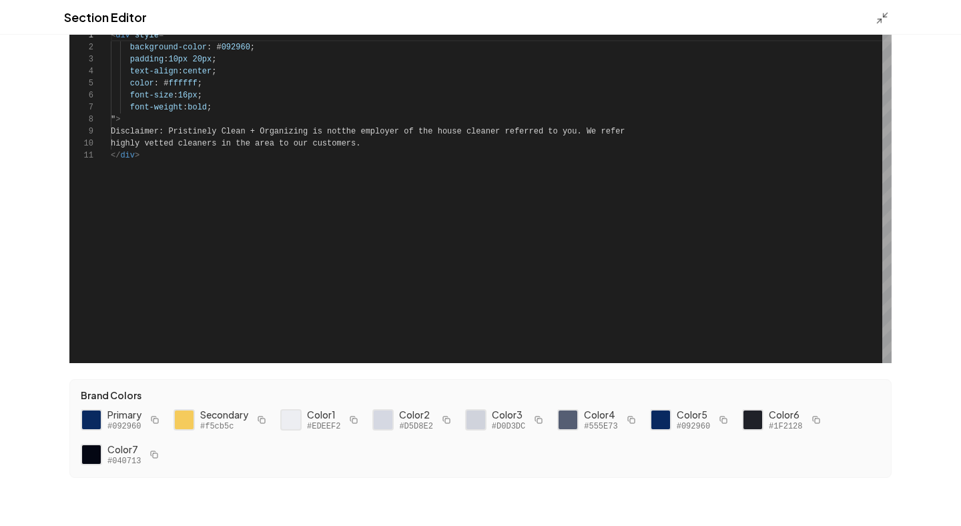
scroll to position [0, 0]
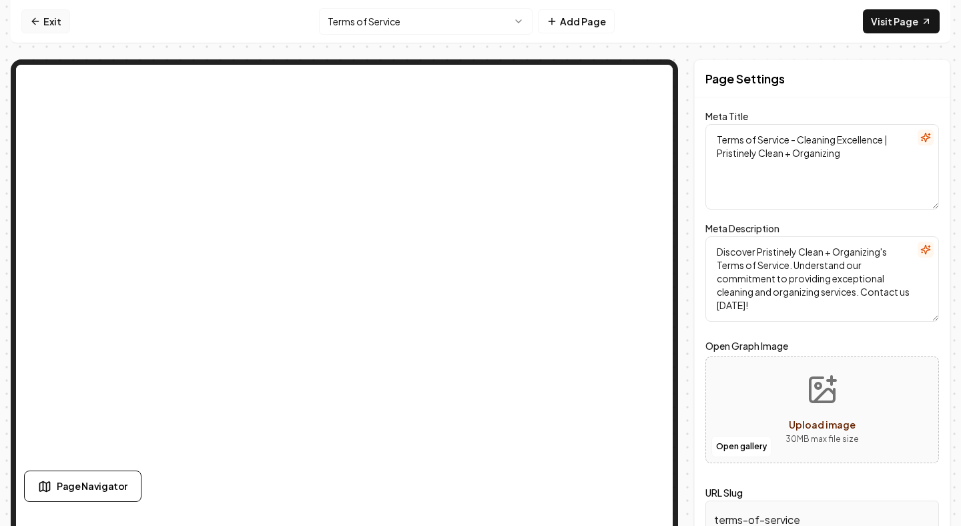
click at [36, 19] on icon at bounding box center [35, 21] width 11 height 11
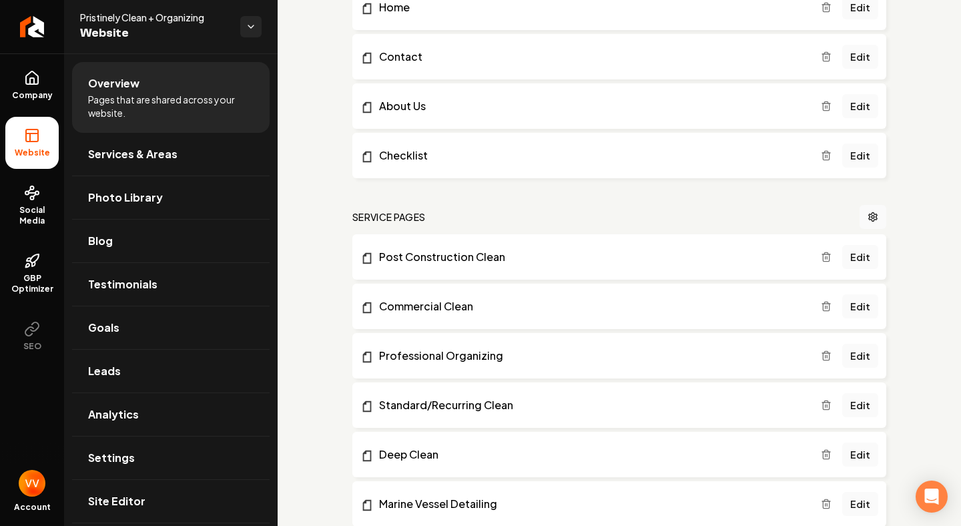
scroll to position [463, 0]
click at [859, 102] on link "Edit" at bounding box center [860, 105] width 36 height 24
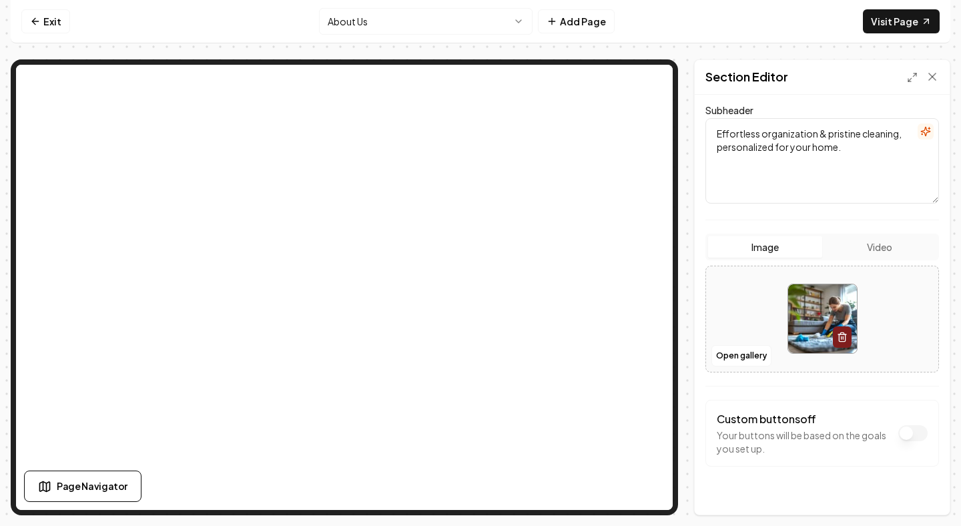
scroll to position [163, 0]
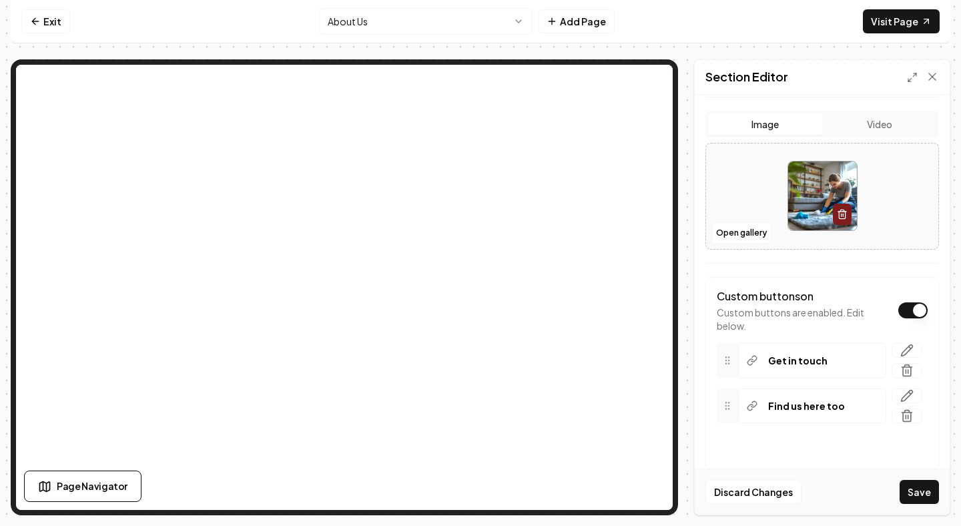
scroll to position [288, 0]
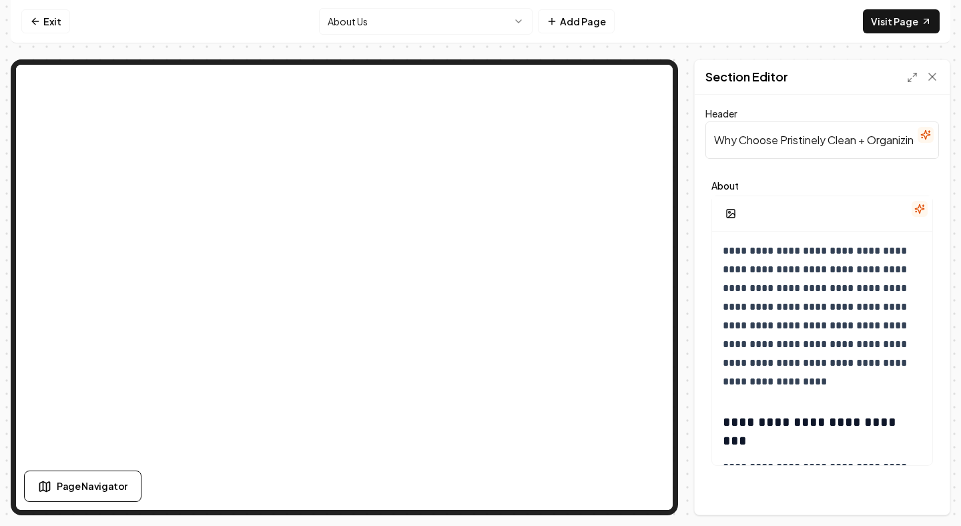
scroll to position [866, 0]
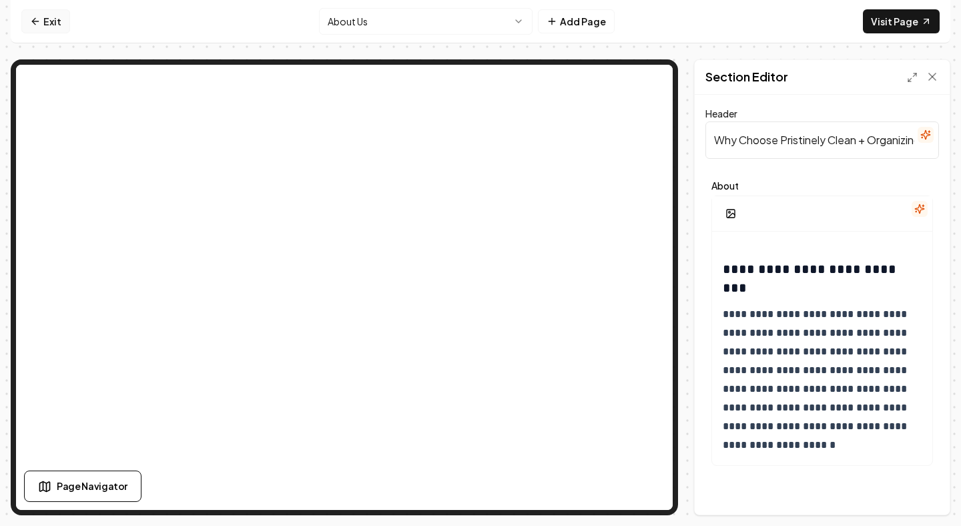
click at [49, 28] on link "Exit" at bounding box center [45, 21] width 49 height 24
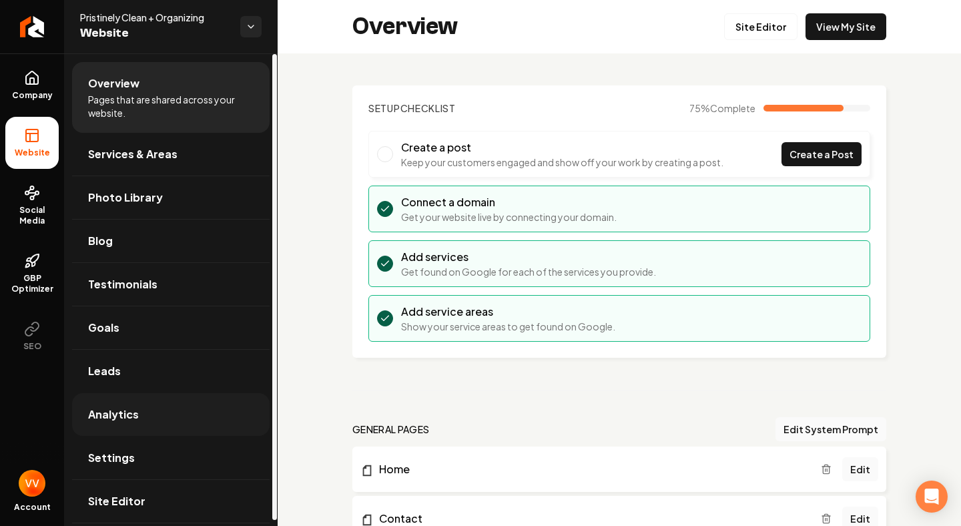
scroll to position [5, 0]
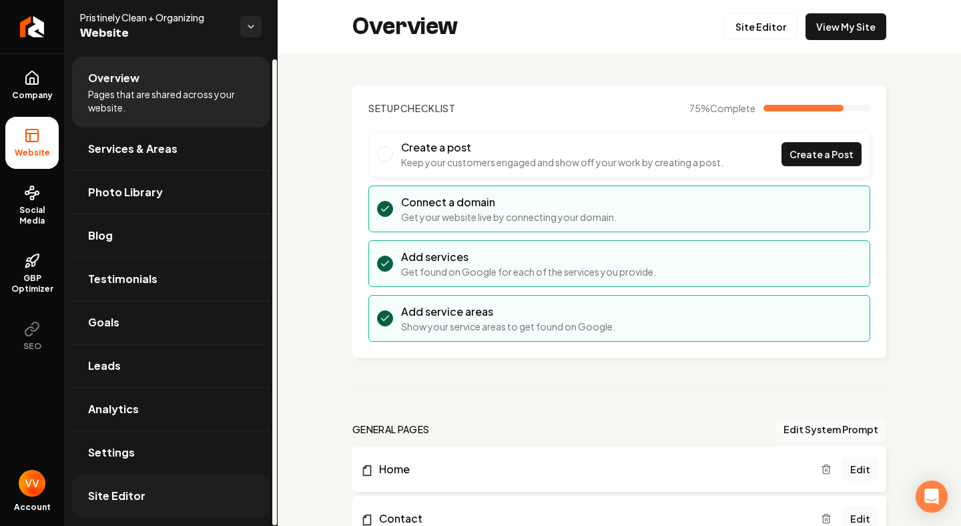
click at [116, 488] on span "Site Editor" at bounding box center [116, 496] width 57 height 16
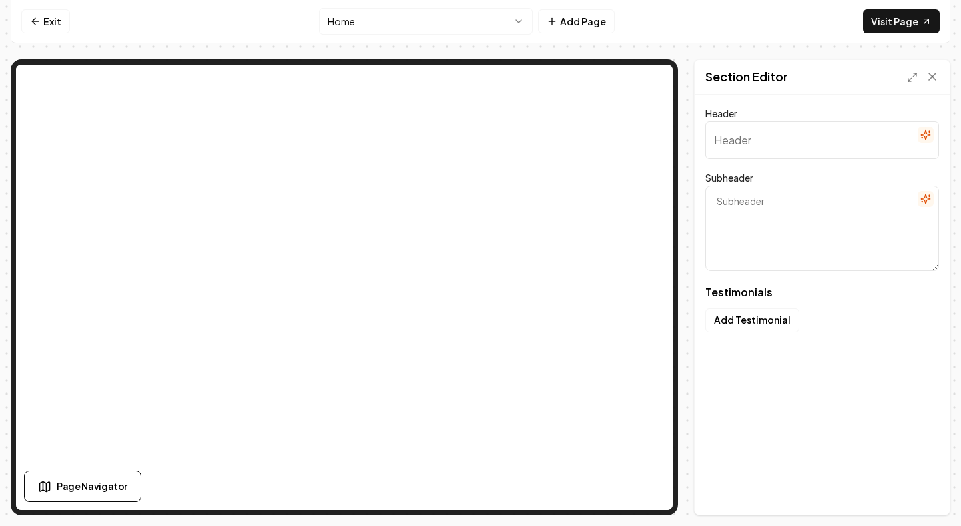
type input "Our clients love us"
type textarea "Here's some of what they had to say"
click at [766, 326] on button "Add Testimonial" at bounding box center [752, 320] width 94 height 24
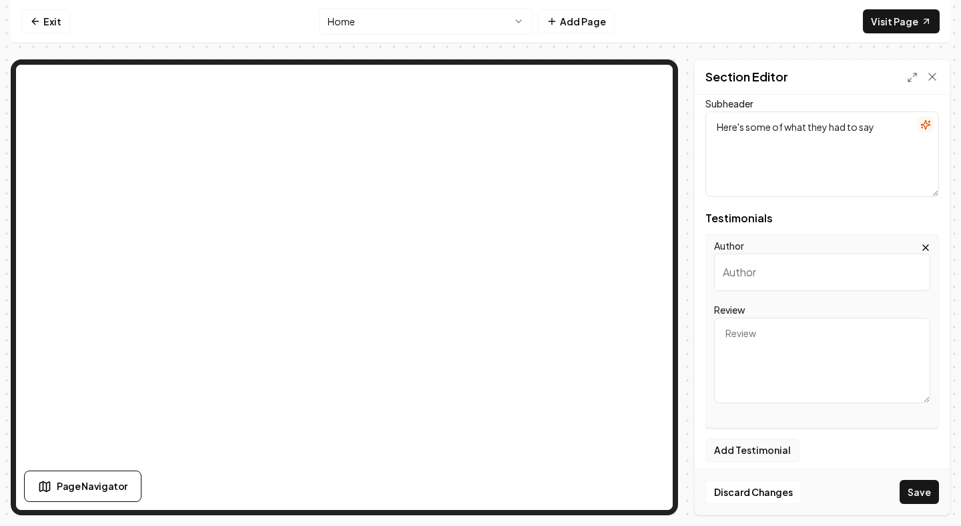
scroll to position [83, 0]
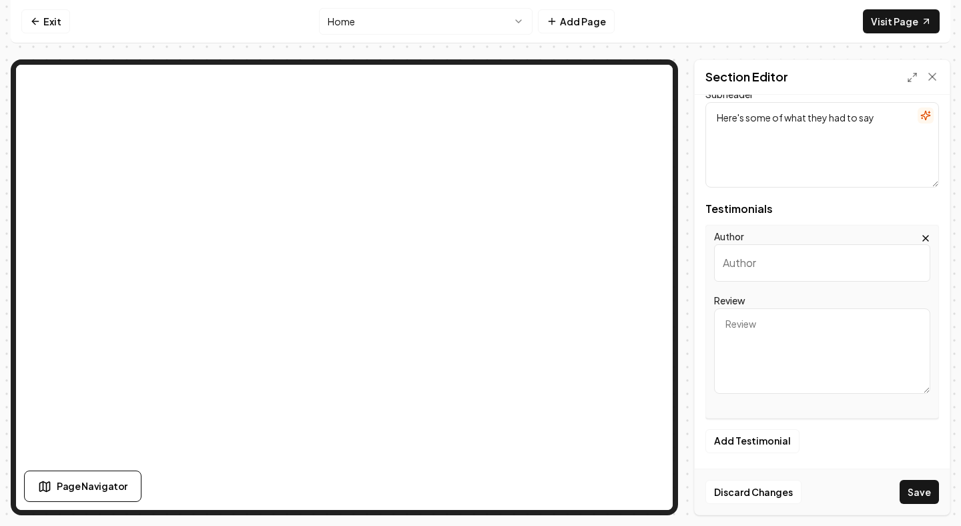
paste input "Patrick Branham"
type input "Patrick Branham"
click at [747, 338] on textarea "Review" at bounding box center [822, 350] width 216 height 85
paste textarea "clean and thorough"
type textarea "clean and thorough"
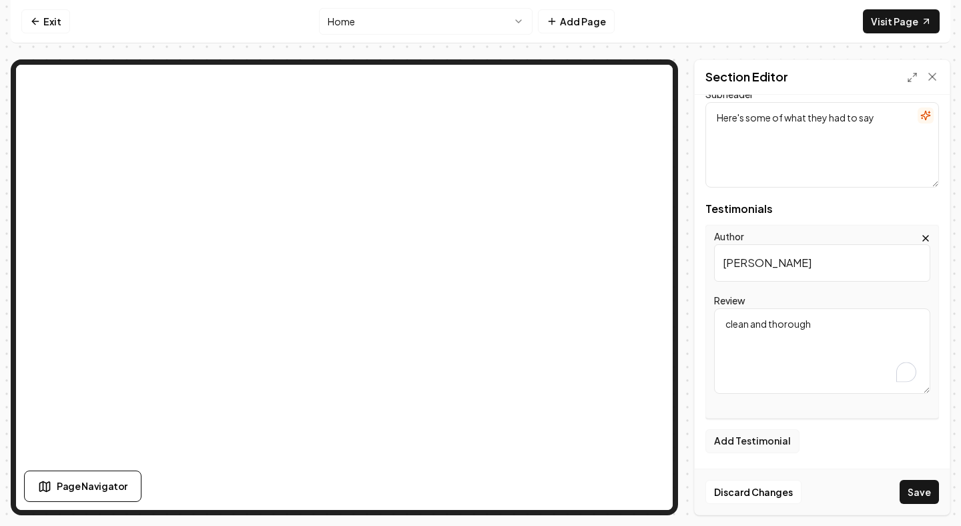
click at [755, 441] on button "Add Testimonial" at bounding box center [752, 441] width 94 height 24
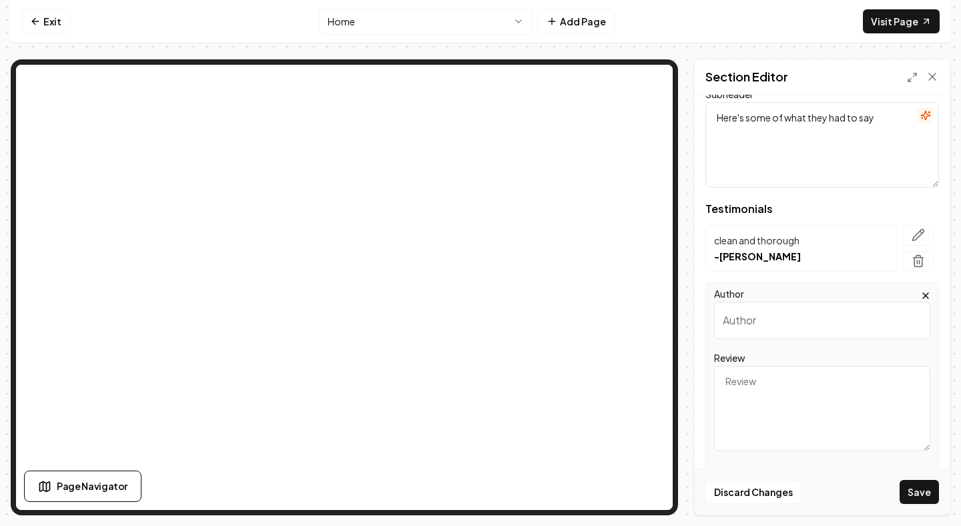
click at [786, 402] on textarea "Review" at bounding box center [822, 408] width 216 height 85
paste textarea "My house looks & smells clean. An excellent job cleaning my house, great attent…"
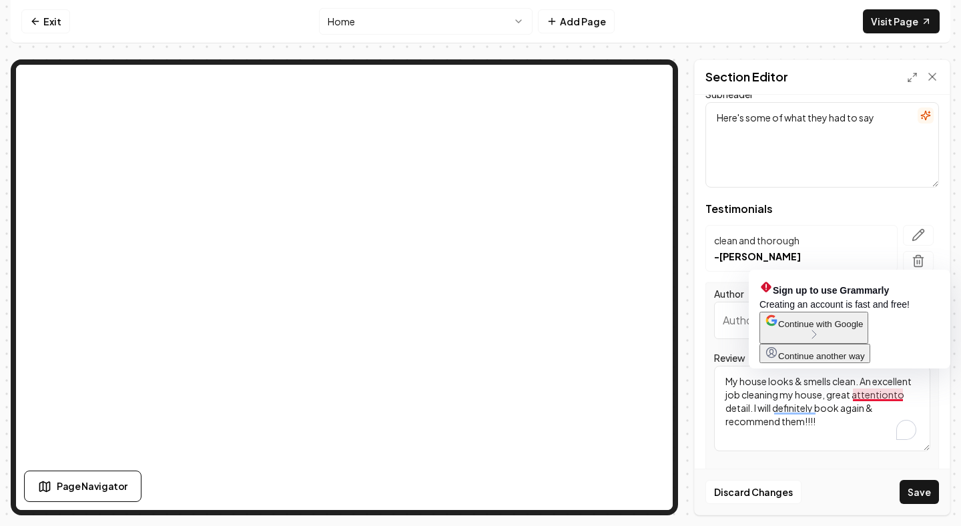
click at [891, 394] on textarea "My house looks & smells clean. An excellent job cleaning my house, great attent…" at bounding box center [822, 408] width 216 height 85
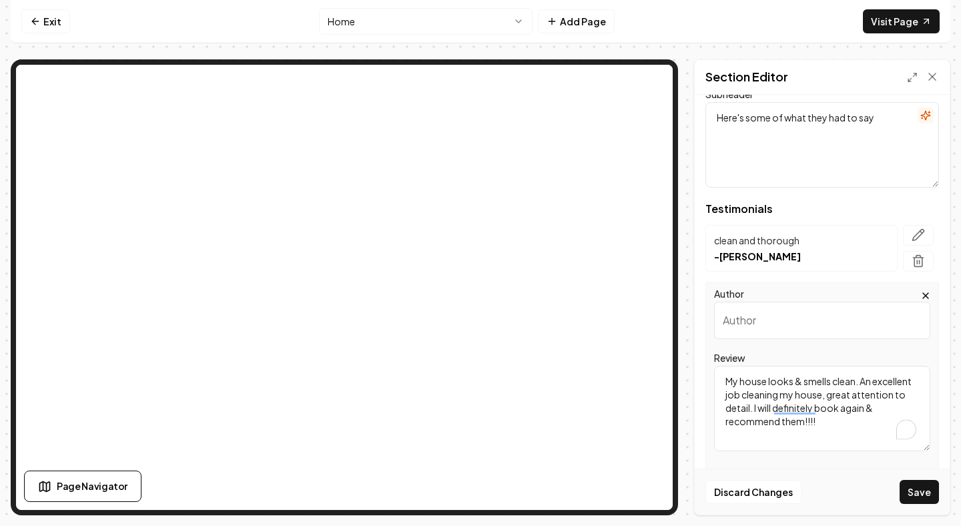
type textarea "My house looks & smells clean. An excellent job cleaning my house, great attent…"
click at [755, 332] on input "Author" at bounding box center [822, 320] width 216 height 37
type input "Amy Harman"
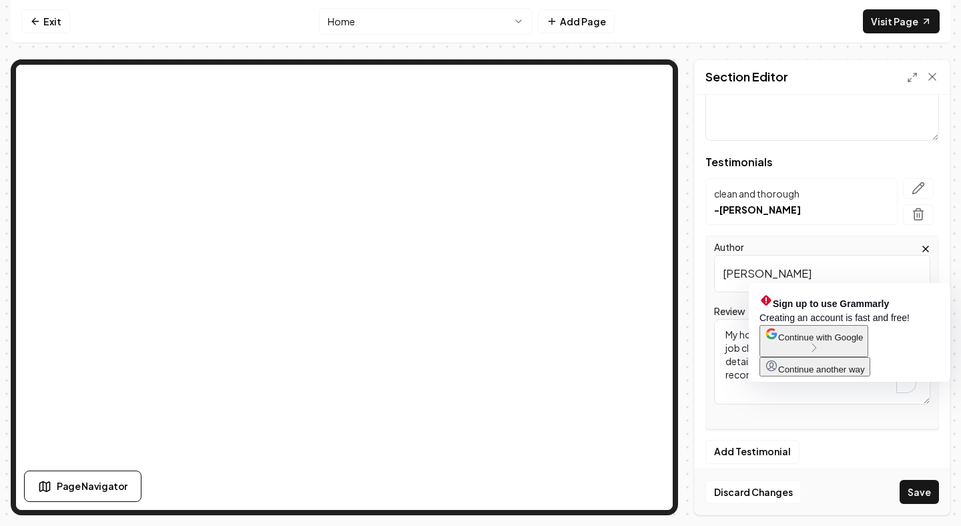
scroll to position [141, 0]
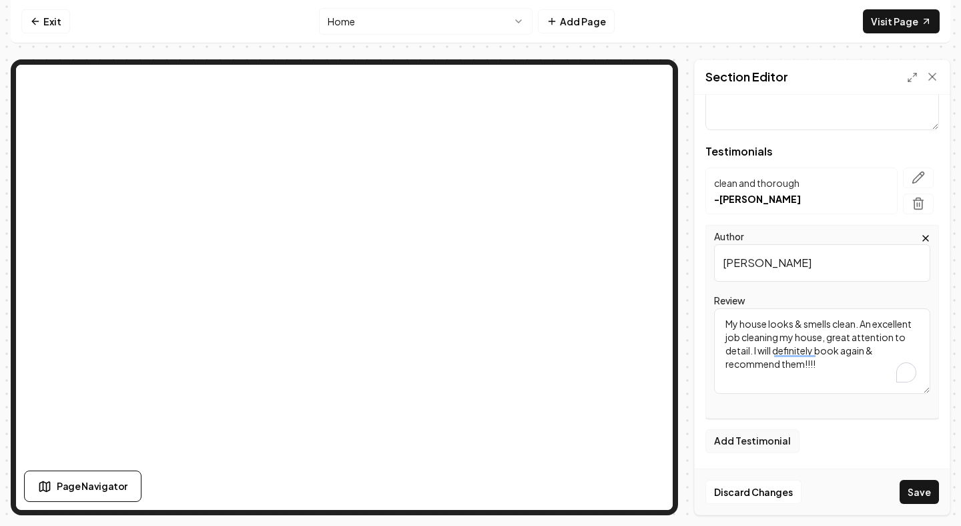
click at [748, 444] on button "Add Testimonial" at bounding box center [752, 441] width 94 height 24
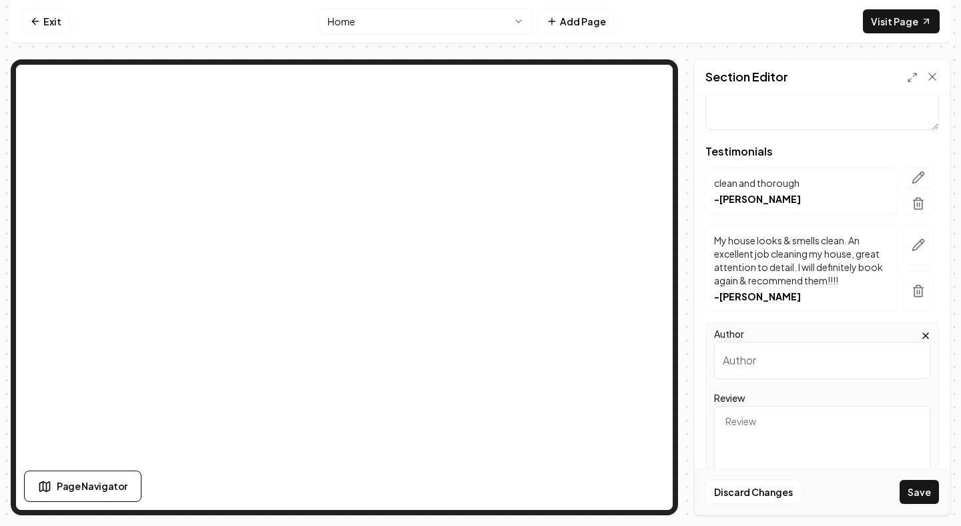
click at [745, 420] on textarea "Review" at bounding box center [822, 448] width 216 height 85
paste textarea "An absolutely wonderful company. They did same day service after our house had …"
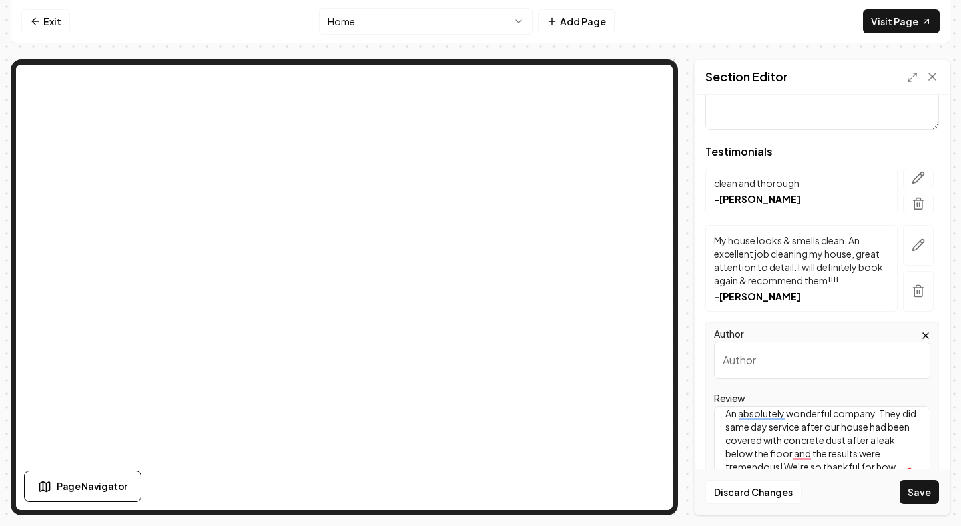
scroll to position [0, 0]
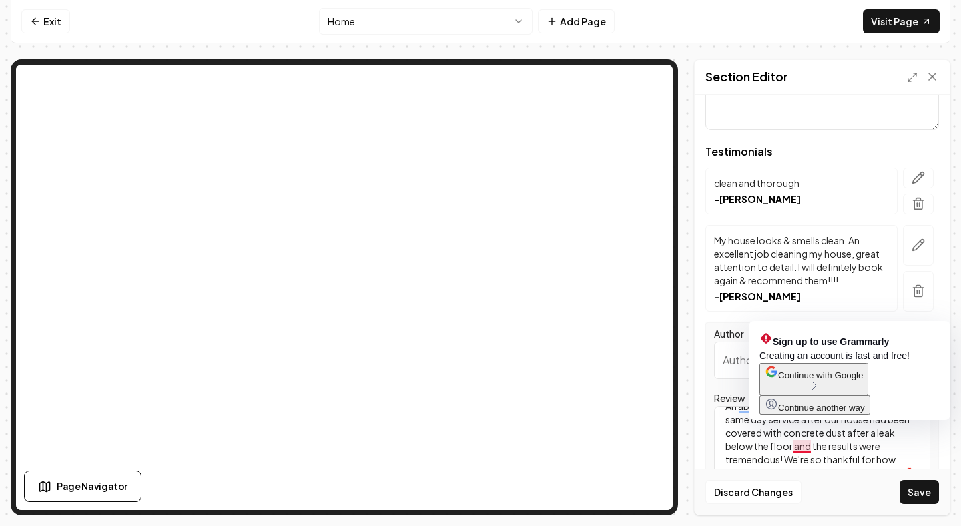
click at [789, 446] on textarea "An absolutely wonderful company. They did same day service after our house had …" at bounding box center [822, 448] width 216 height 85
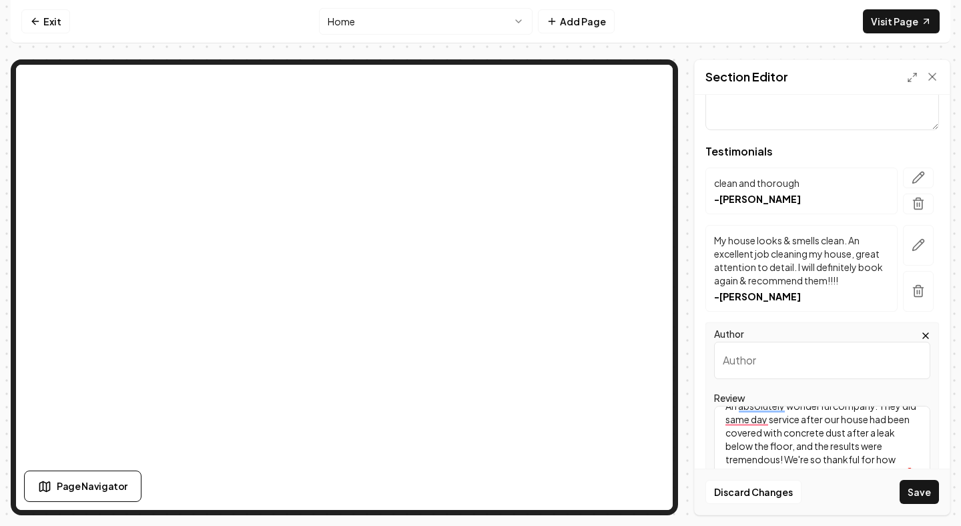
scroll to position [1, 0]
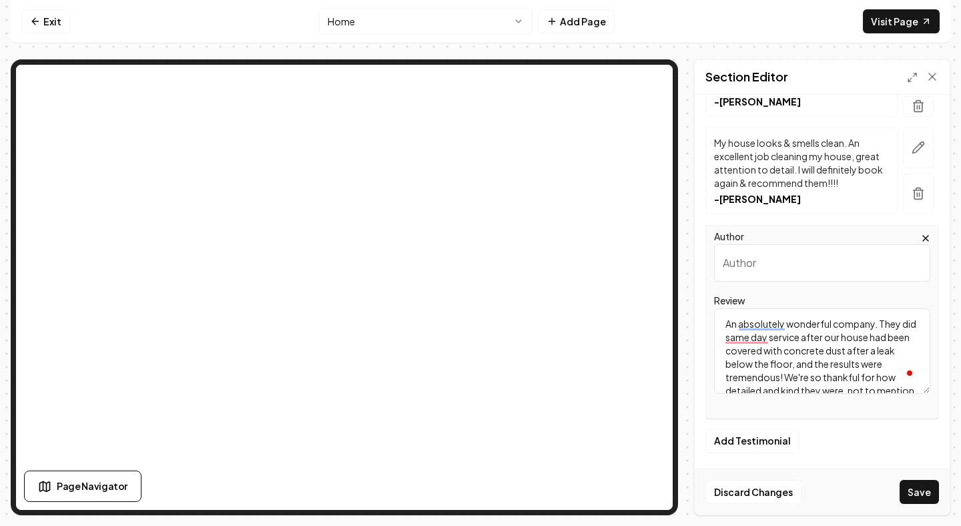
type textarea "An absolutely wonderful company. They did same day service after our house had …"
click at [755, 263] on input "Author" at bounding box center [822, 262] width 216 height 37
type input "Jordan Ball"
click at [771, 438] on button "Add Testimonial" at bounding box center [752, 441] width 94 height 24
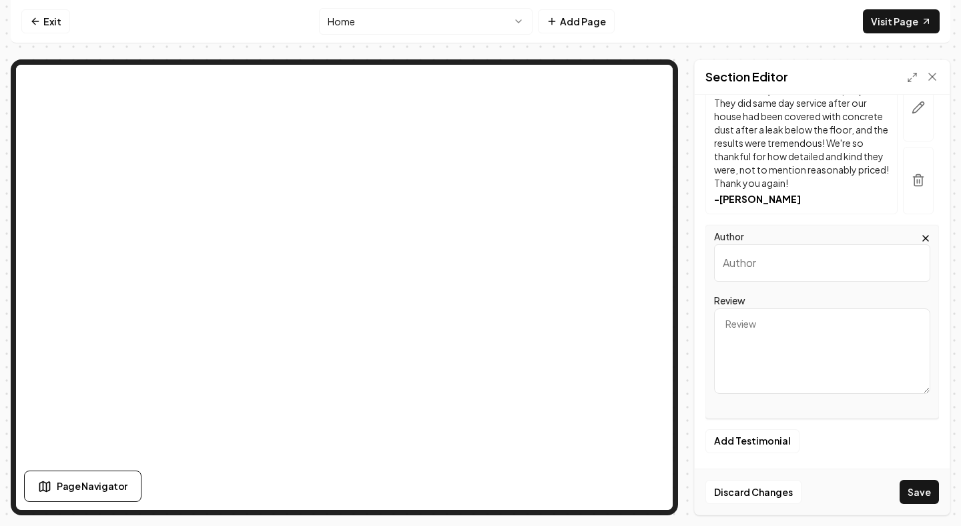
click at [750, 337] on textarea "Review" at bounding box center [822, 350] width 216 height 85
paste textarea "The house looked great and felt so much cleaner afterwards. Highly recommended!"
type textarea "The house looked great and felt so much cleaner afterwards. Highly recommended!"
click at [742, 258] on input "Author" at bounding box center [822, 262] width 216 height 37
type input "Paul Wonderly"
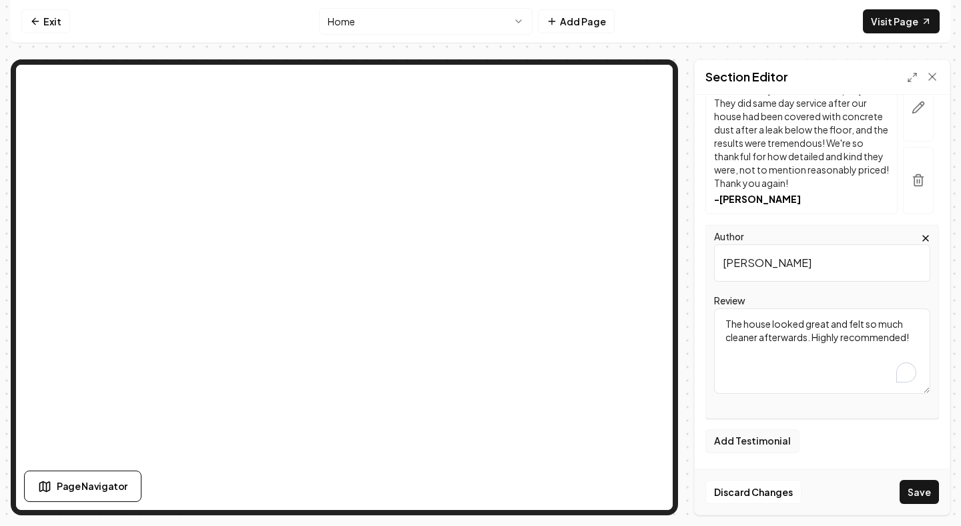
click at [753, 441] on button "Add Testimonial" at bounding box center [752, 441] width 94 height 24
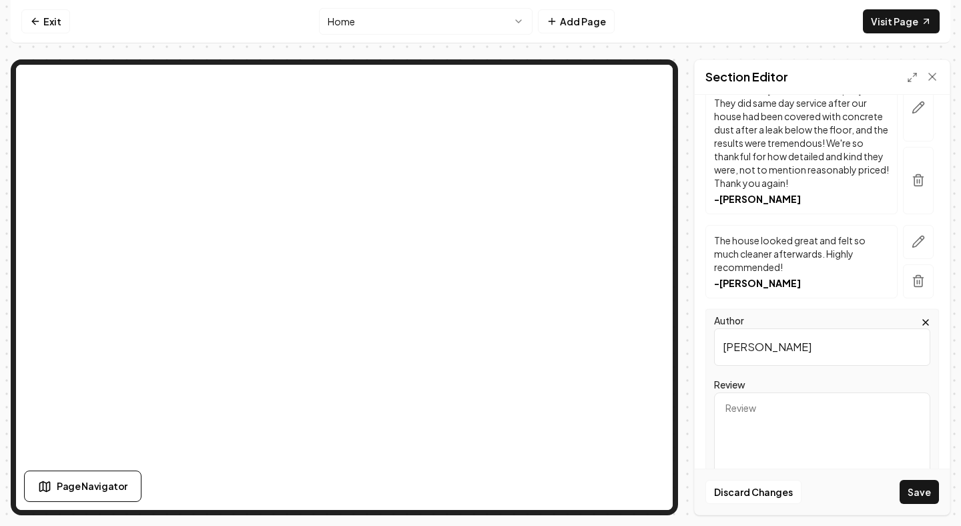
type input "Anthony Cannizzaro"
click at [753, 422] on textarea "Review" at bounding box center [822, 434] width 216 height 85
paste textarea "I own a rental unit, and after one of my long-term tenants moved out following …"
type textarea "I own a rental unit, and after one of my long-term tenants moved out following …"
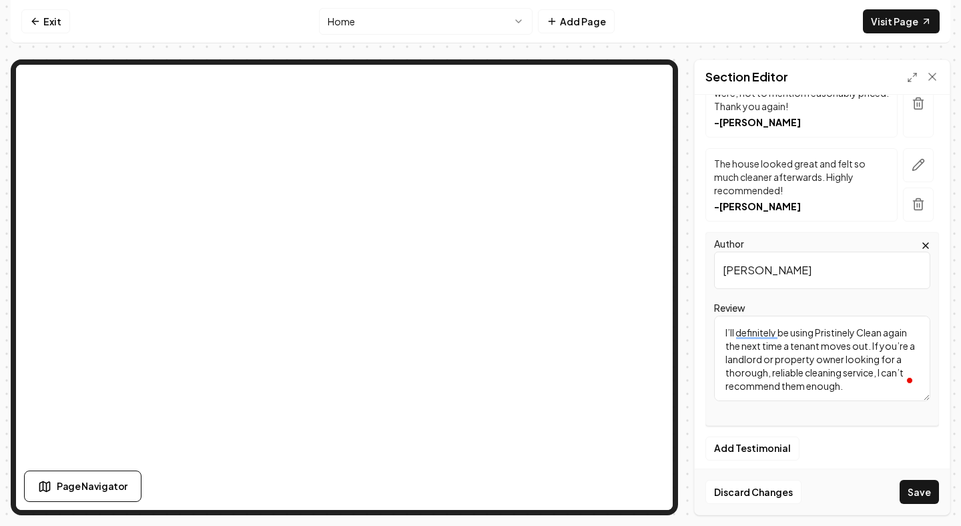
scroll to position [473, 0]
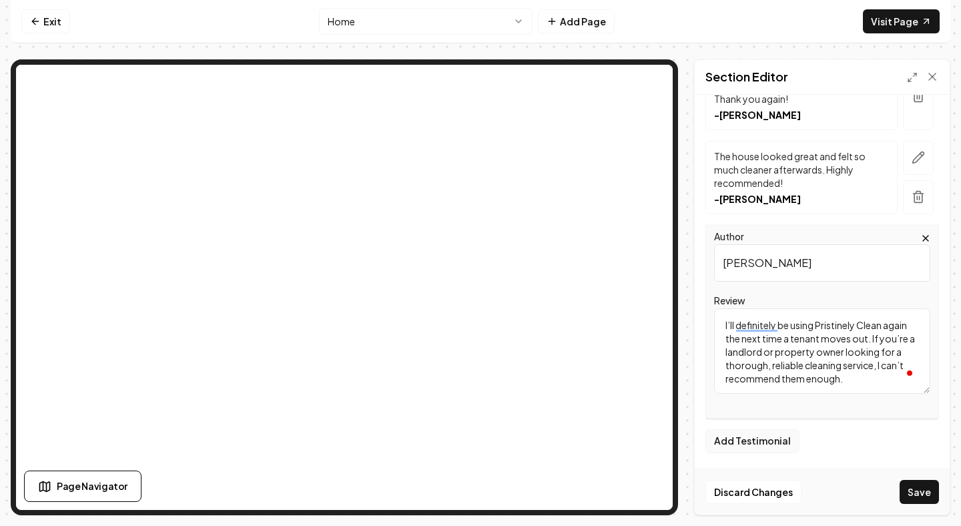
click at [764, 441] on button "Add Testimonial" at bounding box center [752, 441] width 94 height 24
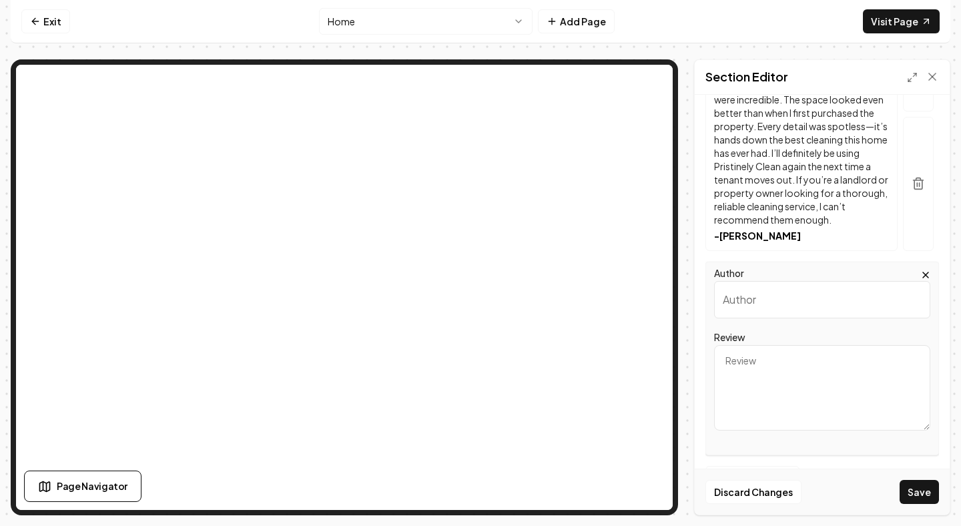
scroll to position [731, 0]
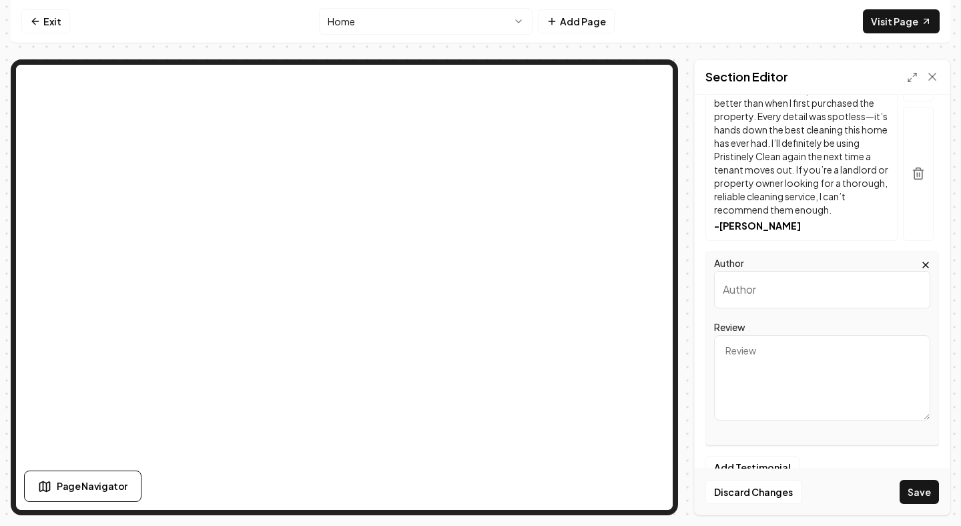
click at [748, 375] on textarea "Review" at bounding box center [822, 377] width 216 height 85
paste textarea "I had the opportunity to have the experience of having my house cleaned, all me…"
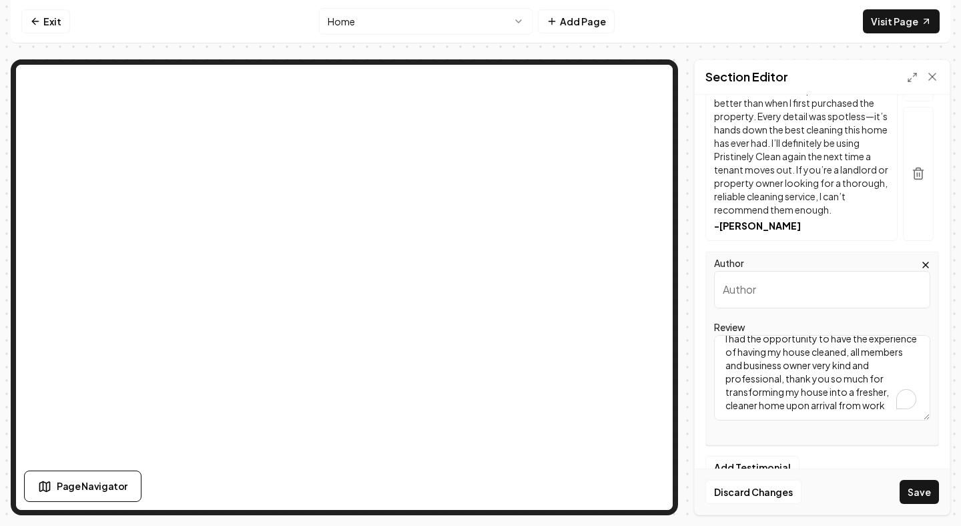
scroll to position [0, 0]
type textarea "I had the opportunity to have the experience of having my house cleaned, all me…"
click at [744, 300] on input "Author" at bounding box center [822, 289] width 216 height 37
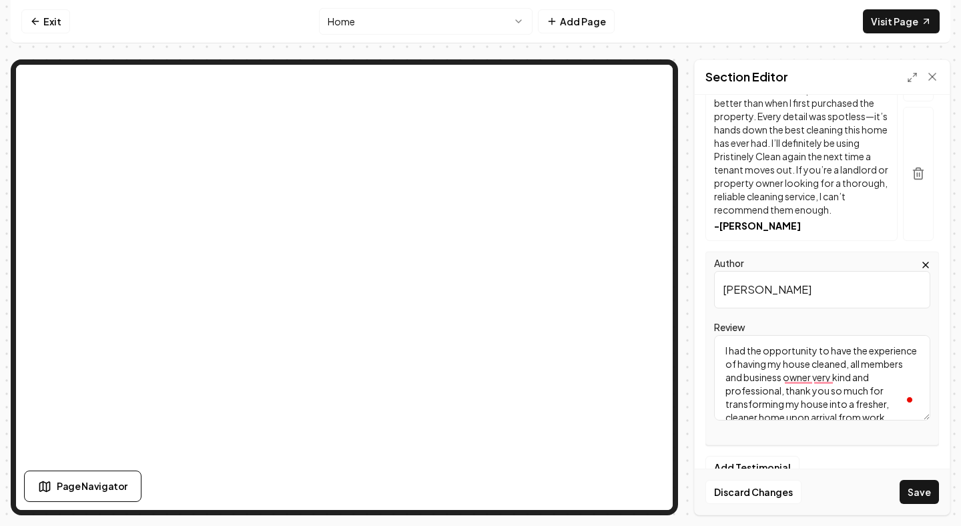
type input "Bruno Soares"
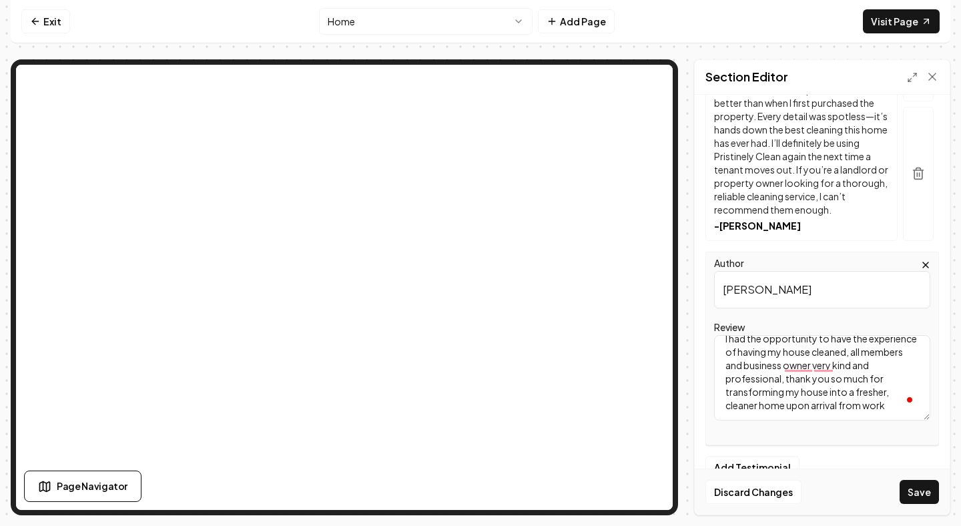
scroll to position [757, 0]
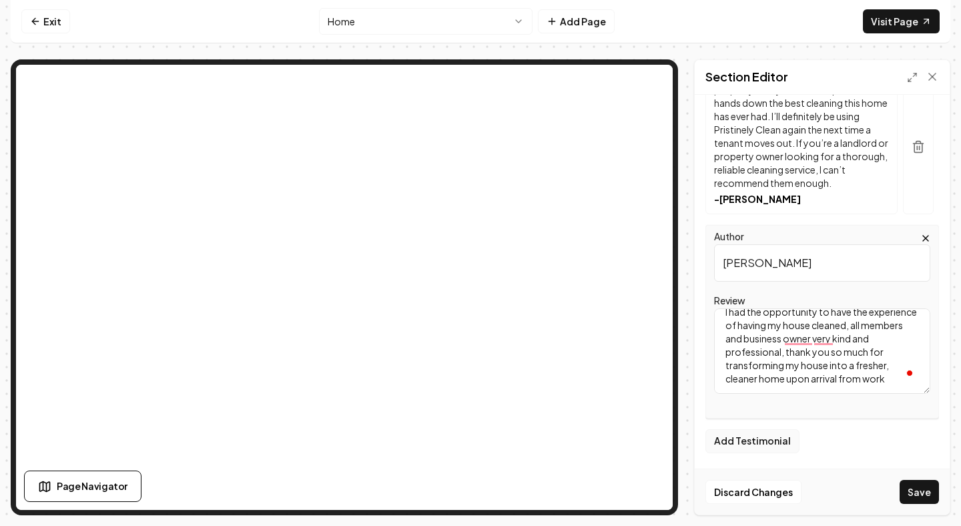
click at [755, 440] on button "Add Testimonial" at bounding box center [752, 441] width 94 height 24
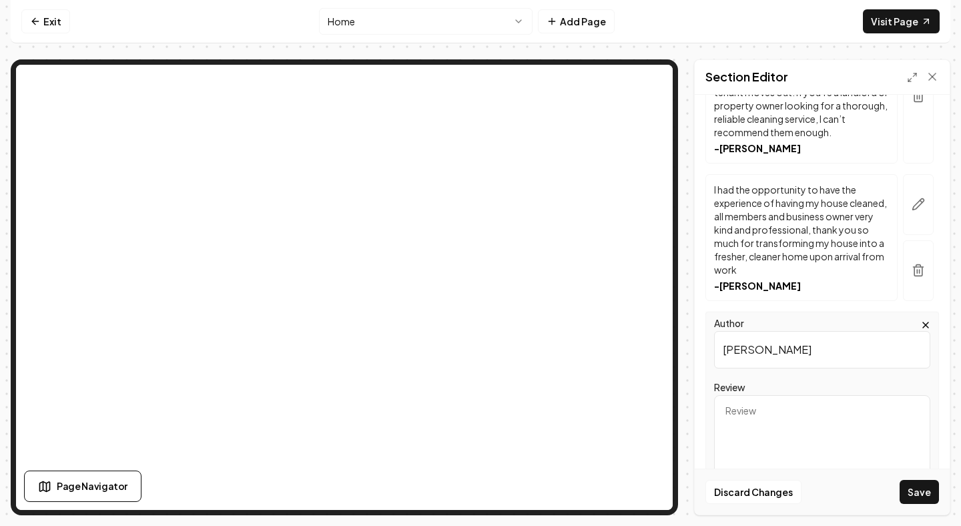
scroll to position [860, 0]
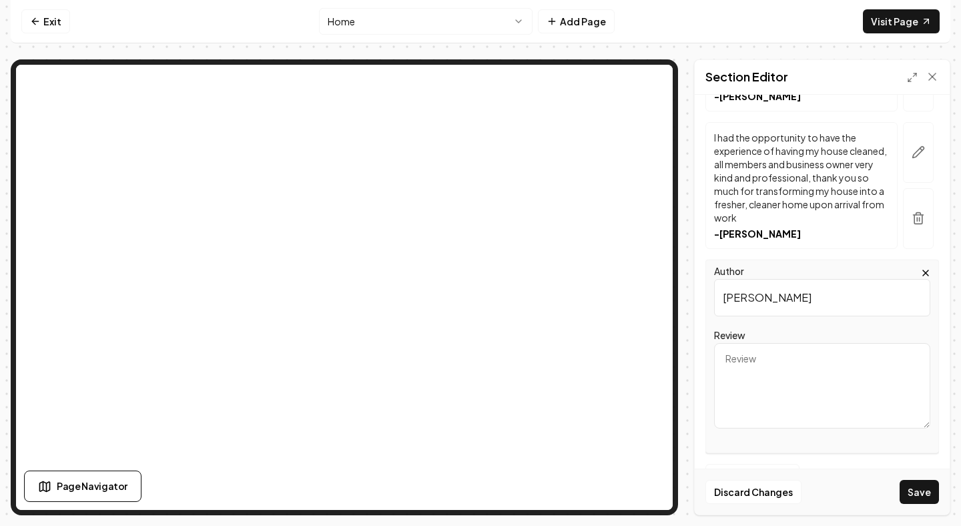
type input "Jonathan Marvin"
click at [745, 368] on textarea "Review" at bounding box center [822, 385] width 216 height 85
paste textarea "I recently visited my in-laws in Clearwater, Florida; they are a senior couple,…"
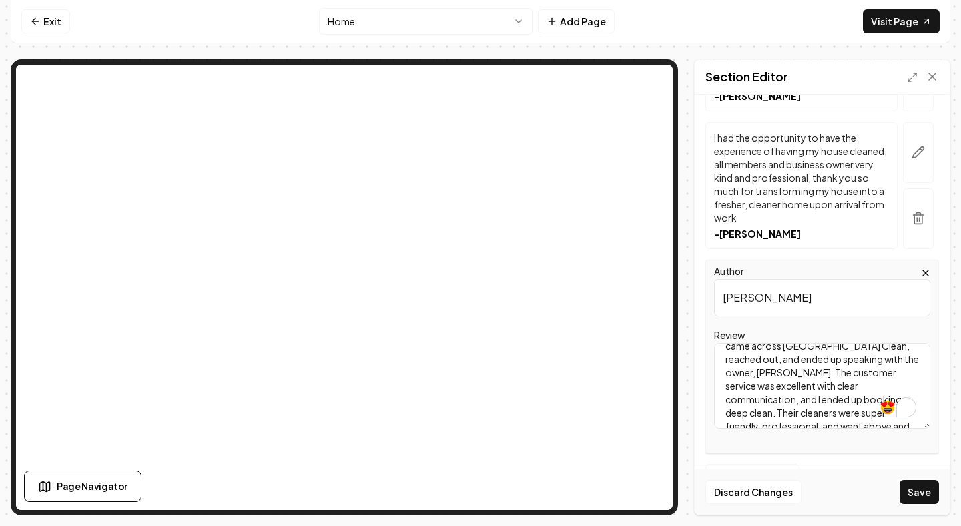
scroll to position [5, 0]
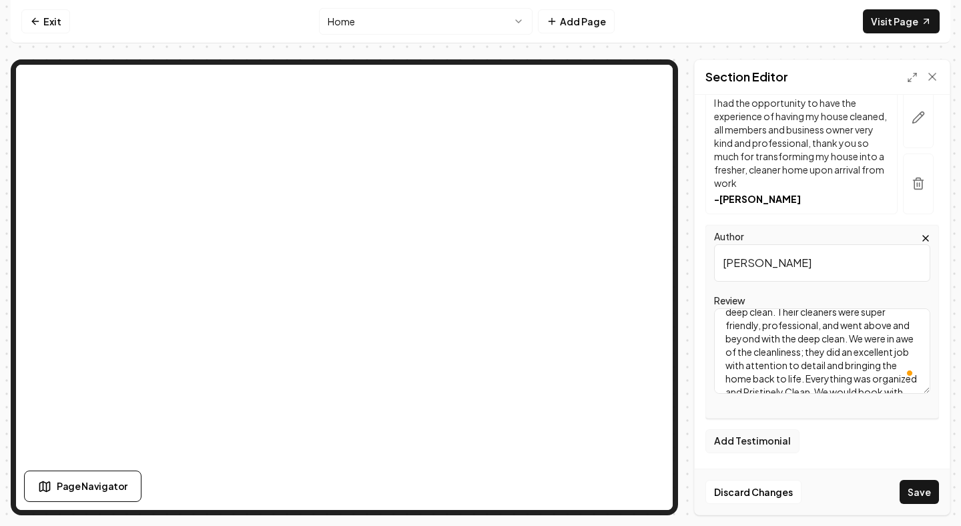
type textarea "I recently visited my in-laws in Clearwater, Florida; they are a senior couple,…"
click at [740, 441] on button "Add Testimonial" at bounding box center [752, 441] width 94 height 24
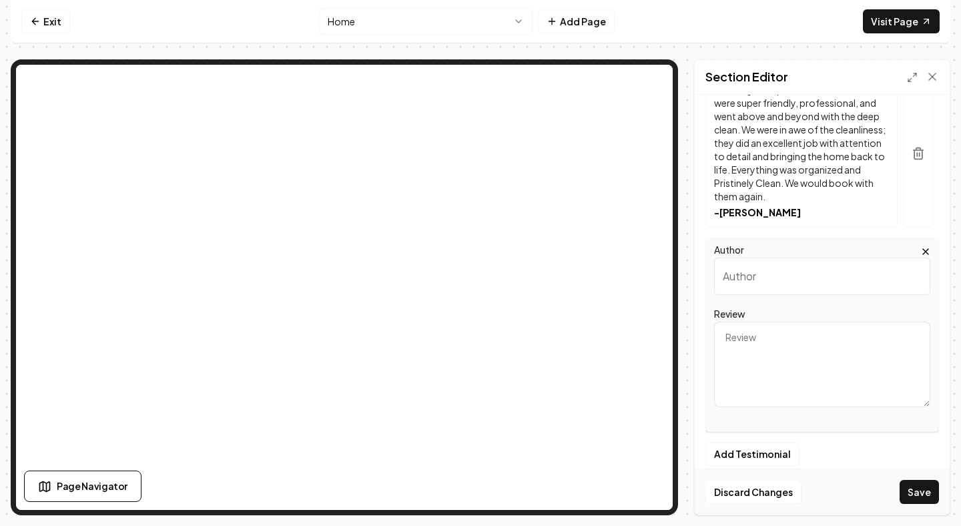
click at [752, 344] on textarea "Review" at bounding box center [822, 364] width 216 height 85
paste textarea "Best cleaning service I have ever had! Ordered a deep clean. Everything was spa…"
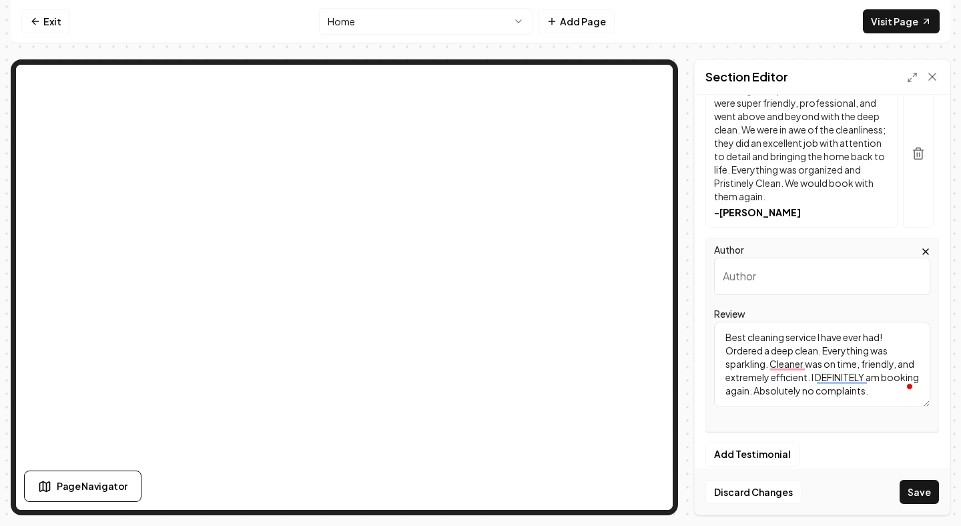
type textarea "Best cleaning service I have ever had! Ordered a deep clean. Everything was spa…"
click at [743, 266] on input "Author" at bounding box center [822, 276] width 216 height 37
type input "Sonja Bateman"
click at [742, 442] on button "Add Testimonial" at bounding box center [752, 454] width 94 height 24
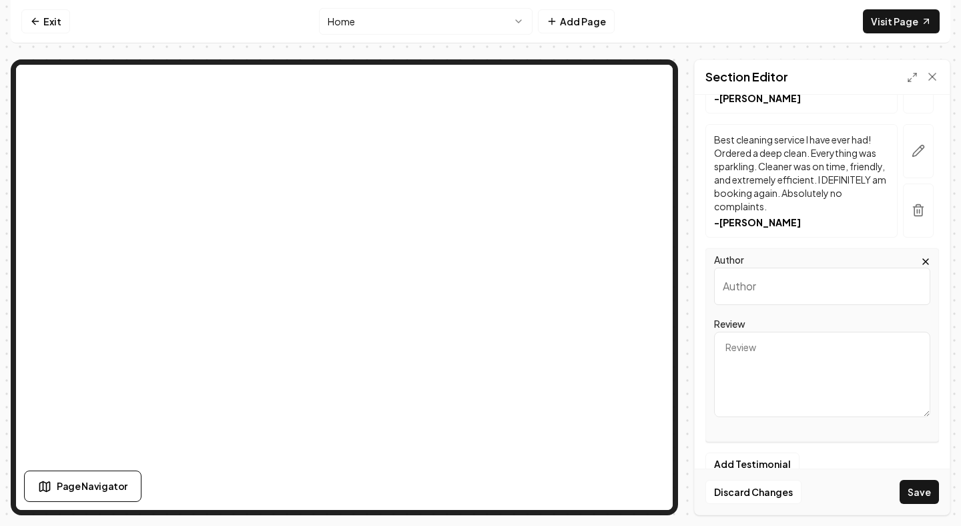
scroll to position [1316, 0]
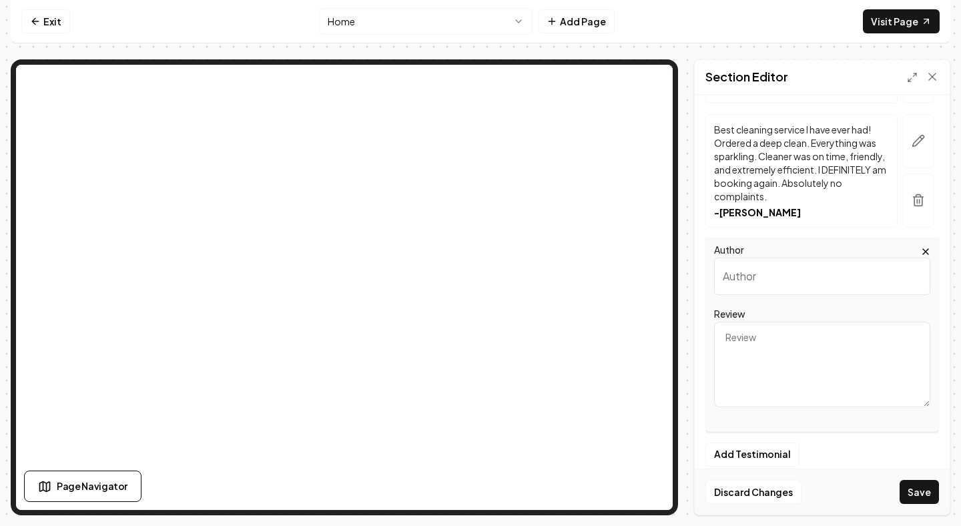
click at [761, 348] on textarea "Review" at bounding box center [822, 364] width 216 height 85
paste textarea "I was very happy with their professionalism as I needed my place cleaned on sho…"
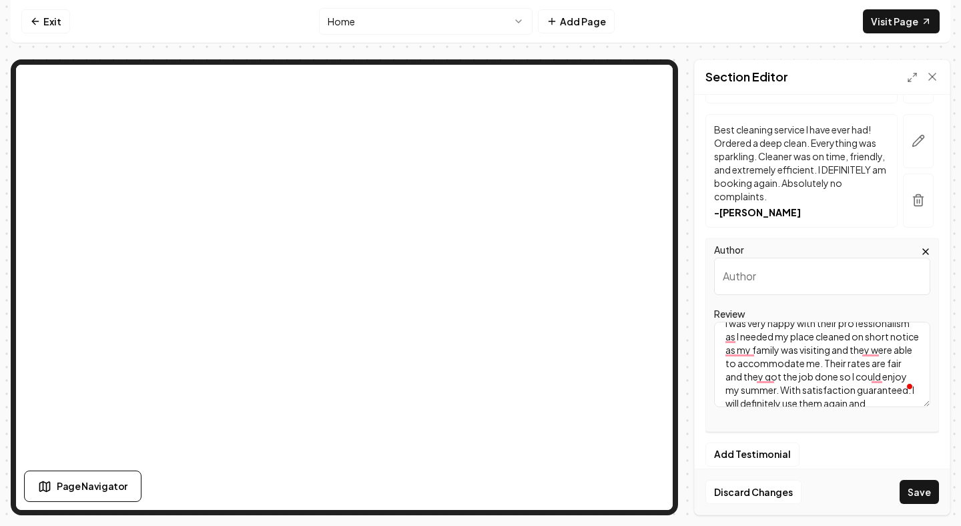
scroll to position [0, 0]
type textarea "I was very happy with their professionalism as I needed my place cleaned on sho…"
click at [757, 260] on input "Author" at bounding box center [822, 276] width 216 height 37
paste input "Alba Cleveland"
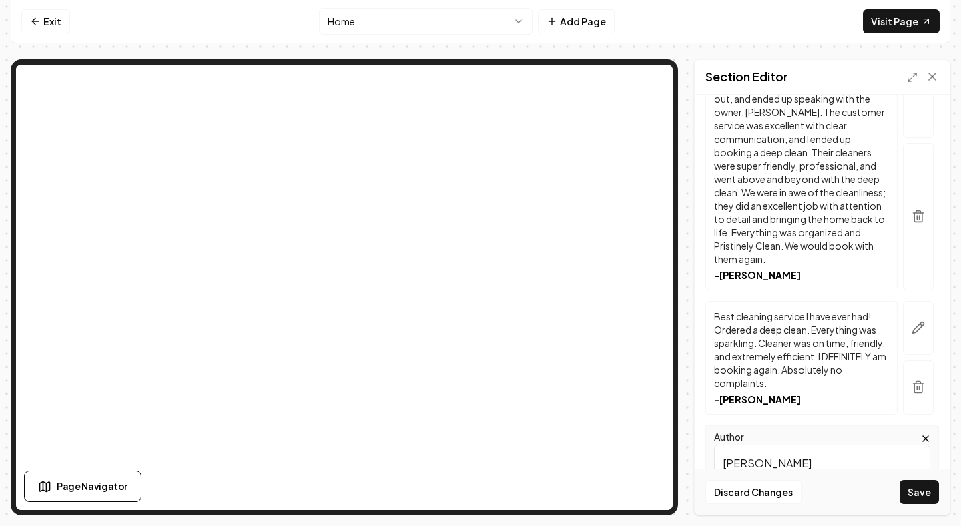
scroll to position [1316, 0]
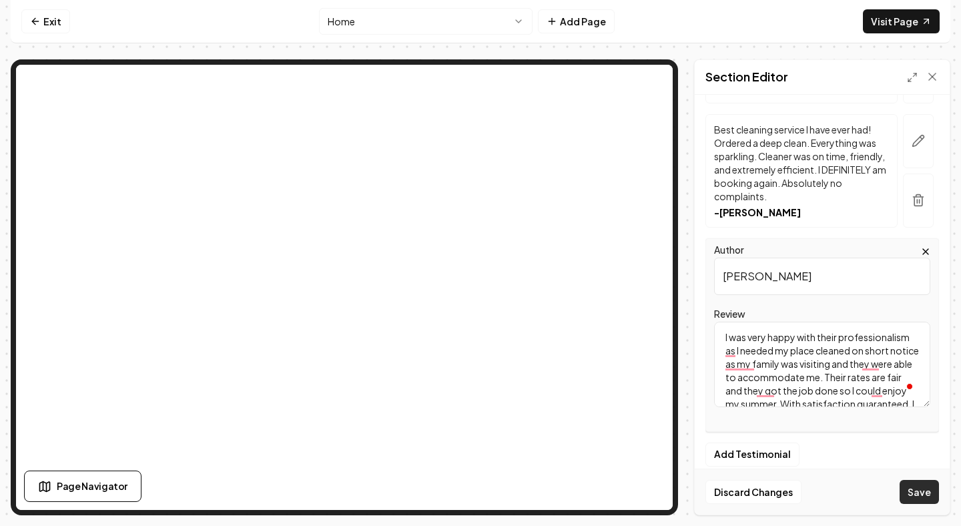
type input "Alba Cleveland"
click at [908, 488] on button "Save" at bounding box center [918, 492] width 39 height 24
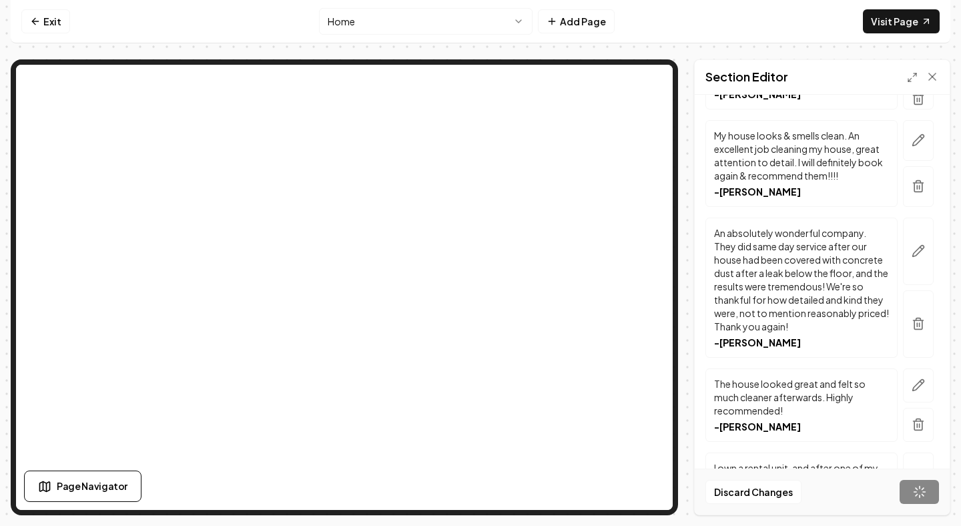
scroll to position [233, 0]
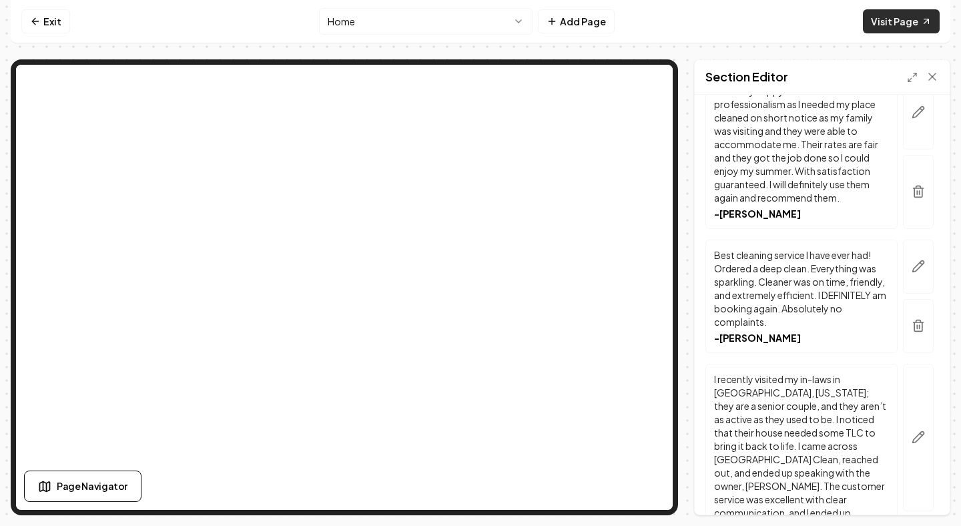
click at [905, 25] on link "Visit Page" at bounding box center [901, 21] width 77 height 24
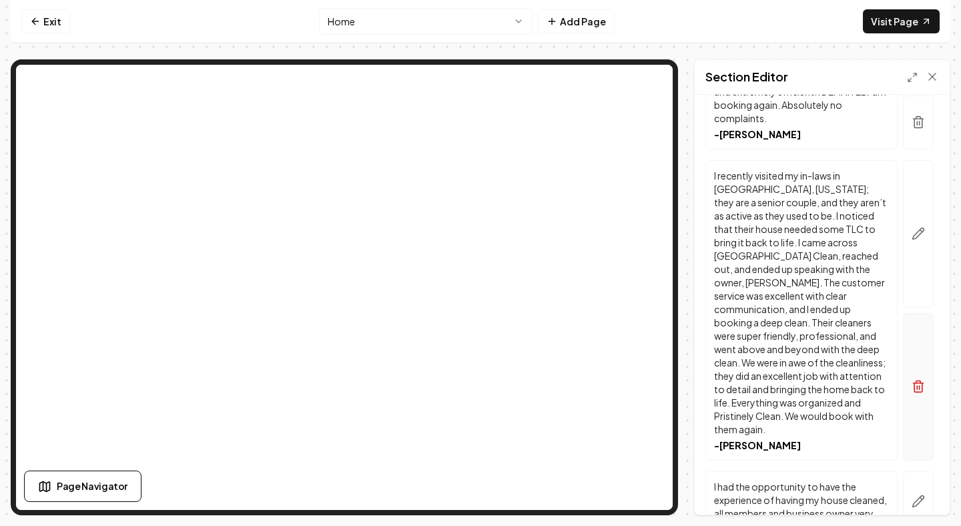
click at [923, 380] on icon "button" at bounding box center [917, 386] width 13 height 13
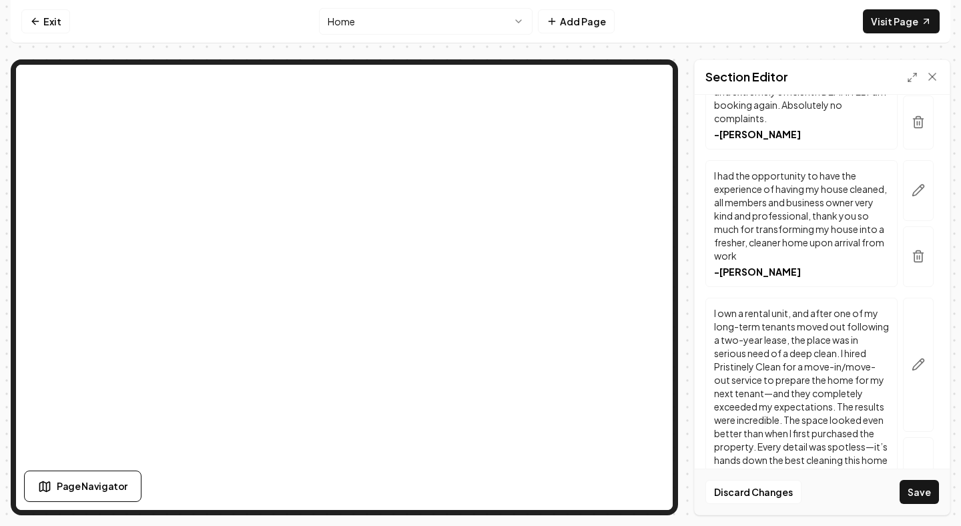
scroll to position [580, 0]
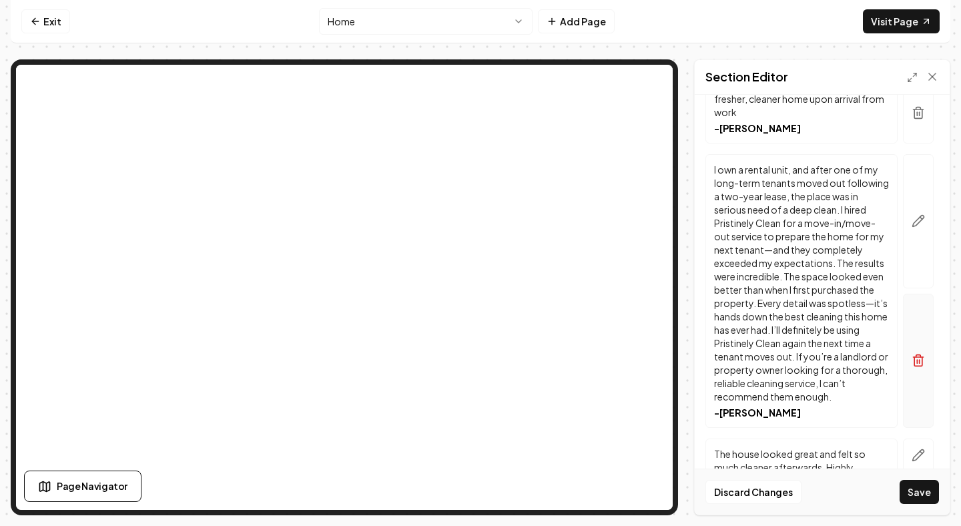
click at [916, 357] on icon "button" at bounding box center [918, 357] width 10 height 0
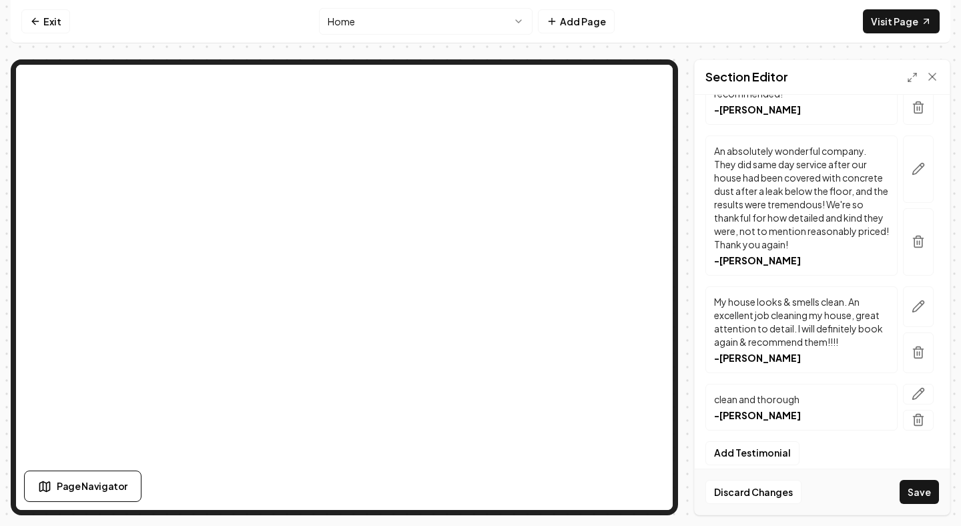
scroll to position [695, 0]
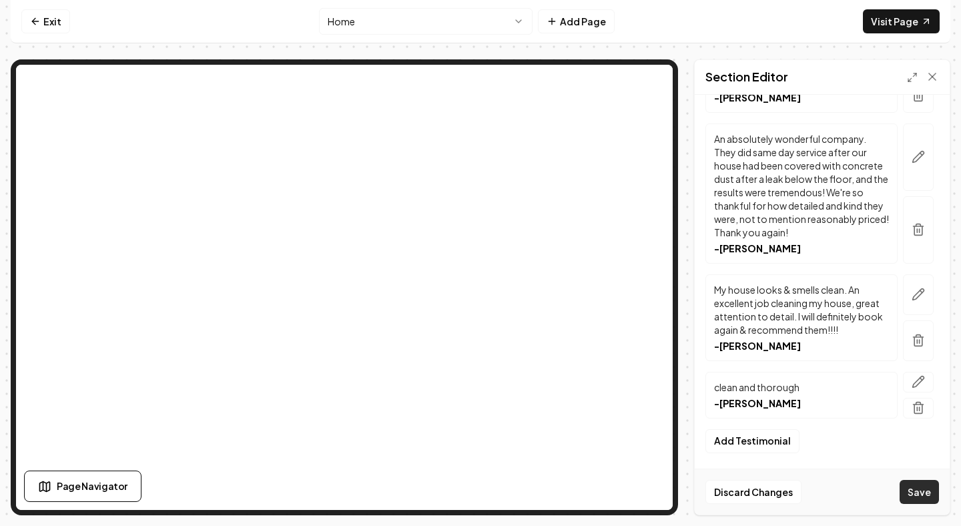
click at [916, 490] on button "Save" at bounding box center [918, 492] width 39 height 24
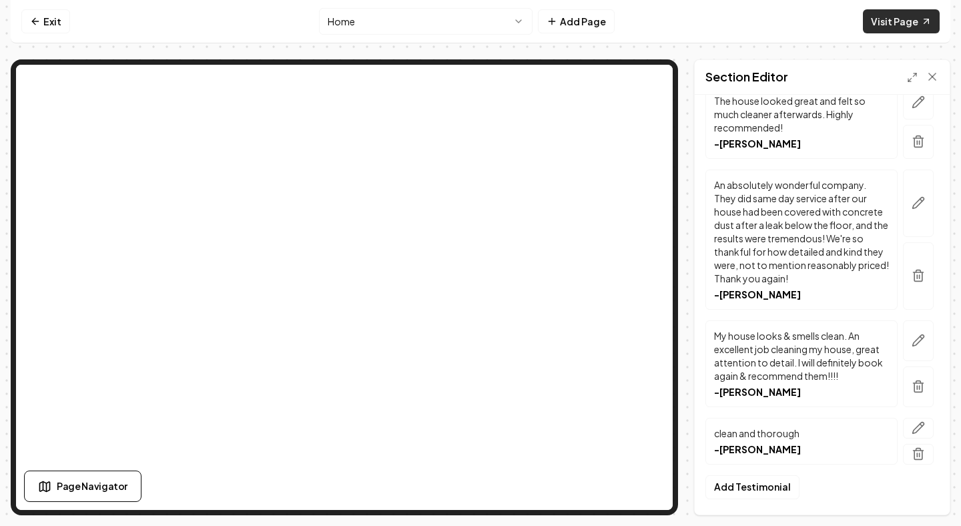
click at [892, 27] on link "Visit Page" at bounding box center [901, 21] width 77 height 24
click at [903, 25] on link "Visit Page" at bounding box center [901, 21] width 77 height 24
